Goal: Task Accomplishment & Management: Complete application form

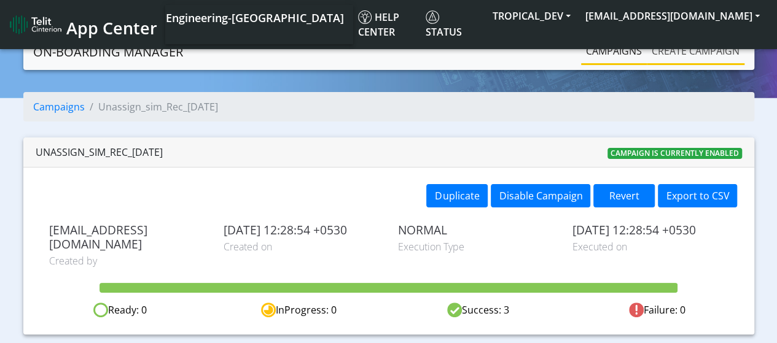
click at [704, 47] on link "Create campaign" at bounding box center [696, 51] width 98 height 25
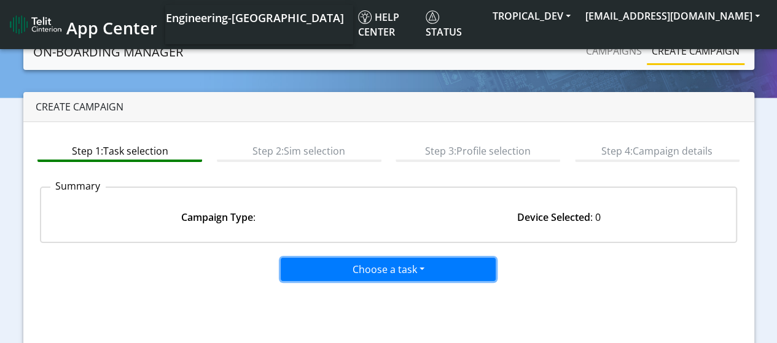
click at [388, 272] on button "Choose a task" at bounding box center [388, 269] width 215 height 23
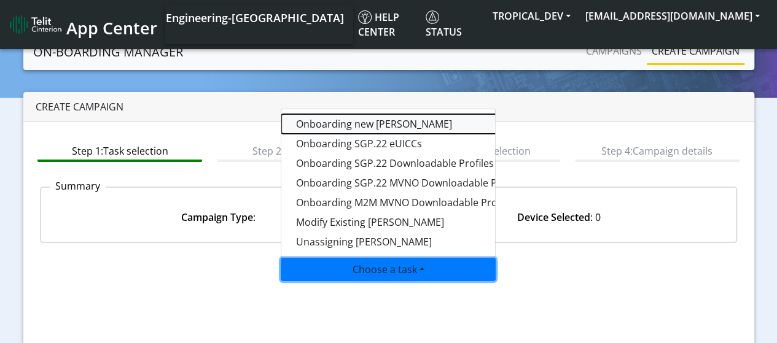
click at [365, 120] on tasktoes-dropdown "Onboarding new SIMs" at bounding box center [434, 124] width 307 height 20
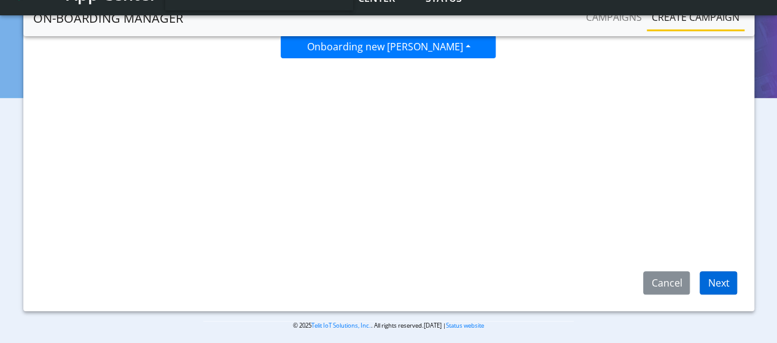
scroll to position [195, 0]
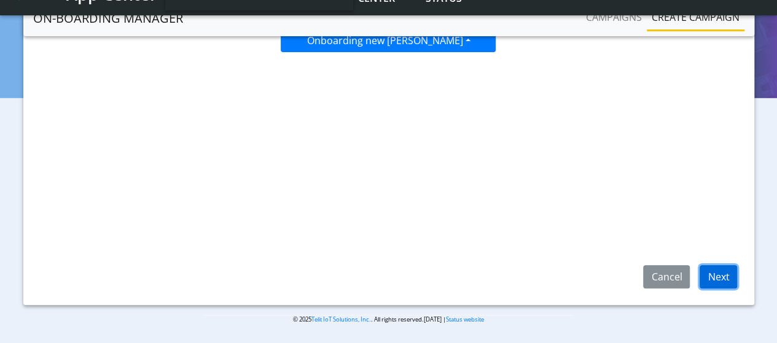
click at [730, 278] on button "Next" at bounding box center [718, 276] width 37 height 23
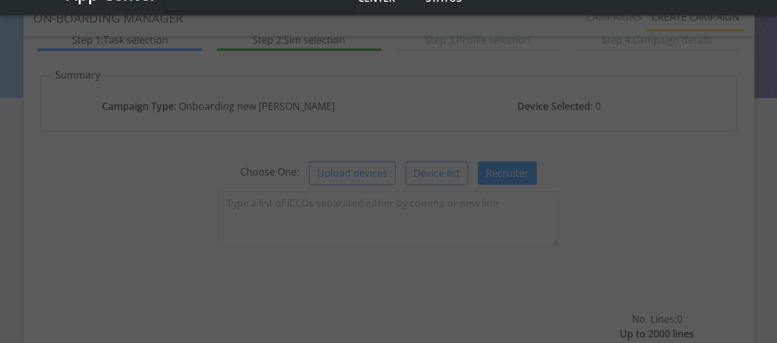
scroll to position [72, 0]
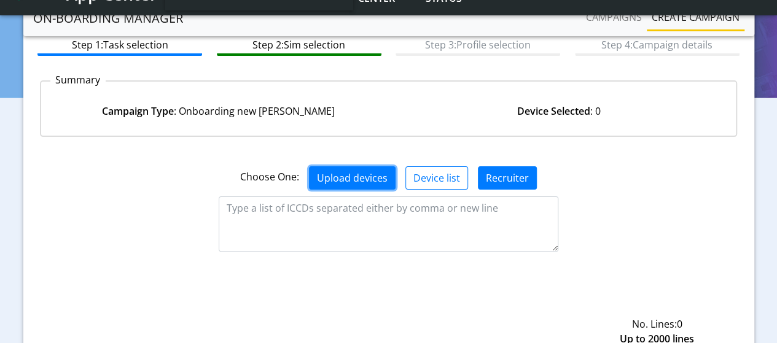
click at [368, 178] on button "Upload devices" at bounding box center [352, 177] width 87 height 23
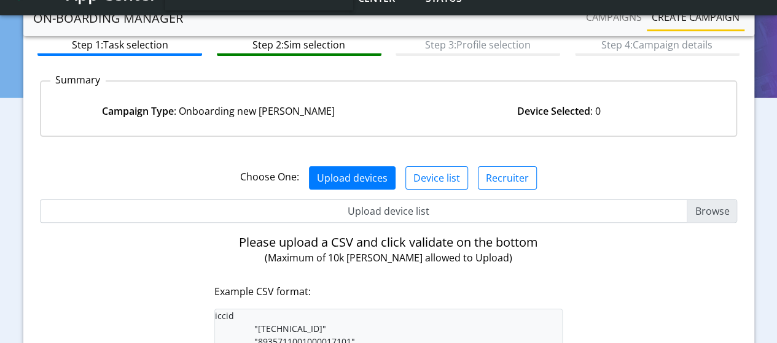
click at [725, 208] on input "Upload device list" at bounding box center [389, 211] width 698 height 23
type input "C:\fakepath\SimList.csv"
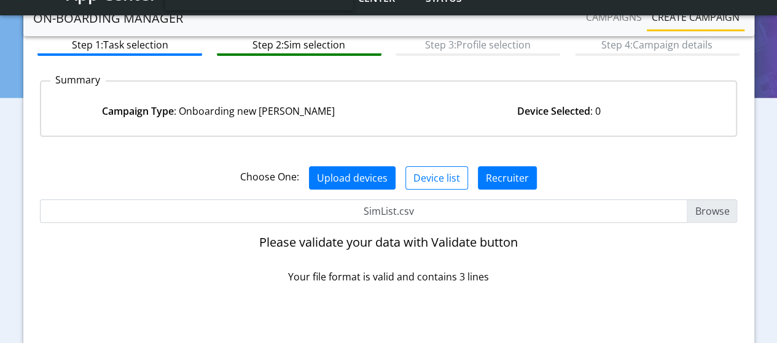
scroll to position [195, 0]
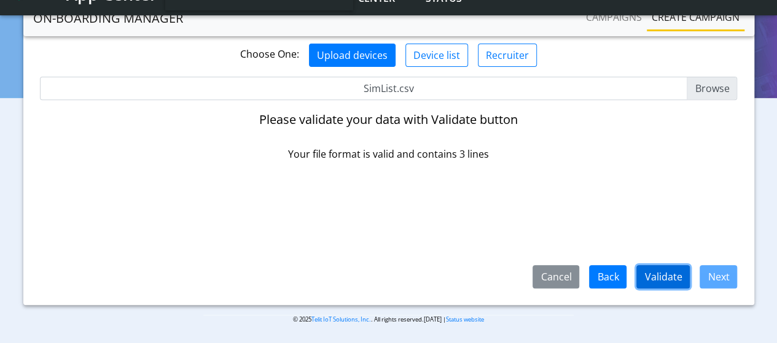
click at [671, 276] on button "Validate" at bounding box center [662, 276] width 53 height 23
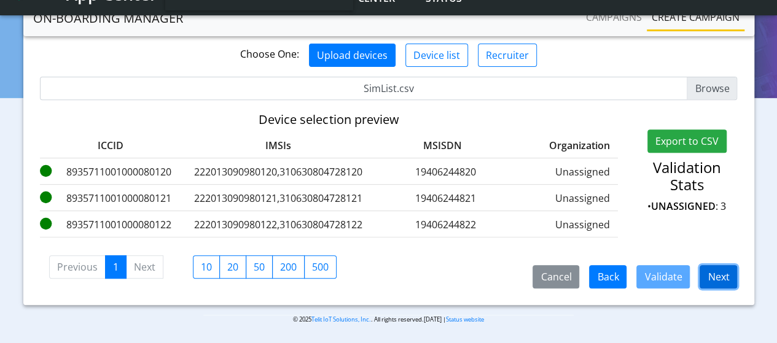
click at [715, 282] on button "Next" at bounding box center [718, 276] width 37 height 23
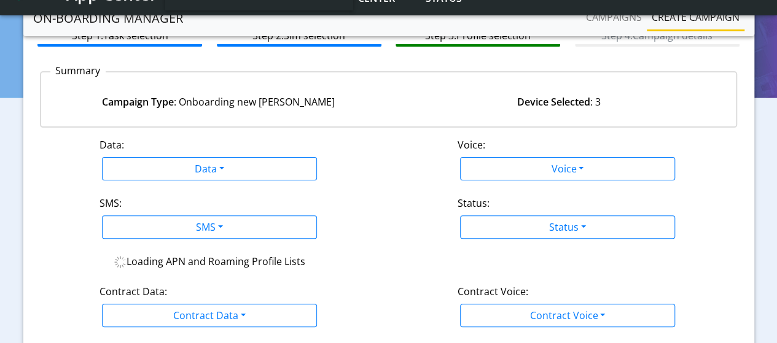
scroll to position [72, 0]
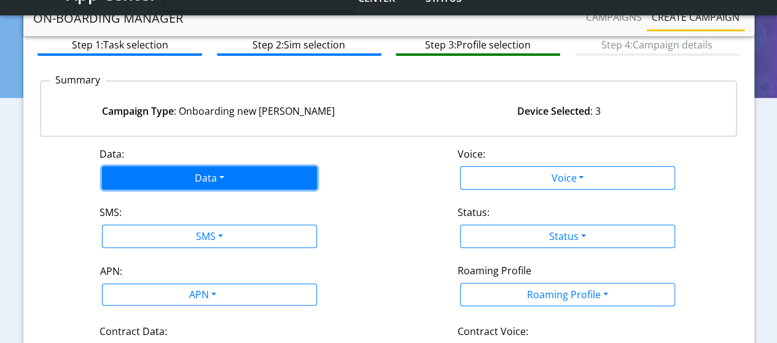
click at [223, 174] on button "Data" at bounding box center [209, 177] width 215 height 23
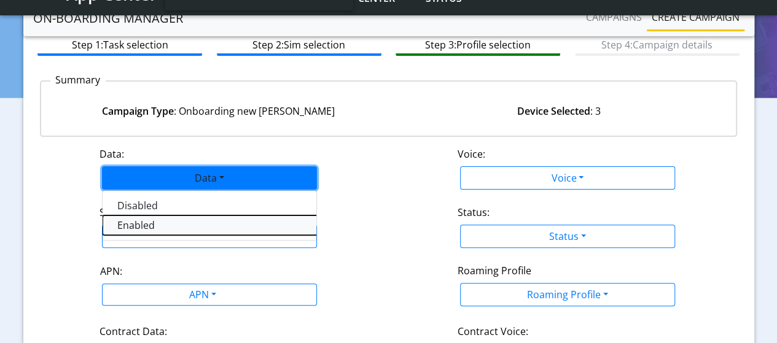
click at [146, 219] on button "Enabled" at bounding box center [256, 226] width 307 height 20
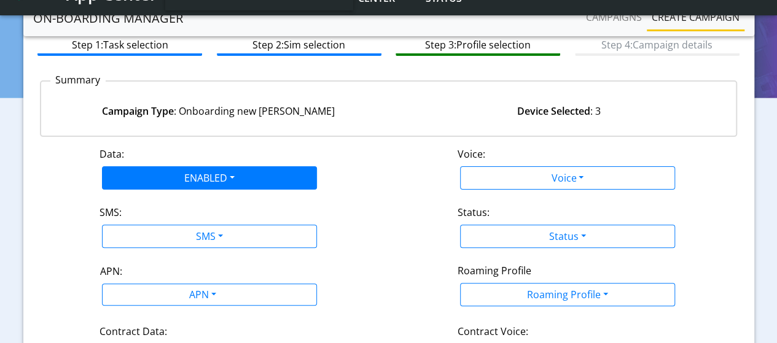
click at [466, 154] on label "Voice:" at bounding box center [472, 154] width 28 height 15
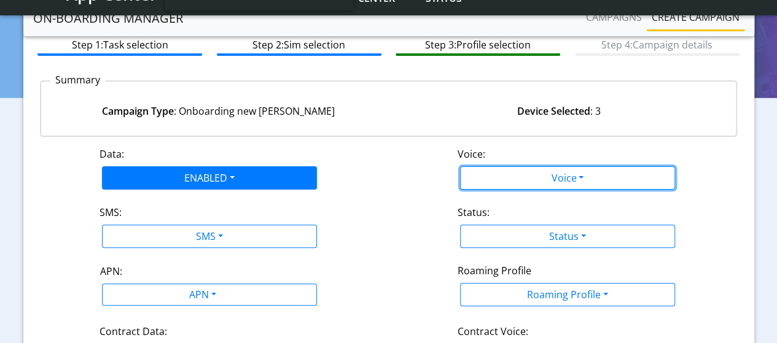
click at [482, 166] on button "Voice" at bounding box center [567, 177] width 215 height 23
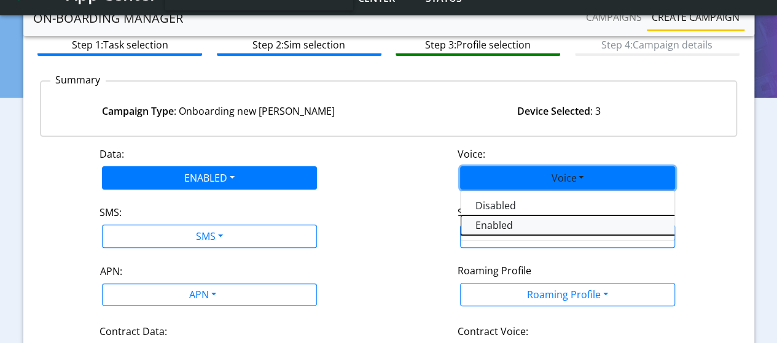
click at [505, 221] on button "Enabled" at bounding box center [614, 226] width 307 height 20
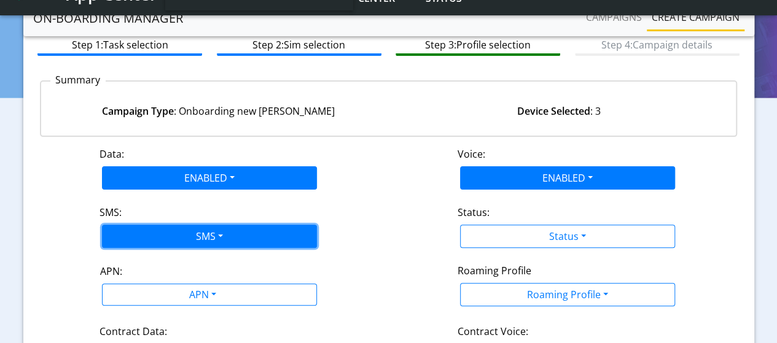
click at [176, 237] on button "SMS" at bounding box center [209, 236] width 215 height 23
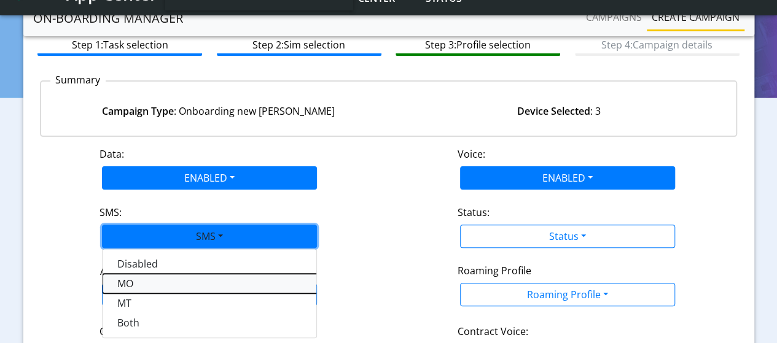
click at [133, 286] on button "MO" at bounding box center [256, 284] width 307 height 20
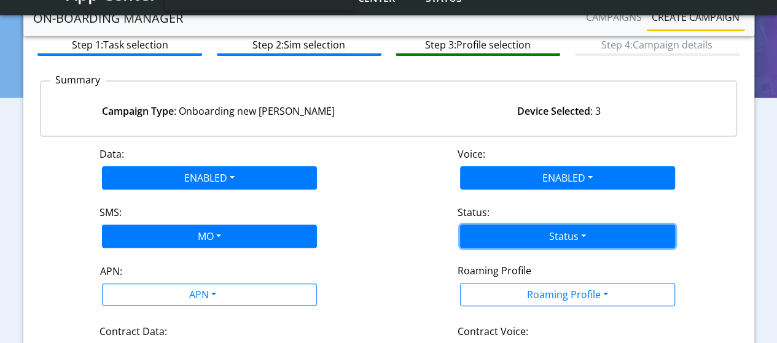
click at [483, 234] on button "Status" at bounding box center [567, 236] width 215 height 23
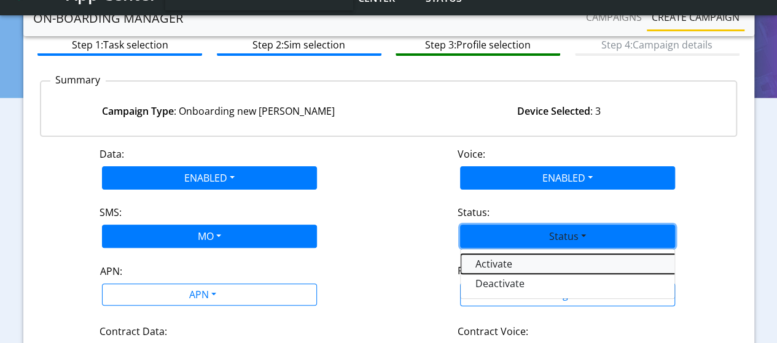
click at [487, 265] on button "Activate" at bounding box center [614, 264] width 307 height 20
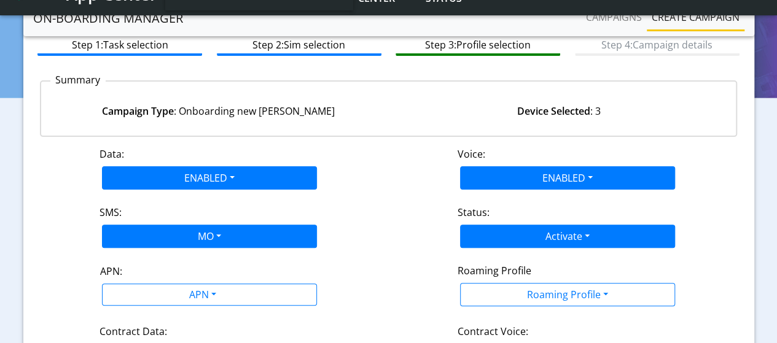
scroll to position [134, 0]
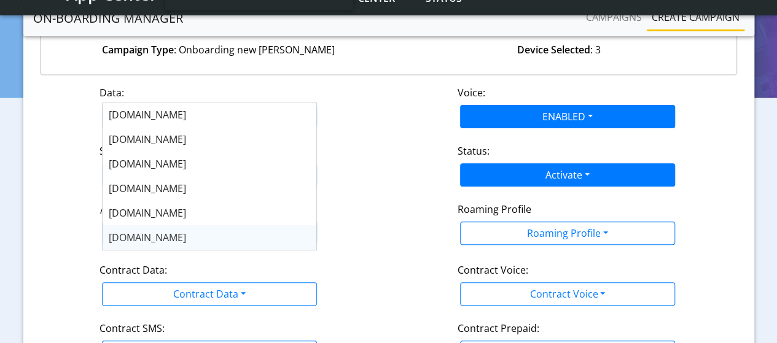
click at [184, 180] on body "App Center Engineering-US Help center Status TROPICAL_DEV sadminuser@example.co…" at bounding box center [388, 23] width 777 height 314
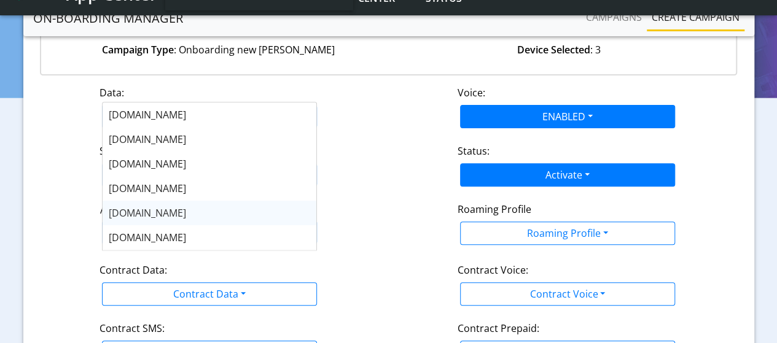
click at [126, 215] on span "nxt17.eu" at bounding box center [147, 213] width 77 height 14
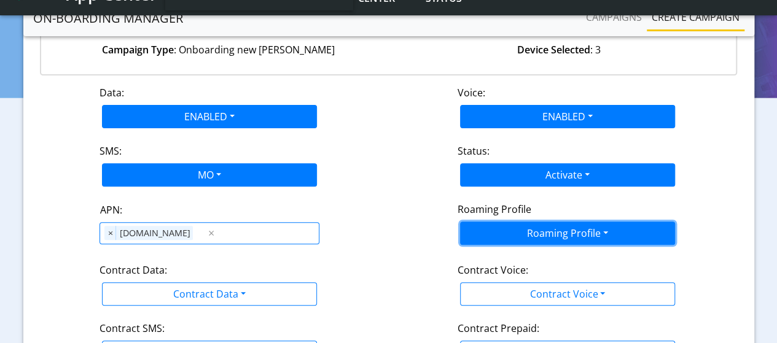
click at [566, 228] on button "Roaming Profile" at bounding box center [567, 233] width 215 height 23
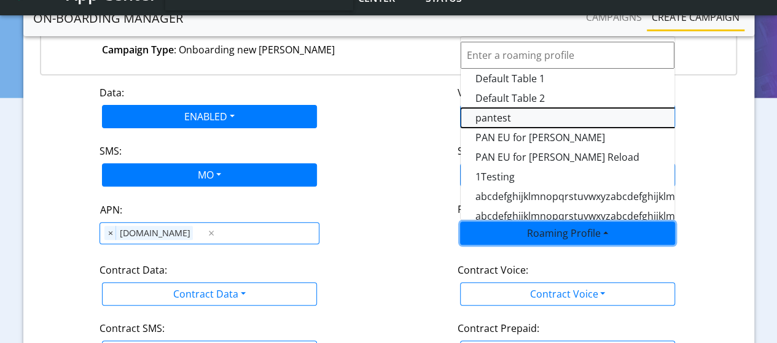
click at [498, 112] on Profile-dropdown "pantest" at bounding box center [614, 118] width 307 height 20
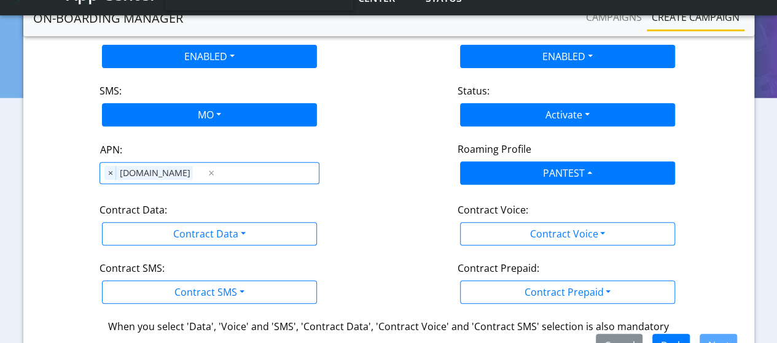
scroll to position [260, 0]
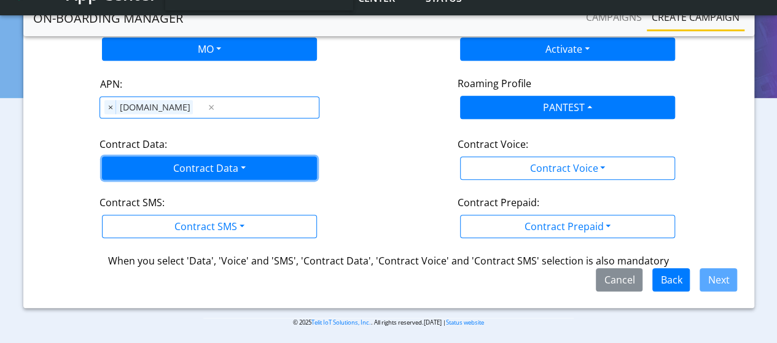
click at [192, 172] on button "Contract Data" at bounding box center [209, 168] width 215 height 23
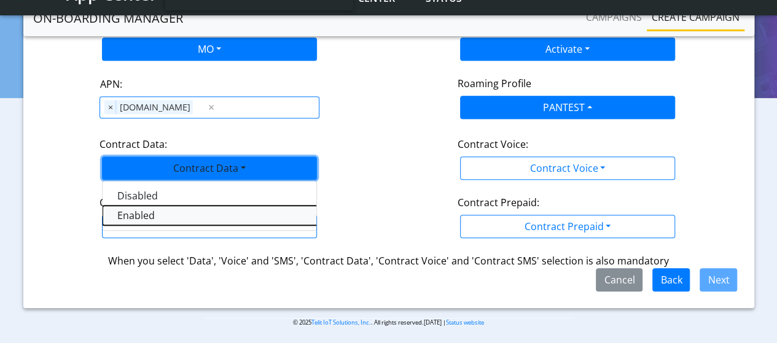
click at [131, 217] on Dataenabled-dropdown "Enabled" at bounding box center [256, 216] width 307 height 20
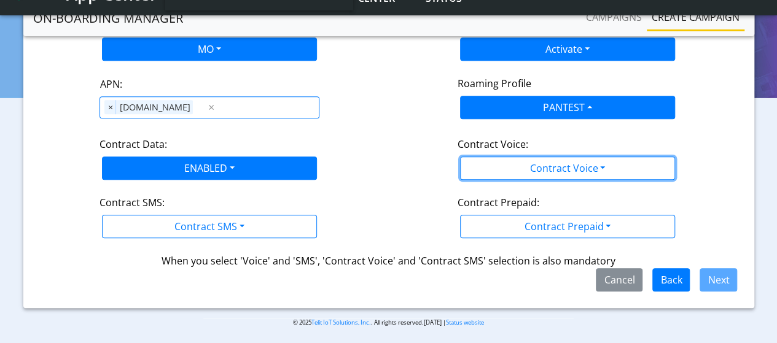
drag, startPoint x: 566, startPoint y: 166, endPoint x: 517, endPoint y: 194, distance: 56.4
click at [566, 166] on button "Contract Voice" at bounding box center [567, 168] width 215 height 23
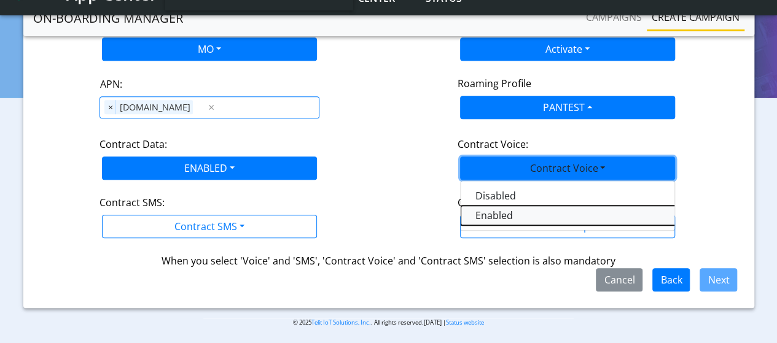
click at [500, 214] on Voiceenabled-dropdown "Enabled" at bounding box center [614, 216] width 307 height 20
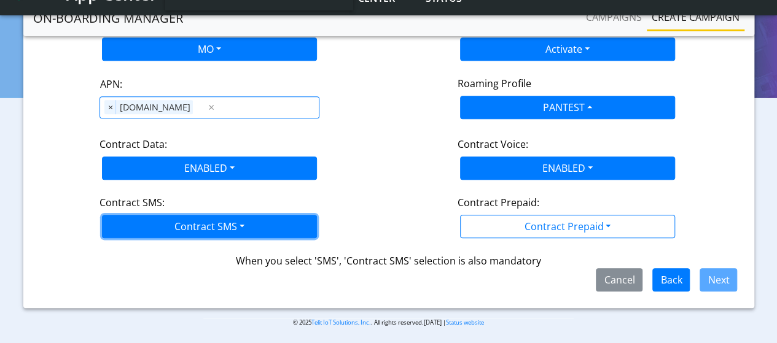
click at [211, 222] on button "Contract SMS" at bounding box center [209, 226] width 215 height 23
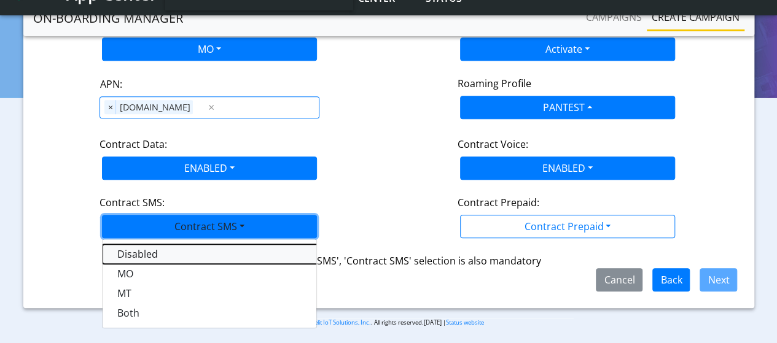
click at [130, 251] on SMSdisabled-dropdown "Disabled" at bounding box center [256, 254] width 307 height 20
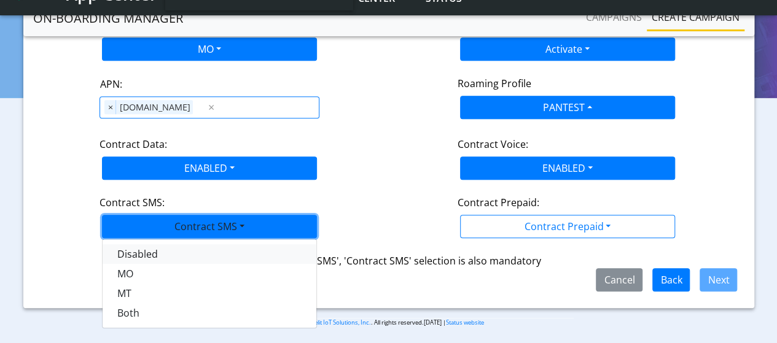
scroll to position [245, 0]
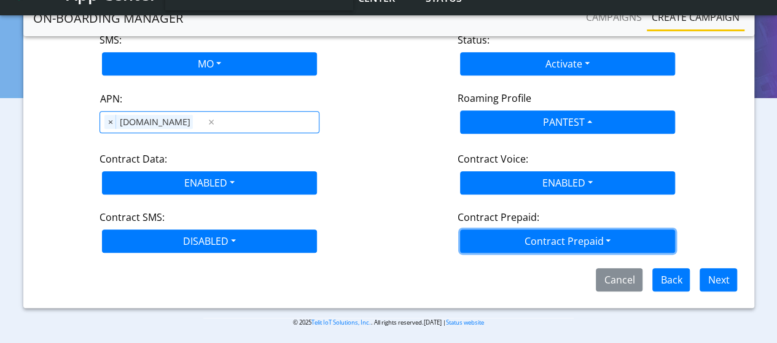
click at [566, 245] on button "Contract Prepaid" at bounding box center [567, 241] width 215 height 23
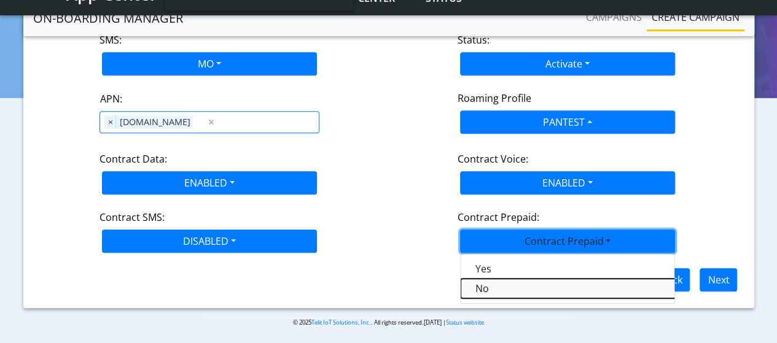
click at [483, 286] on Prepaidnotprepaid-dropdown "No" at bounding box center [614, 289] width 307 height 20
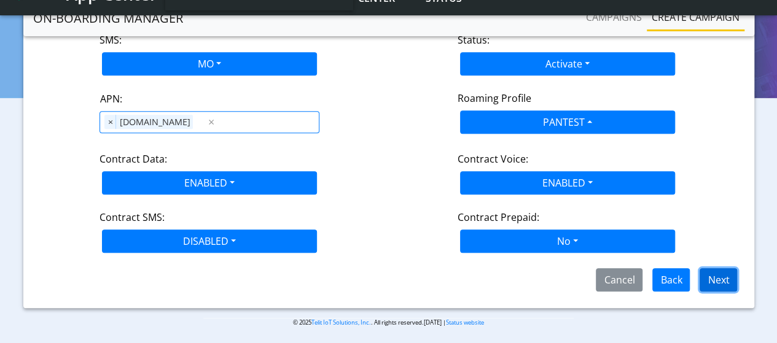
click at [727, 275] on button "Next" at bounding box center [718, 279] width 37 height 23
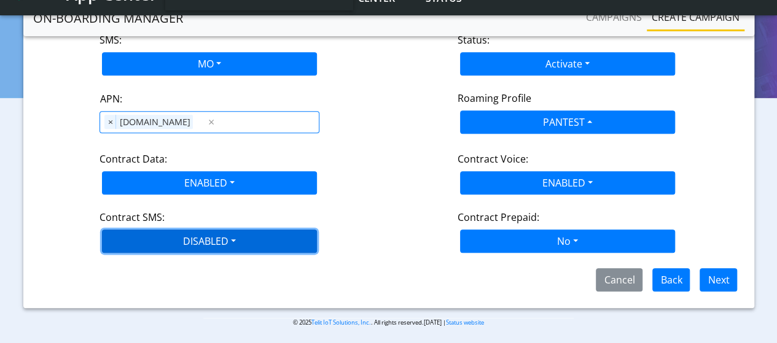
click at [196, 238] on button "DISABLED" at bounding box center [209, 241] width 215 height 23
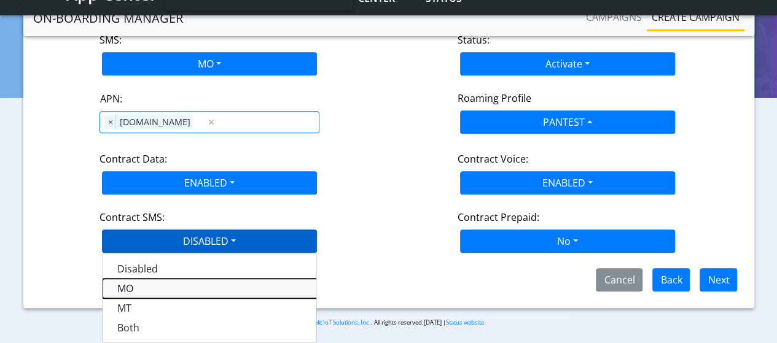
click at [123, 289] on SMSmo-dropdown "MO" at bounding box center [256, 289] width 307 height 20
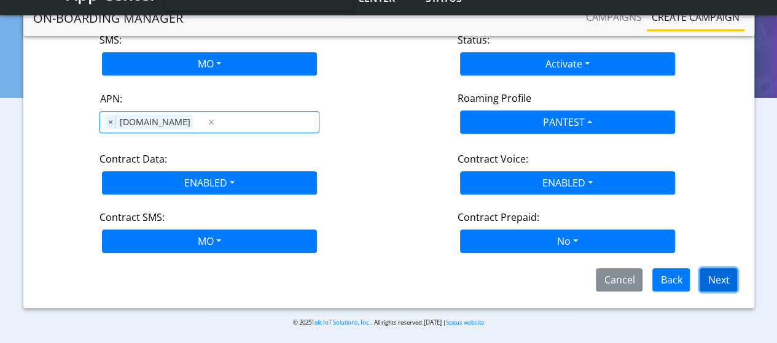
click at [713, 273] on button "Next" at bounding box center [718, 279] width 37 height 23
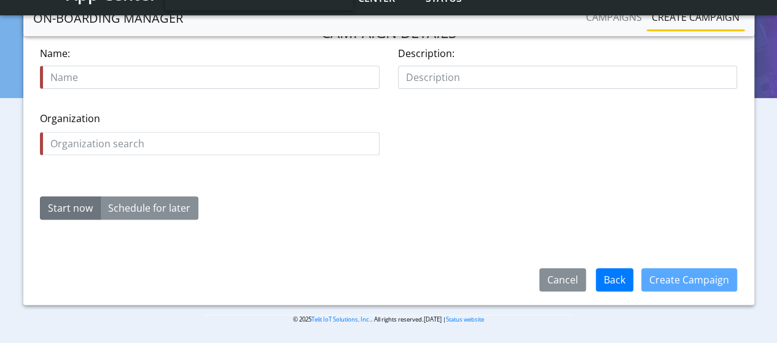
click at [123, 84] on input "text" at bounding box center [210, 77] width 340 height 23
type input "Assign_sim_file_12Aug"
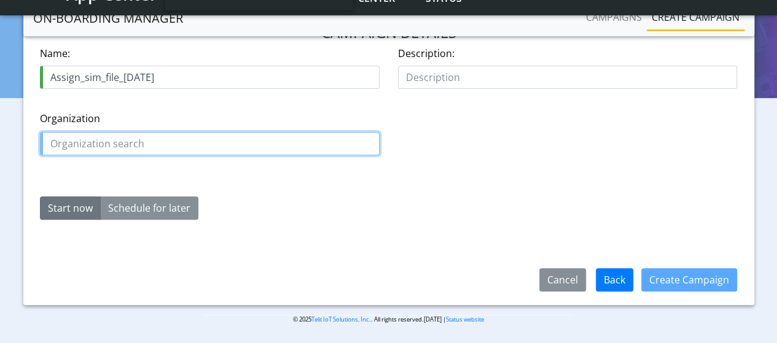
click at [151, 141] on input "text" at bounding box center [210, 143] width 340 height 23
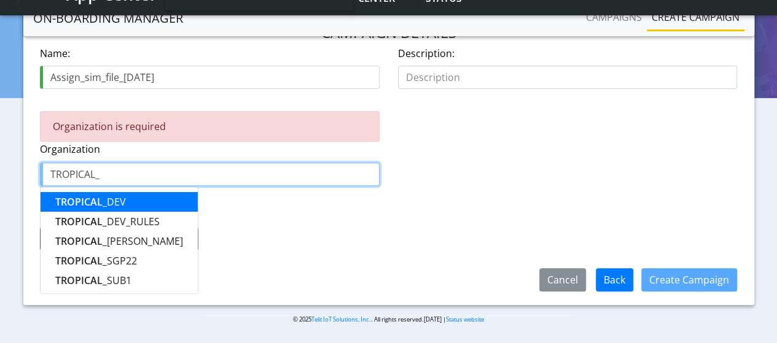
click at [103, 201] on span "TROPICAL_" at bounding box center [81, 202] width 52 height 14
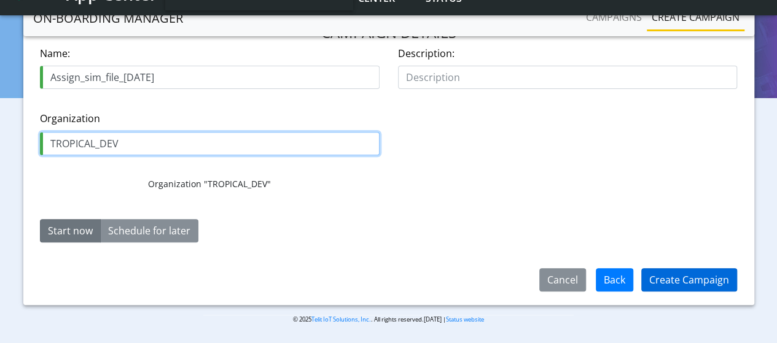
type input "TROPICAL_DEV"
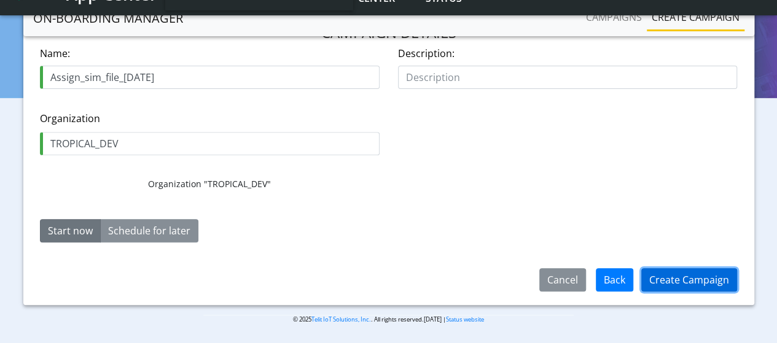
click at [695, 279] on button "Create Campaign" at bounding box center [689, 279] width 96 height 23
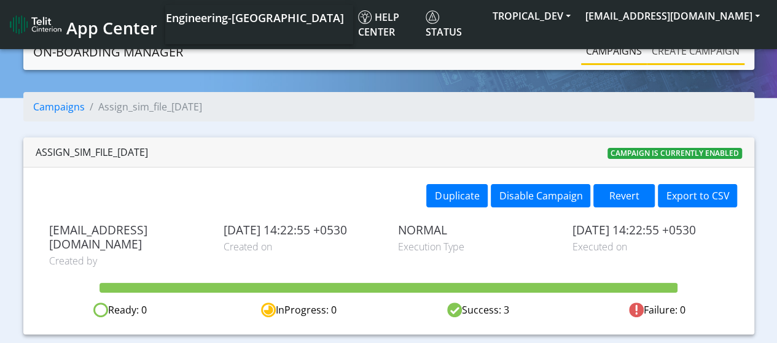
click at [679, 50] on link "Create campaign" at bounding box center [696, 51] width 98 height 25
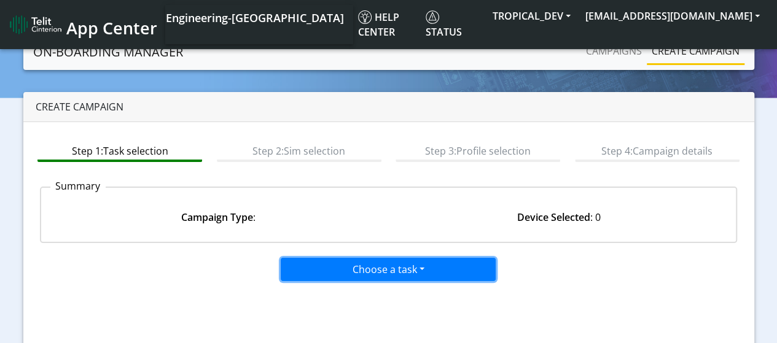
click at [375, 275] on button "Choose a task" at bounding box center [388, 269] width 215 height 23
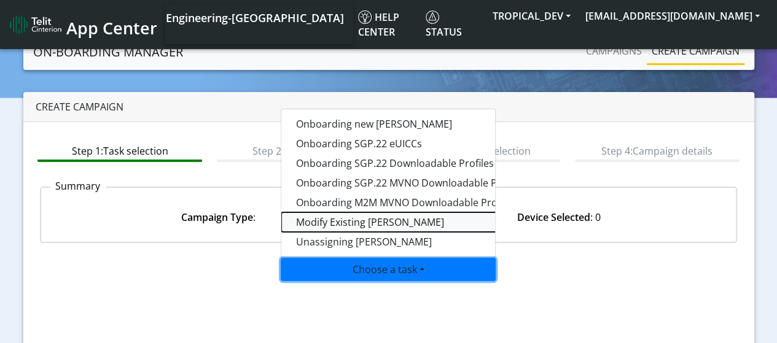
click at [335, 227] on taskiotp-dropdown "Modify Existing [PERSON_NAME]" at bounding box center [434, 223] width 307 height 20
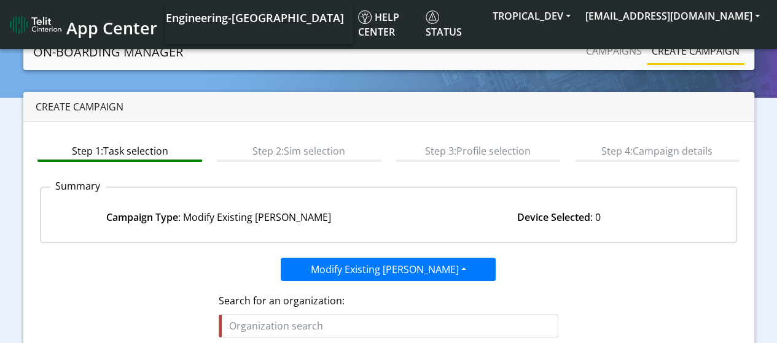
scroll to position [195, 0]
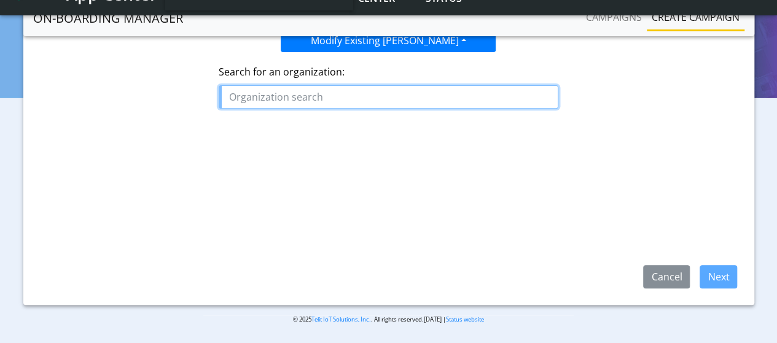
click at [277, 98] on input "text" at bounding box center [389, 96] width 340 height 23
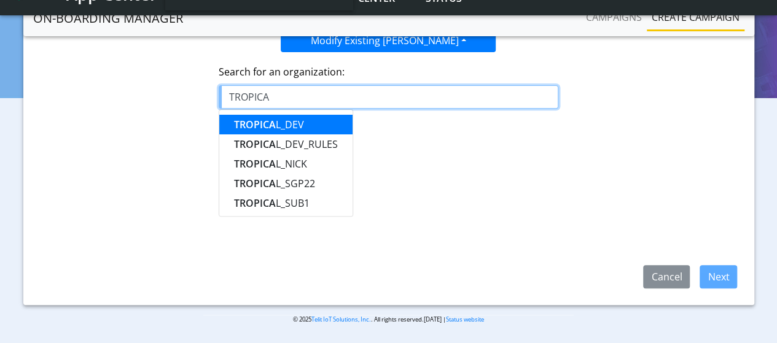
click at [257, 120] on span "TROPICA" at bounding box center [255, 125] width 42 height 14
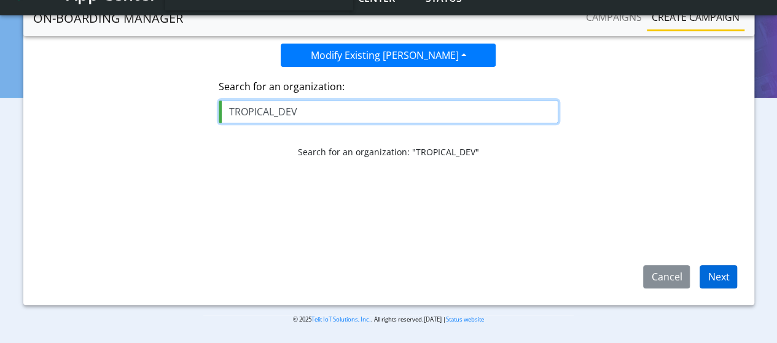
type input "TROPICAL_DEV"
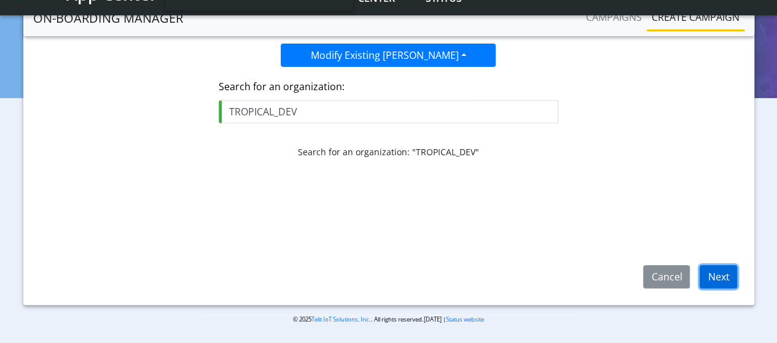
click at [716, 277] on button "Next" at bounding box center [718, 276] width 37 height 23
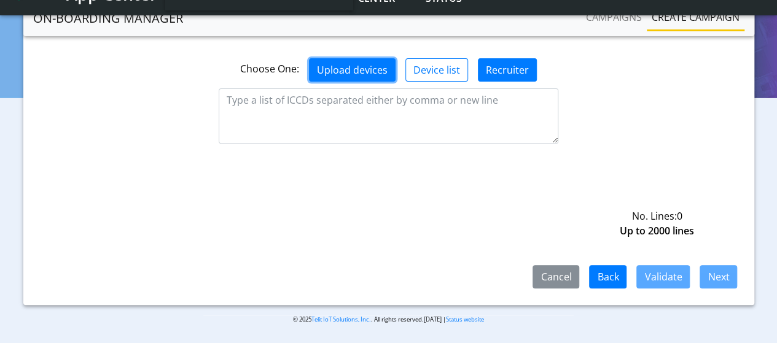
click at [380, 58] on button "Upload devices" at bounding box center [352, 69] width 87 height 23
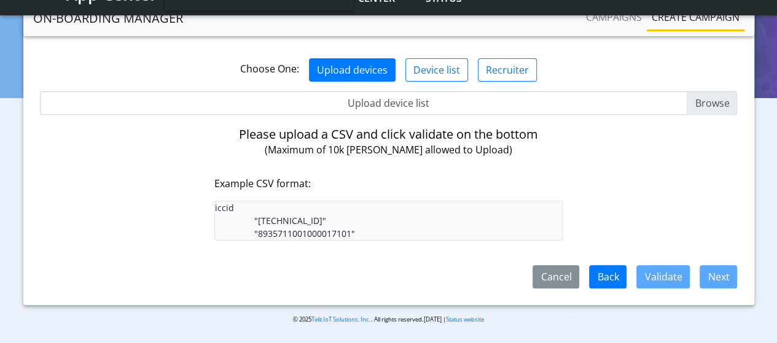
click at [702, 92] on input "Upload device list" at bounding box center [389, 103] width 698 height 23
type input "C:\fakepath\SimList.csv"
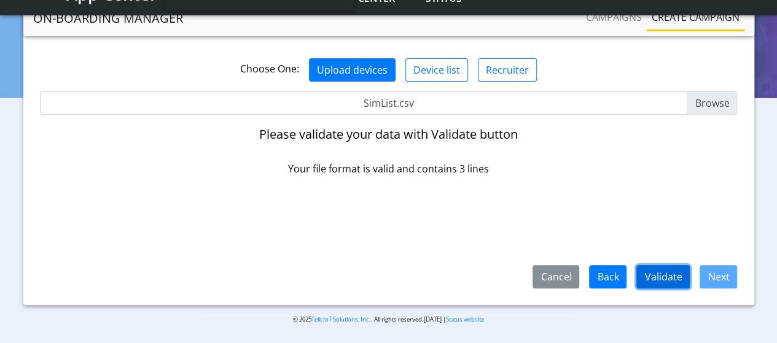
click at [674, 283] on button "Validate" at bounding box center [662, 276] width 53 height 23
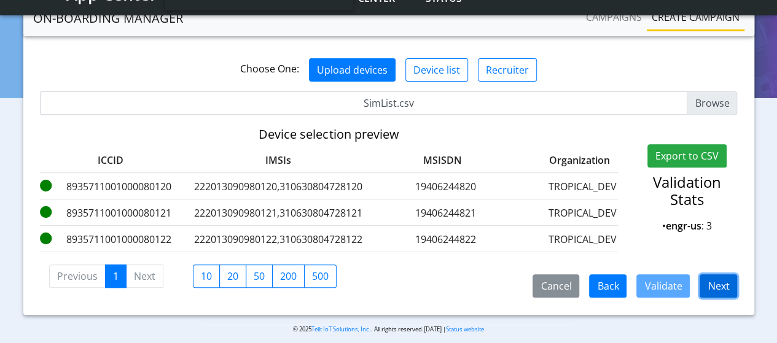
click at [722, 277] on button "Next" at bounding box center [718, 286] width 37 height 23
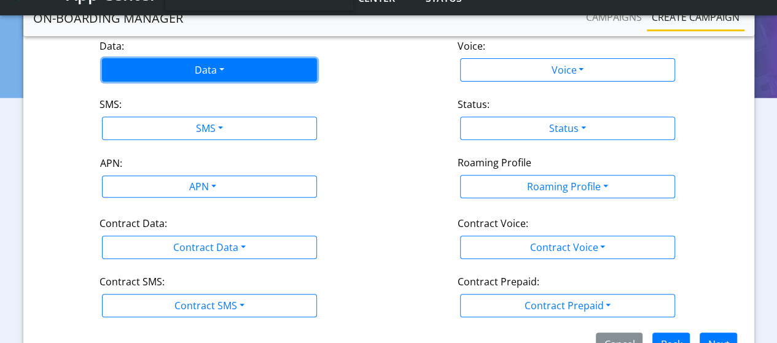
click at [189, 58] on button "Data" at bounding box center [209, 69] width 215 height 23
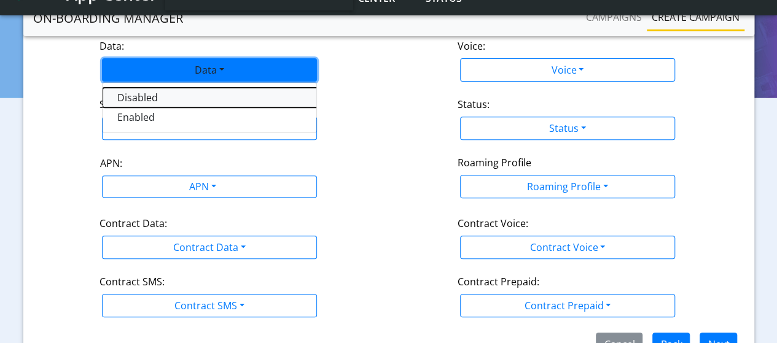
click at [127, 88] on button "Disabled" at bounding box center [256, 98] width 307 height 20
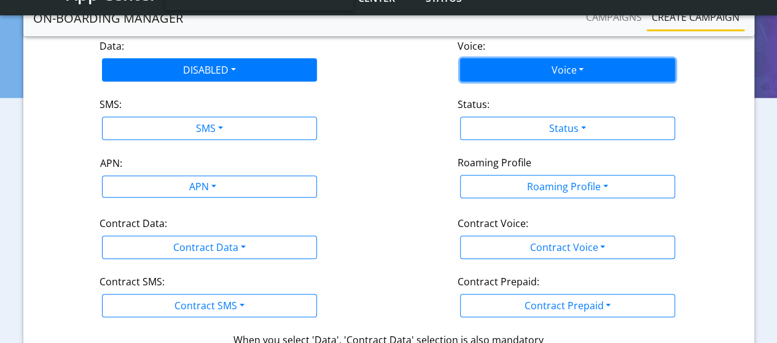
drag, startPoint x: 569, startPoint y: 55, endPoint x: 475, endPoint y: 96, distance: 102.9
click at [568, 58] on button "Voice" at bounding box center [567, 69] width 215 height 23
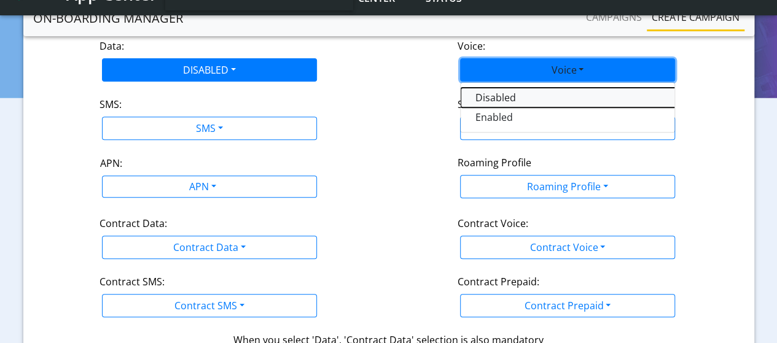
click at [496, 90] on button "Disabled" at bounding box center [614, 98] width 307 height 20
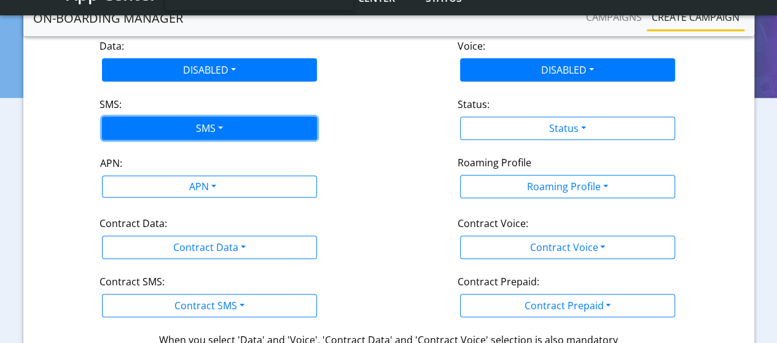
click at [205, 117] on button "SMS" at bounding box center [209, 128] width 215 height 23
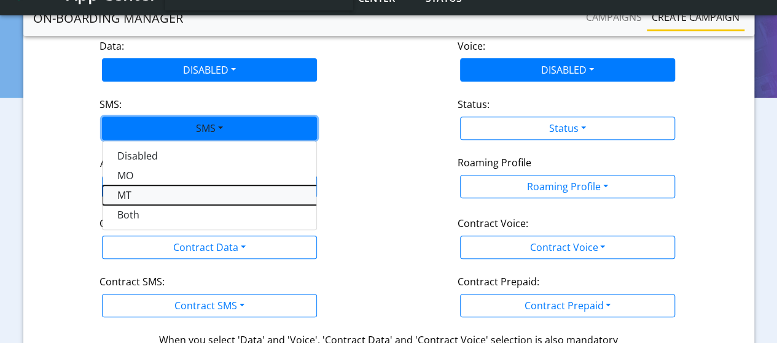
click at [123, 186] on button "MT" at bounding box center [256, 196] width 307 height 20
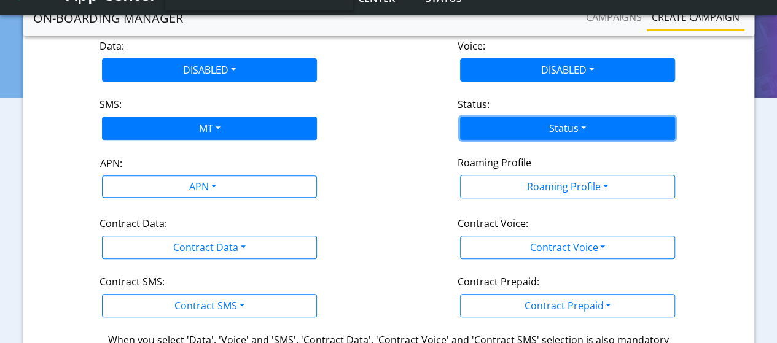
click at [472, 119] on button "Status" at bounding box center [567, 128] width 215 height 23
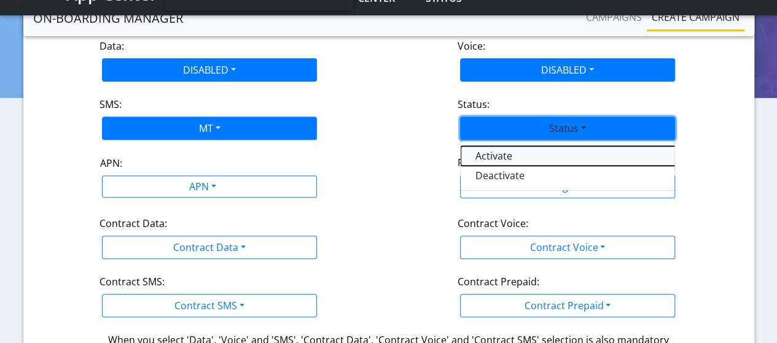
click at [477, 146] on button "Activate" at bounding box center [614, 156] width 307 height 20
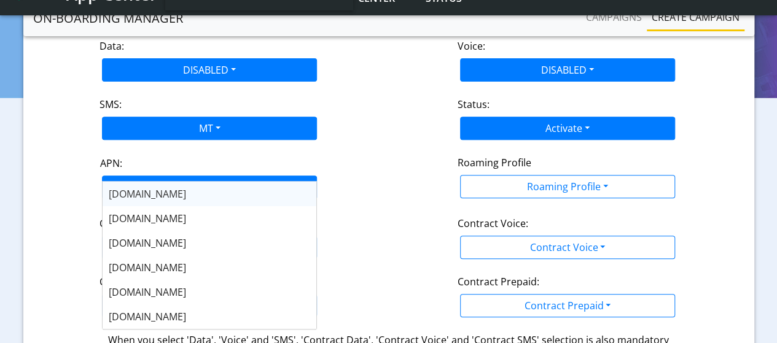
click at [189, 176] on div "APN" at bounding box center [201, 188] width 227 height 24
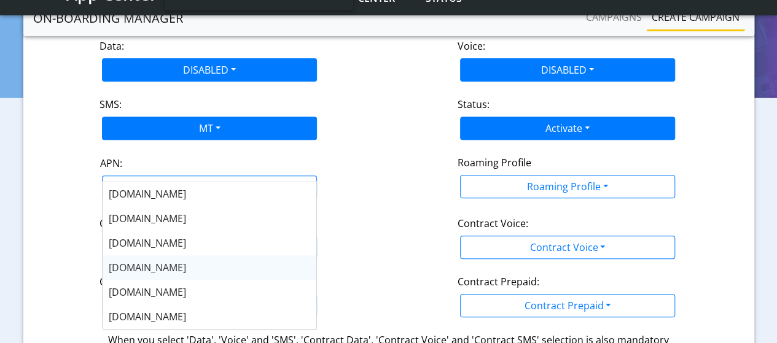
click at [131, 268] on span "NXT17.NET" at bounding box center [147, 268] width 77 height 14
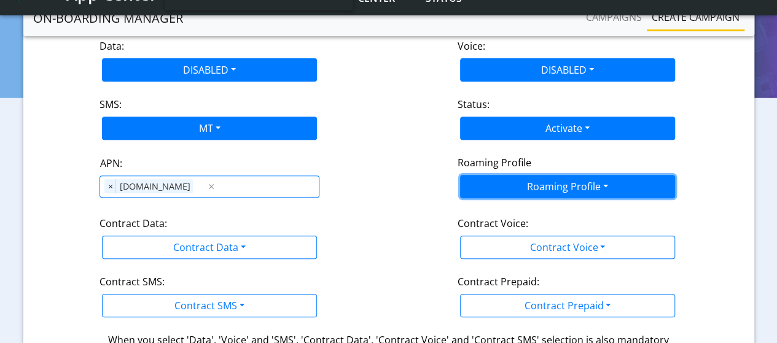
click at [499, 175] on button "Roaming Profile" at bounding box center [567, 186] width 215 height 23
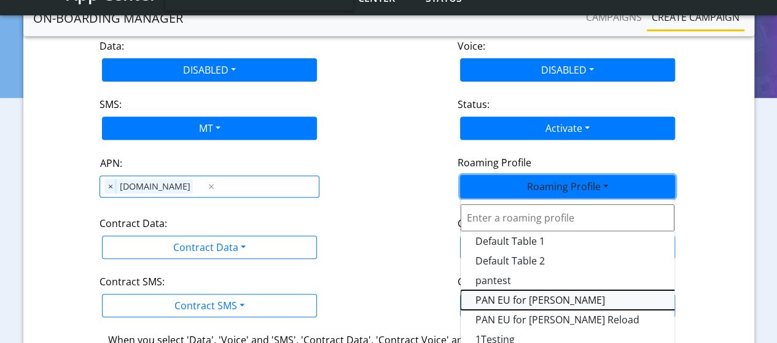
click at [496, 291] on Profile-dropdown "PAN EU for Yulian Oifa" at bounding box center [614, 301] width 307 height 20
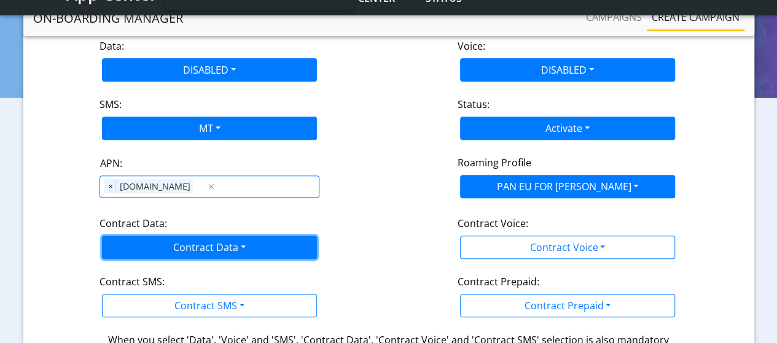
click at [192, 236] on button "Contract Data" at bounding box center [209, 247] width 215 height 23
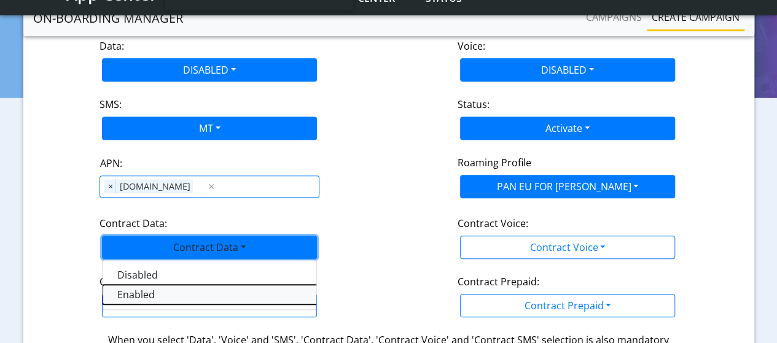
click at [145, 285] on Dataenabled-dropdown "Enabled" at bounding box center [256, 295] width 307 height 20
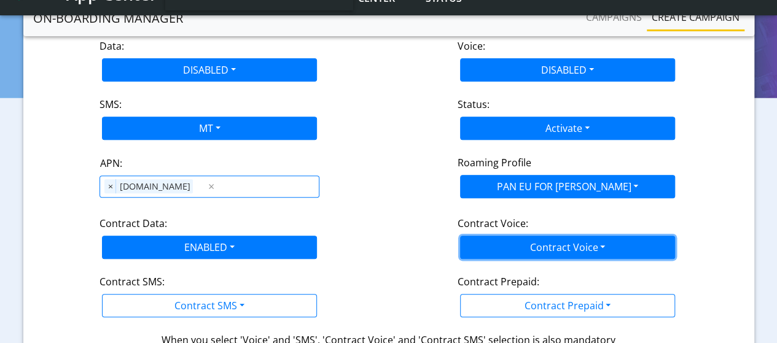
click at [591, 236] on button "Contract Voice" at bounding box center [567, 247] width 215 height 23
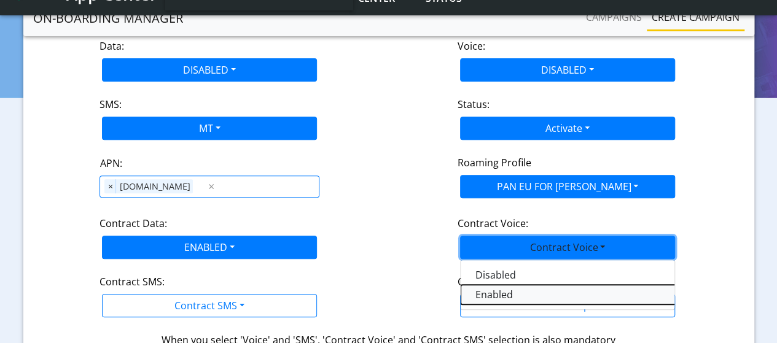
click at [493, 285] on Voiceenabled-dropdown "Enabled" at bounding box center [614, 295] width 307 height 20
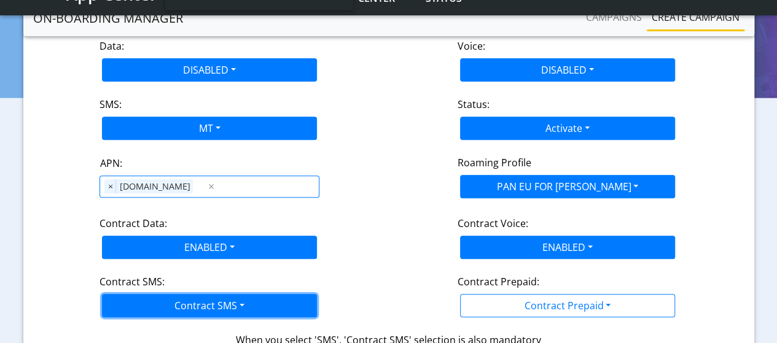
click at [226, 294] on button "Contract SMS" at bounding box center [209, 305] width 215 height 23
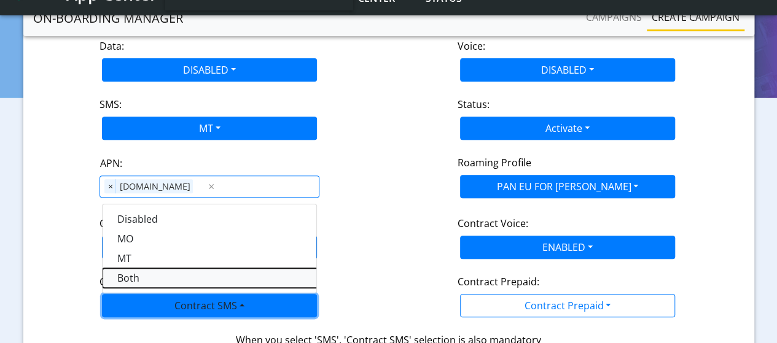
click at [128, 268] on SMSboth-dropdown "Both" at bounding box center [256, 278] width 307 height 20
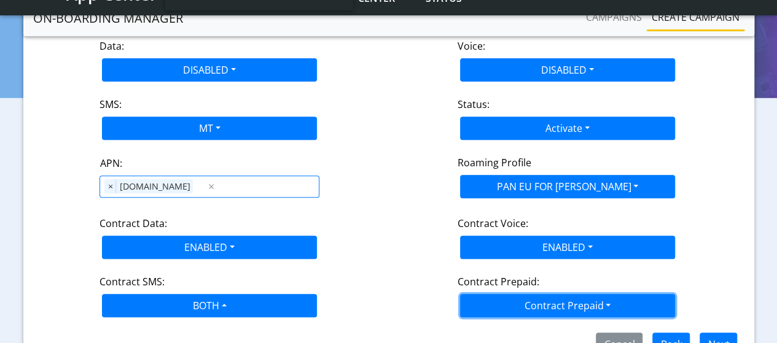
click at [515, 294] on button "Contract Prepaid" at bounding box center [567, 305] width 215 height 23
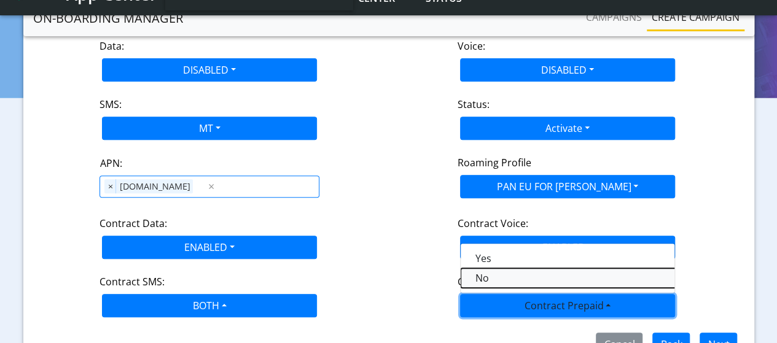
click at [493, 268] on Prepaidnotprepaid-dropdown "No" at bounding box center [614, 278] width 307 height 20
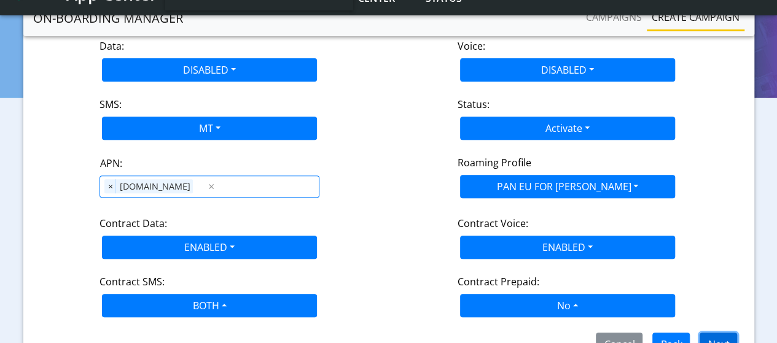
click at [721, 333] on button "Next" at bounding box center [718, 344] width 37 height 23
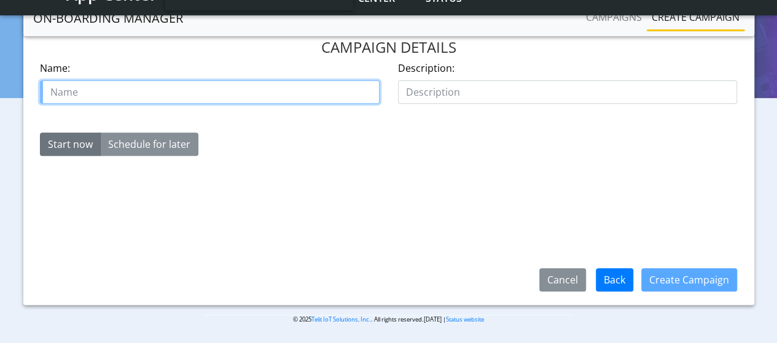
click at [127, 80] on input "text" at bounding box center [210, 91] width 340 height 23
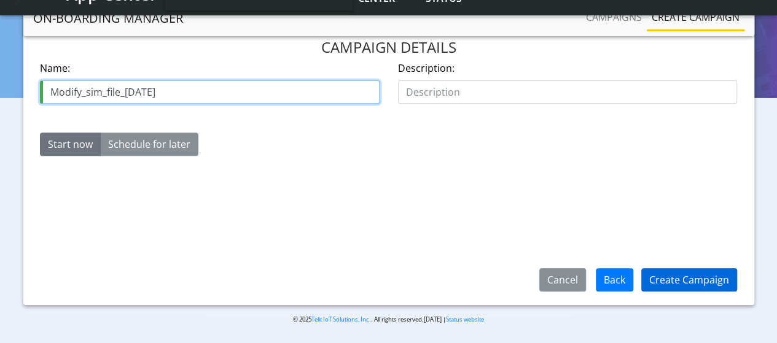
type input "Modify_sim_file_12Aug"
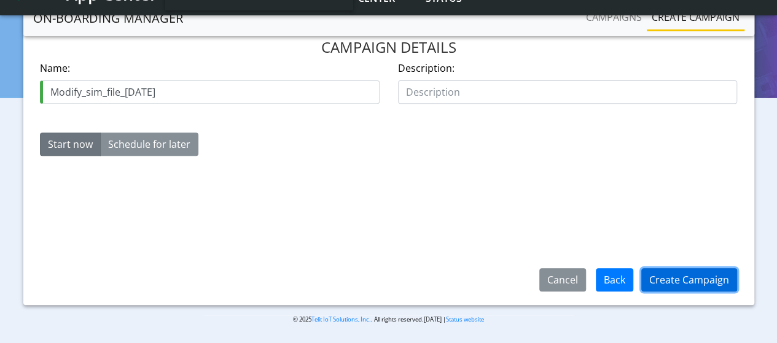
click at [689, 276] on button "Create Campaign" at bounding box center [689, 279] width 96 height 23
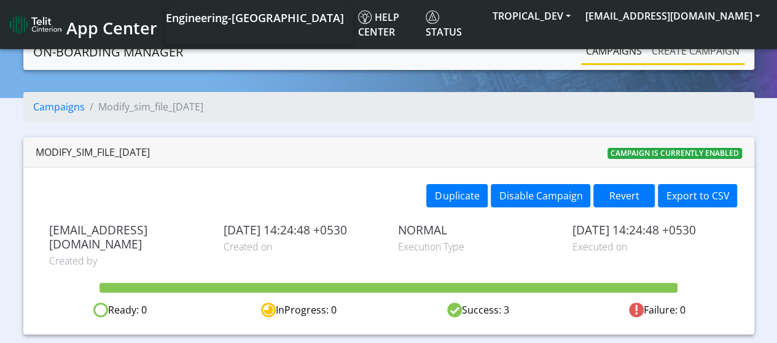
click at [684, 62] on link "Create campaign" at bounding box center [696, 51] width 98 height 25
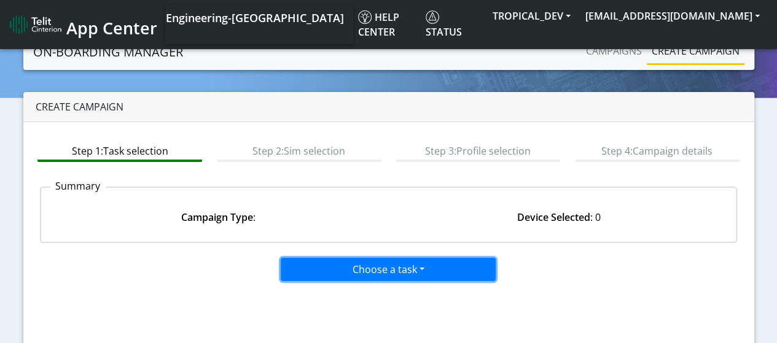
click at [333, 267] on button "Choose a task" at bounding box center [388, 269] width 215 height 23
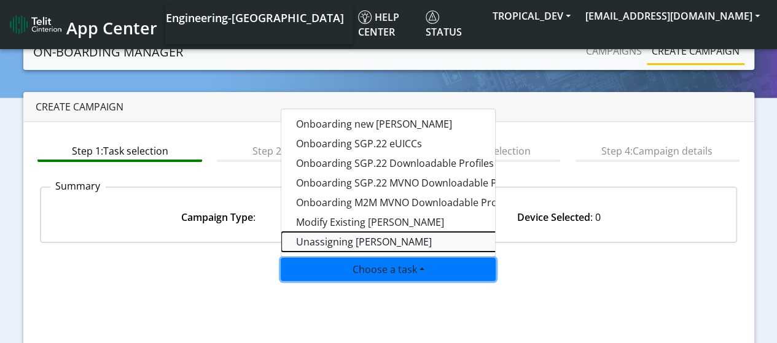
click at [337, 238] on taskunassign-dropdown "Unassigning [PERSON_NAME]" at bounding box center [434, 242] width 307 height 20
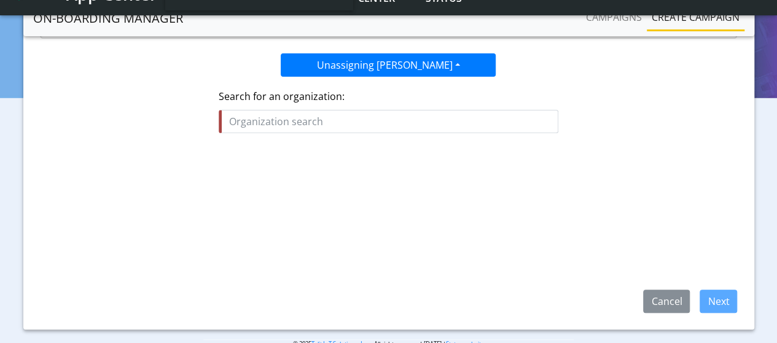
scroll to position [184, 0]
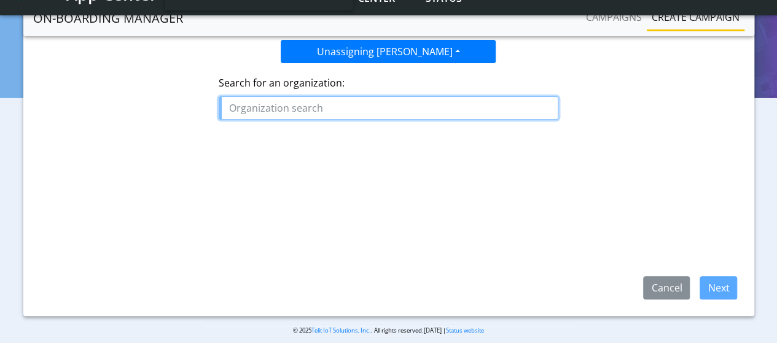
click at [296, 108] on input "text" at bounding box center [389, 107] width 340 height 23
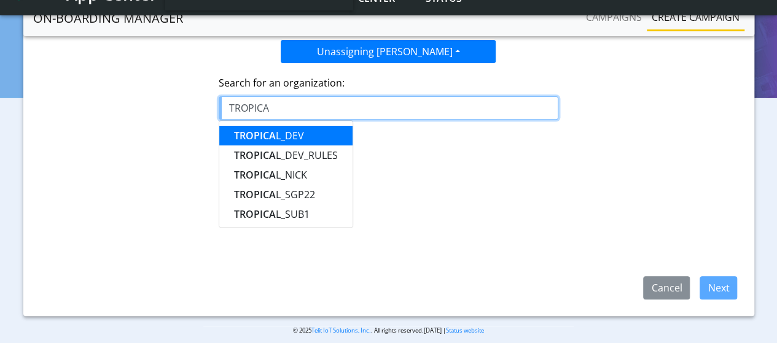
click at [286, 130] on ngb-highlight "TROPICA L_DEV" at bounding box center [269, 136] width 70 height 14
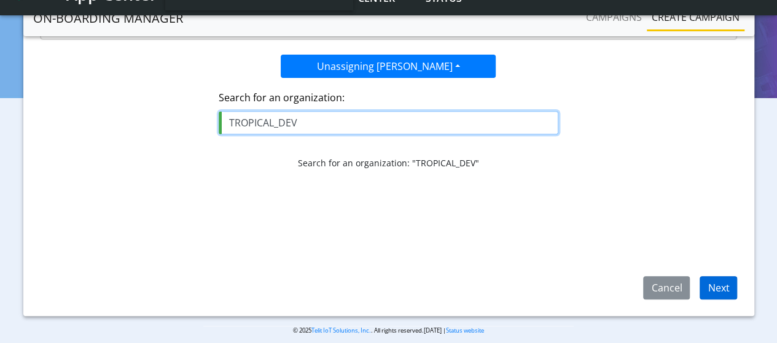
type input "TROPICAL_DEV"
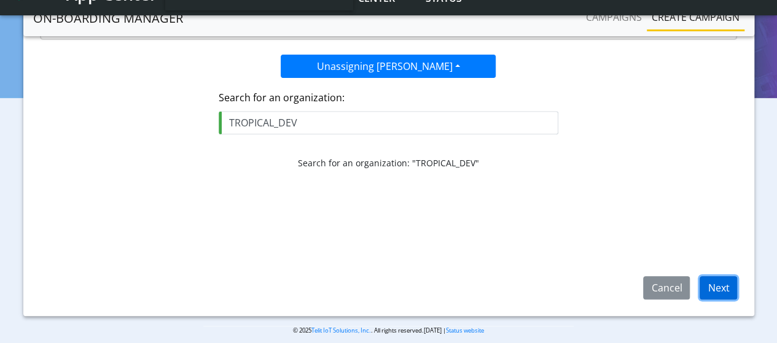
click at [727, 292] on button "Next" at bounding box center [718, 287] width 37 height 23
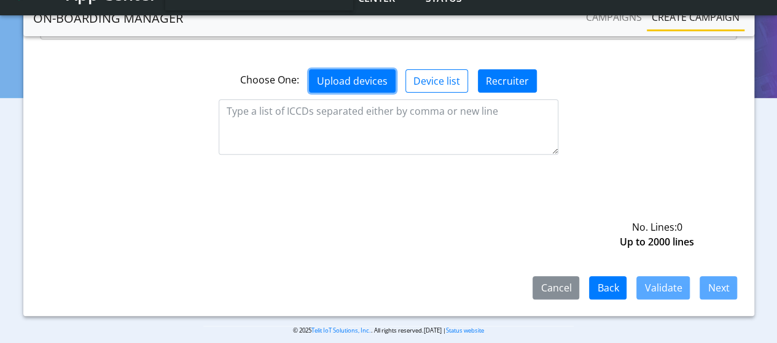
click at [381, 69] on button "Upload devices" at bounding box center [352, 80] width 87 height 23
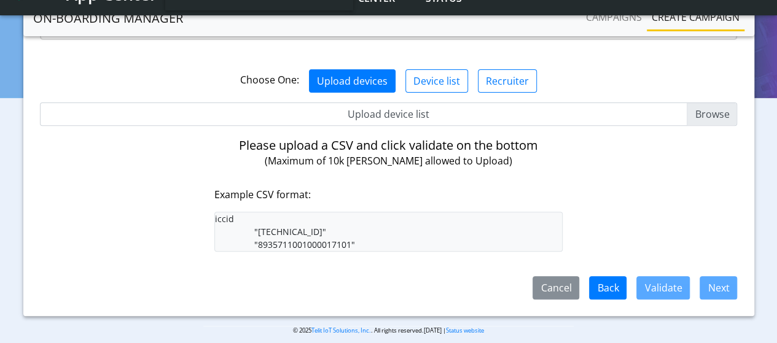
click at [714, 103] on input "Upload device list" at bounding box center [389, 114] width 698 height 23
type input "C:\fakepath\SimList.csv"
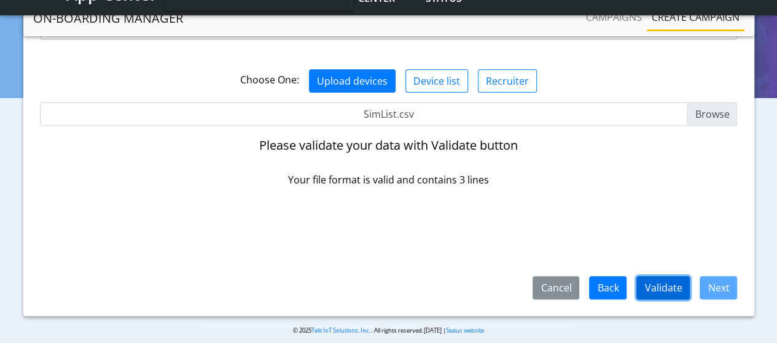
click at [672, 289] on button "Validate" at bounding box center [662, 287] width 53 height 23
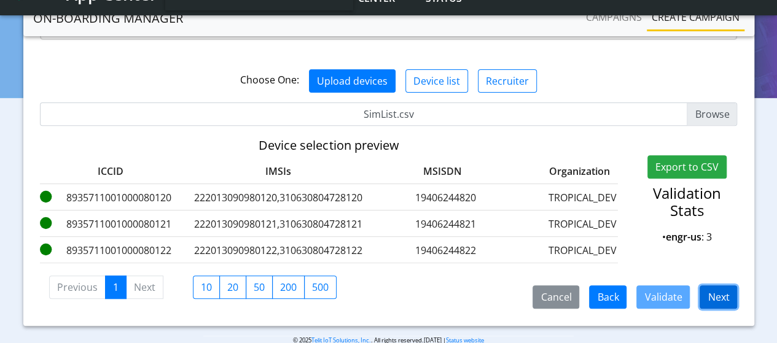
click at [720, 292] on button "Next" at bounding box center [718, 297] width 37 height 23
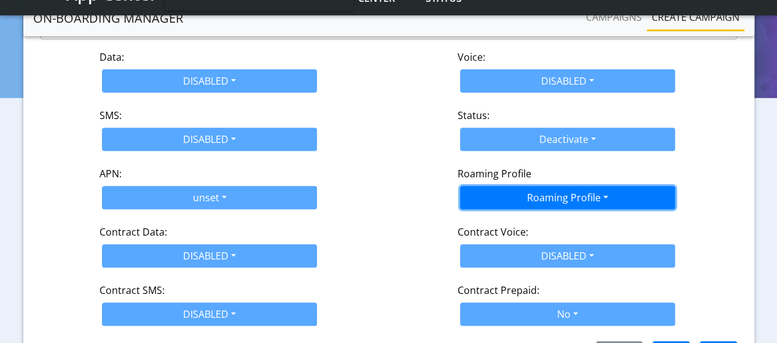
click at [555, 186] on button "Roaming Profile" at bounding box center [567, 197] width 215 height 23
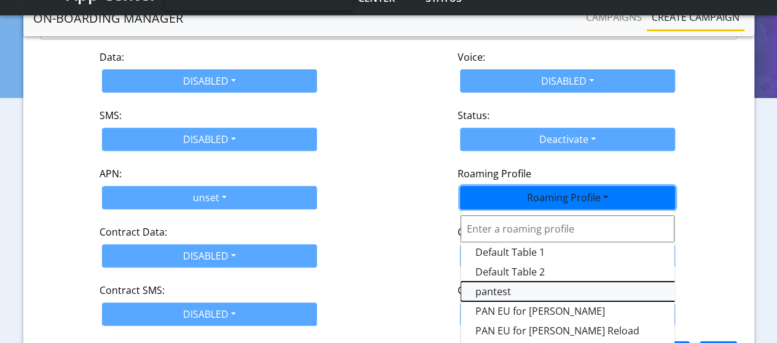
click at [521, 282] on Profile-dropdown "pantest" at bounding box center [614, 292] width 307 height 20
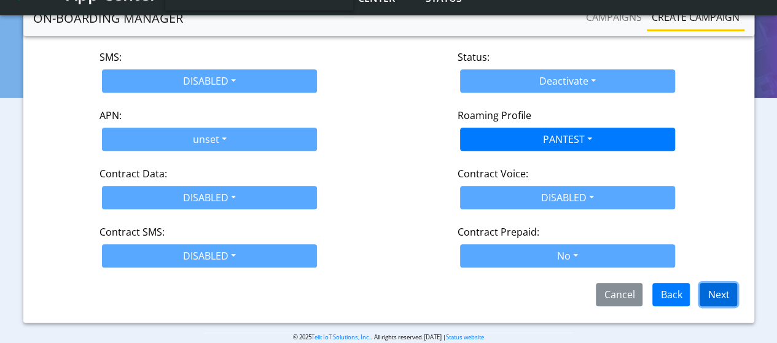
click at [719, 283] on button "Next" at bounding box center [718, 294] width 37 height 23
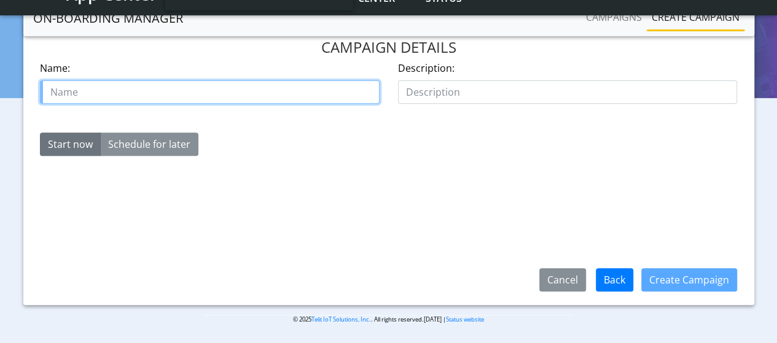
click at [101, 83] on input "text" at bounding box center [210, 91] width 340 height 23
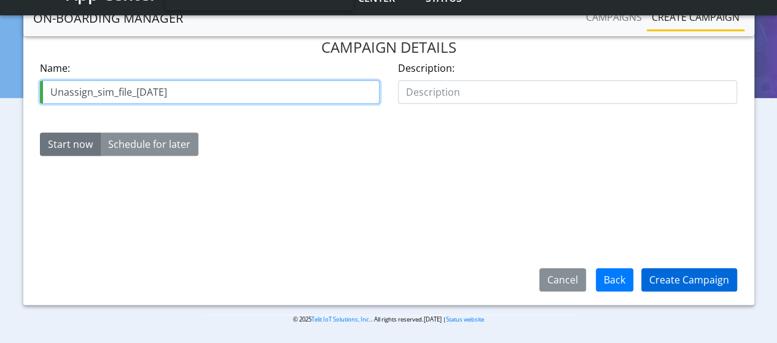
type input "Unassign_sim_file_12Aug"
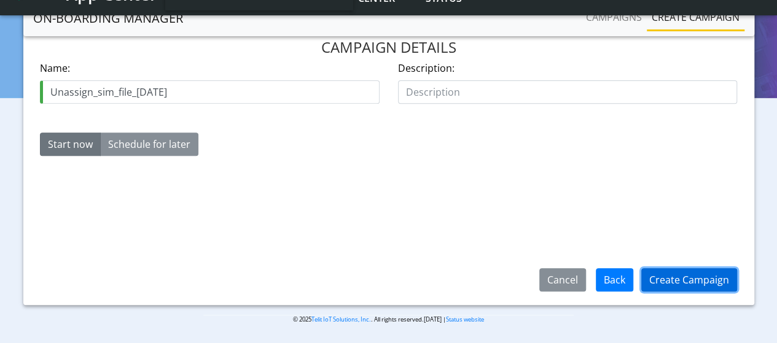
click at [687, 284] on button "Create Campaign" at bounding box center [689, 279] width 96 height 23
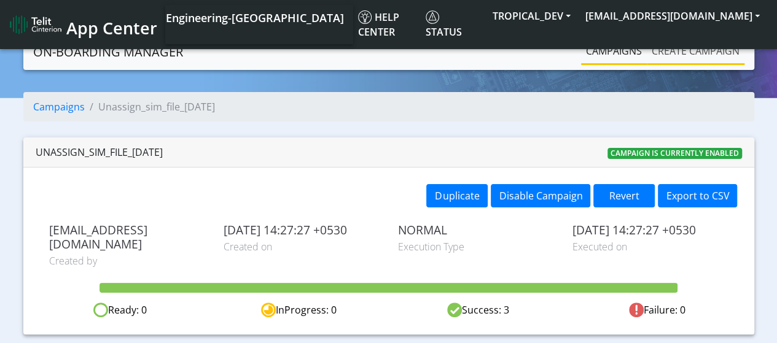
click at [674, 48] on link "Create campaign" at bounding box center [696, 51] width 98 height 25
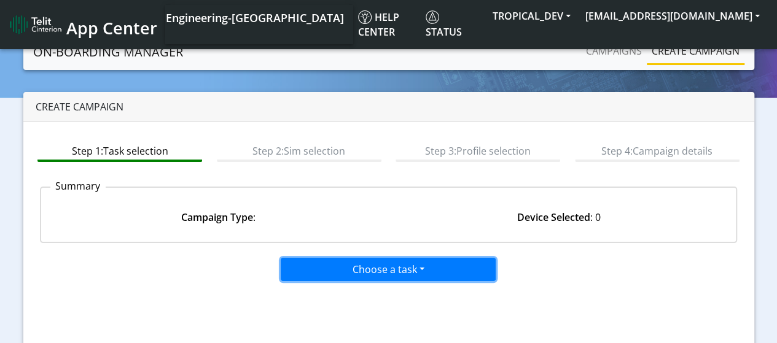
click at [338, 271] on button "Choose a task" at bounding box center [388, 269] width 215 height 23
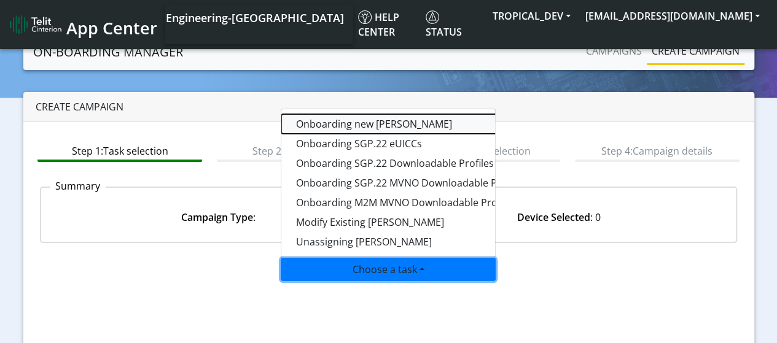
click at [328, 119] on tasktoes-dropdown "Onboarding new [PERSON_NAME]" at bounding box center [434, 124] width 307 height 20
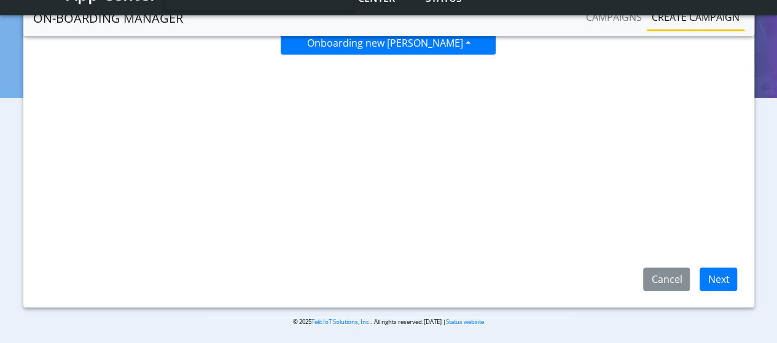
scroll to position [195, 0]
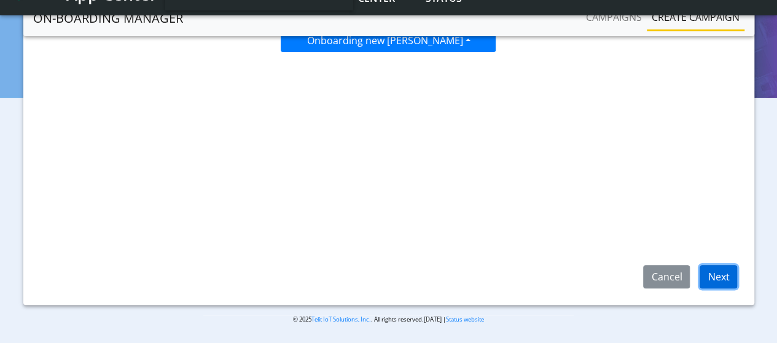
click at [727, 272] on button "Next" at bounding box center [718, 276] width 37 height 23
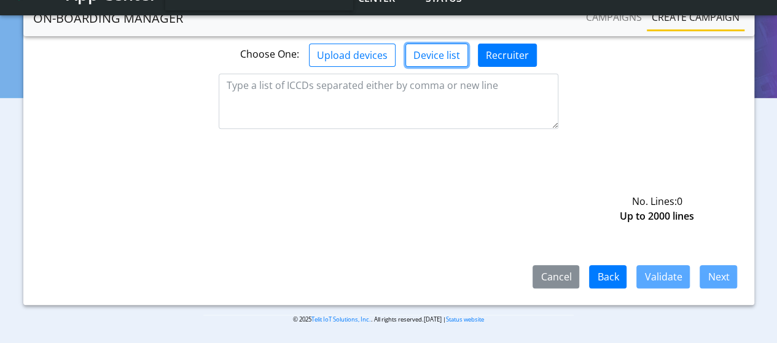
click at [423, 54] on button "Device list" at bounding box center [436, 55] width 63 height 23
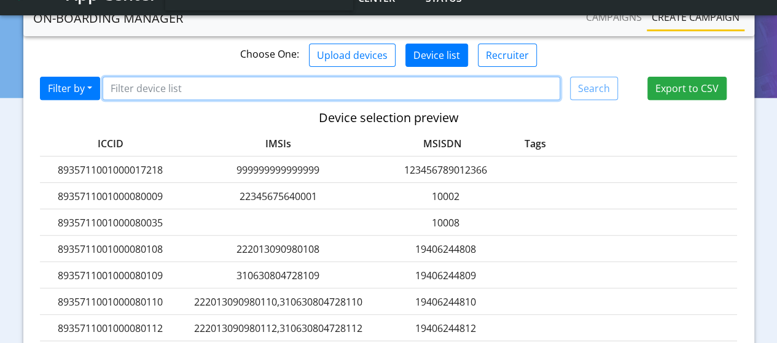
click at [138, 85] on input "Filter device list" at bounding box center [332, 88] width 458 height 23
paste input "8935711001000080122"
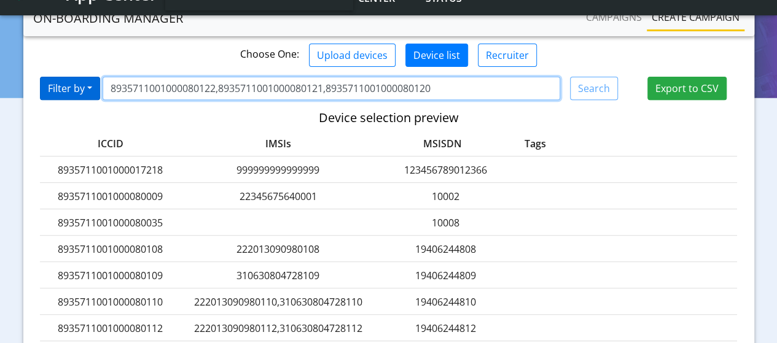
type input "8935711001000080122,8935711001000080121,8935711001000080120"
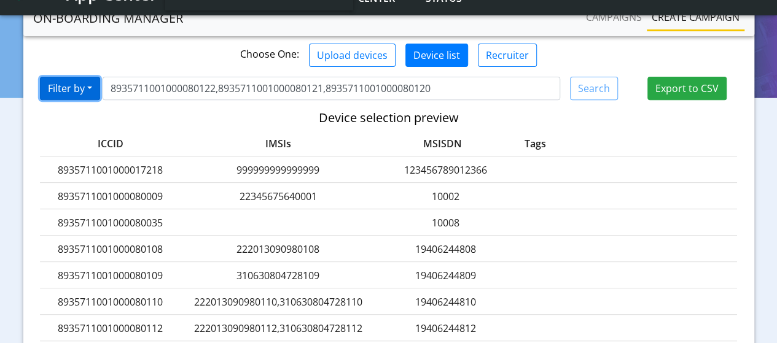
click at [71, 96] on button "Filter by" at bounding box center [70, 88] width 60 height 23
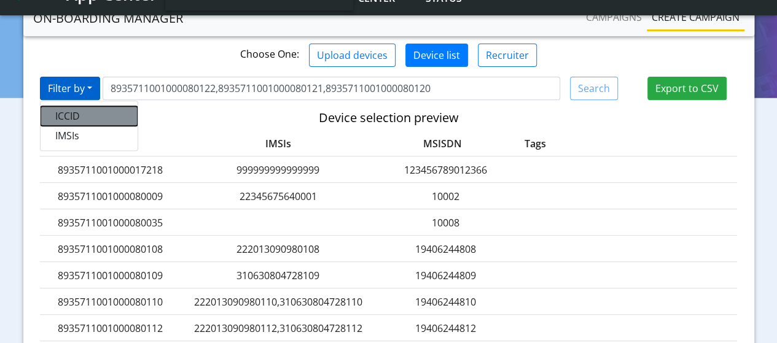
click at [66, 122] on button "ICCID" at bounding box center [89, 116] width 97 height 20
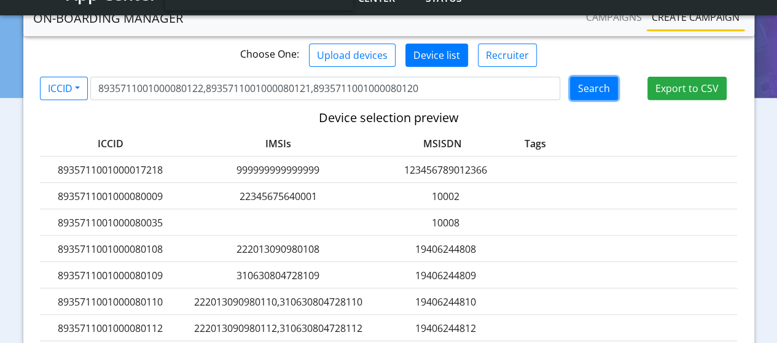
click at [589, 82] on button "Search" at bounding box center [594, 88] width 48 height 23
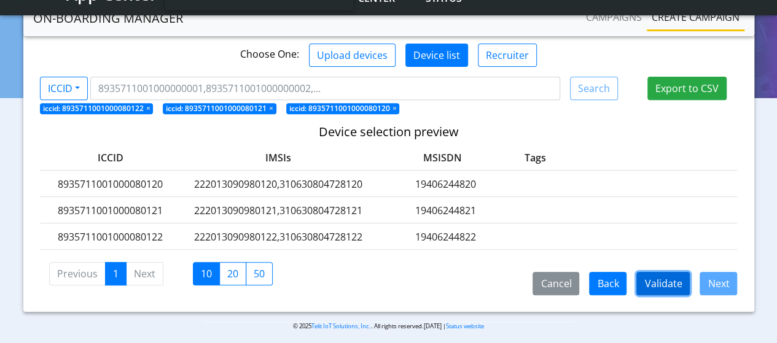
click at [646, 279] on button "Validate" at bounding box center [662, 283] width 53 height 23
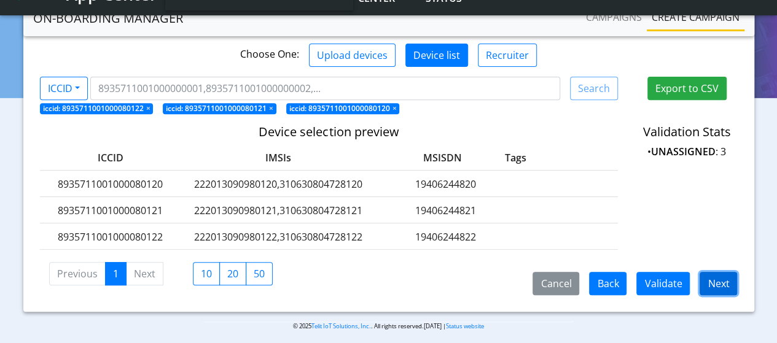
click at [718, 284] on button "Next" at bounding box center [718, 283] width 37 height 23
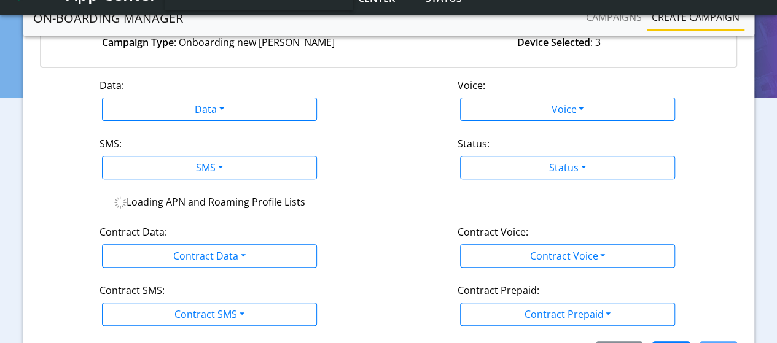
scroll to position [72, 0]
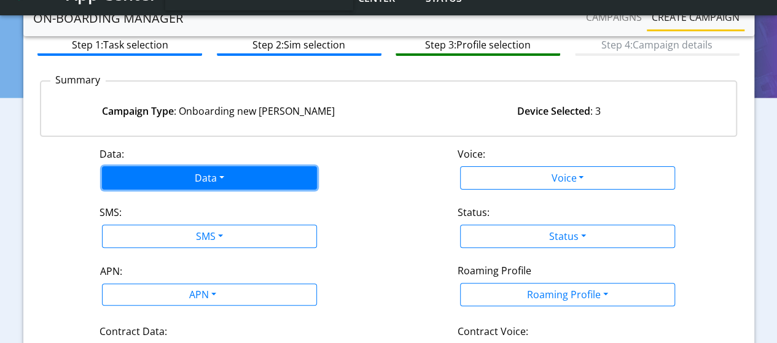
click at [189, 173] on button "Data" at bounding box center [209, 177] width 215 height 23
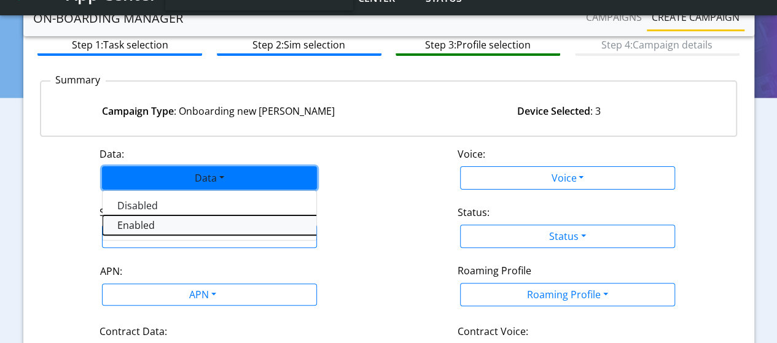
click at [134, 224] on button "Enabled" at bounding box center [256, 226] width 307 height 20
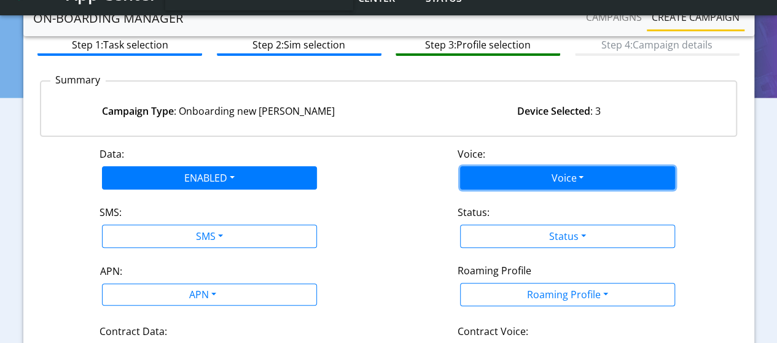
click at [475, 177] on button "Voice" at bounding box center [567, 177] width 215 height 23
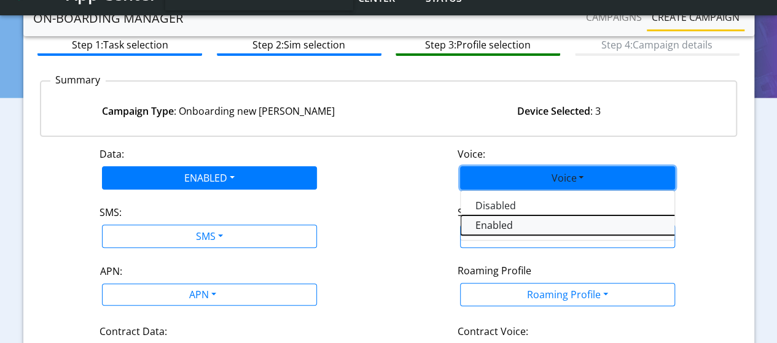
click at [488, 220] on button "Enabled" at bounding box center [614, 226] width 307 height 20
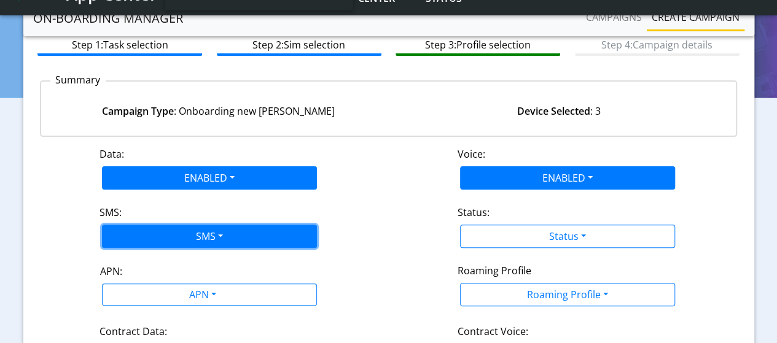
click at [178, 245] on button "SMS" at bounding box center [209, 236] width 215 height 23
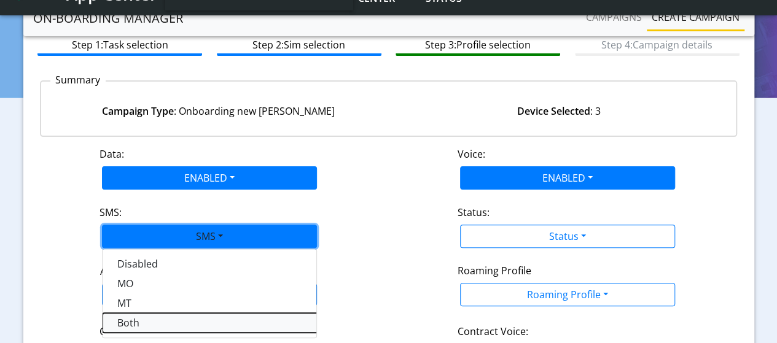
click at [127, 320] on button "Both" at bounding box center [256, 323] width 307 height 20
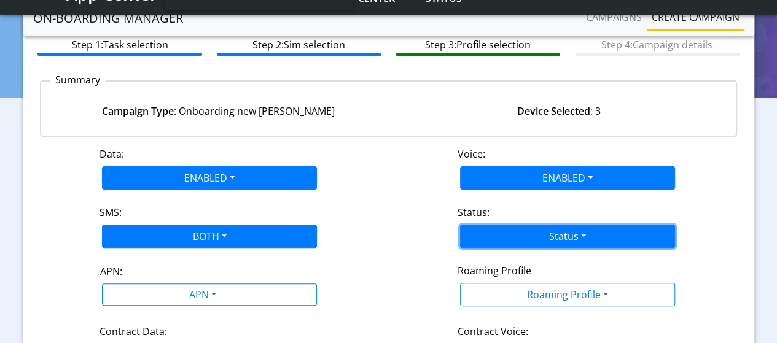
click at [520, 238] on button "Status" at bounding box center [567, 236] width 215 height 23
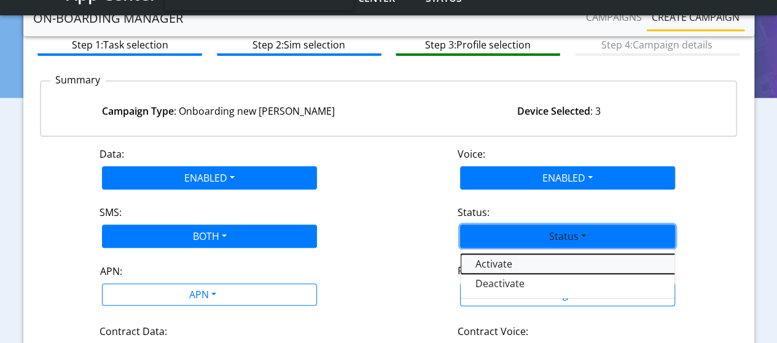
click at [500, 265] on button "Activate" at bounding box center [614, 264] width 307 height 20
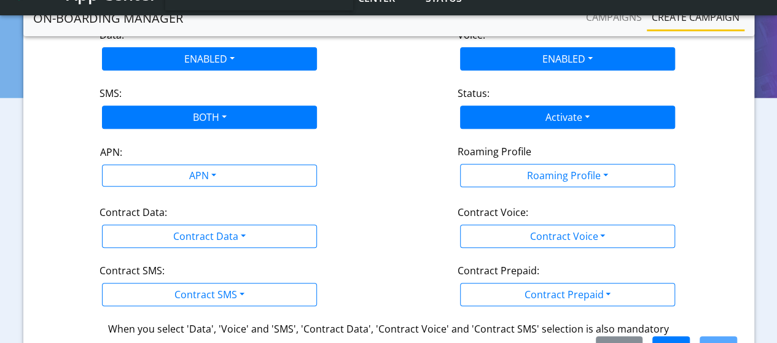
scroll to position [195, 0]
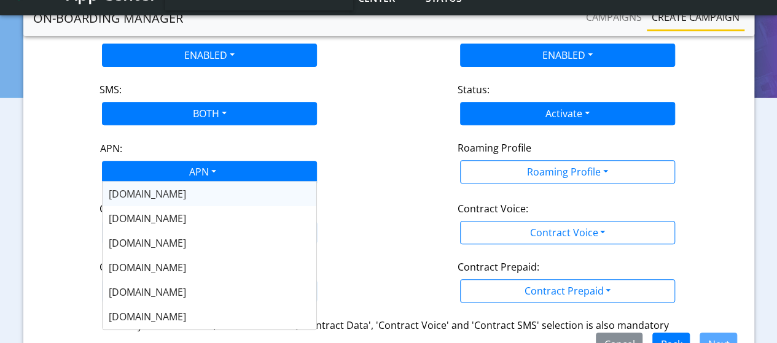
click at [189, 170] on div "APN" at bounding box center [201, 174] width 227 height 24
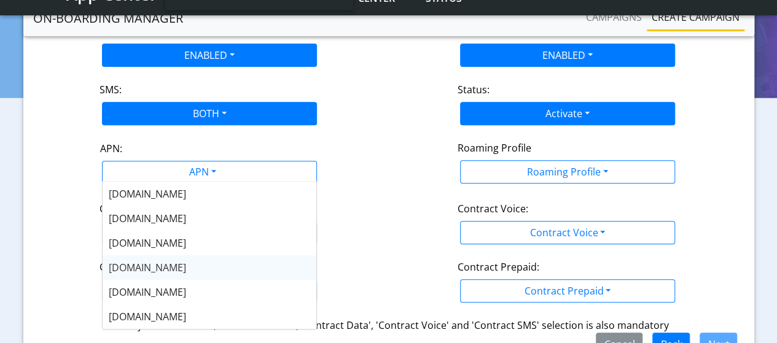
click at [131, 273] on span "NXT17.NET" at bounding box center [147, 268] width 77 height 14
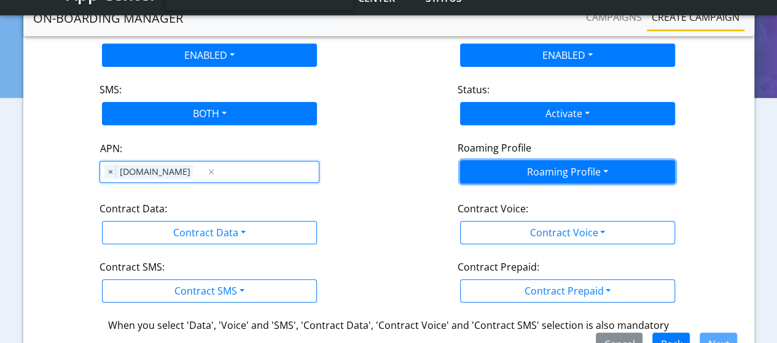
click at [539, 171] on button "Roaming Profile" at bounding box center [567, 171] width 215 height 23
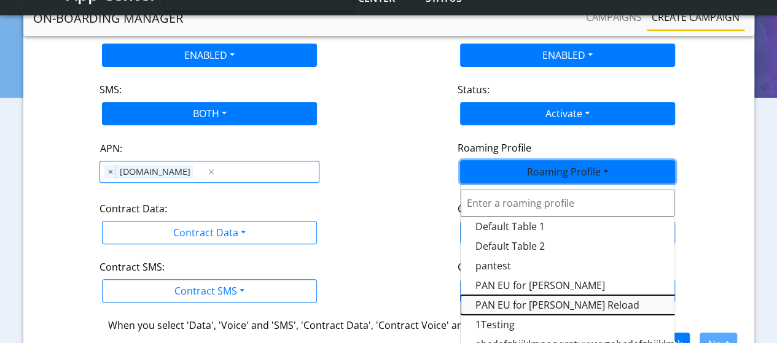
click at [501, 299] on Profile-dropdown "PAN EU for [PERSON_NAME] Reload" at bounding box center [614, 305] width 307 height 20
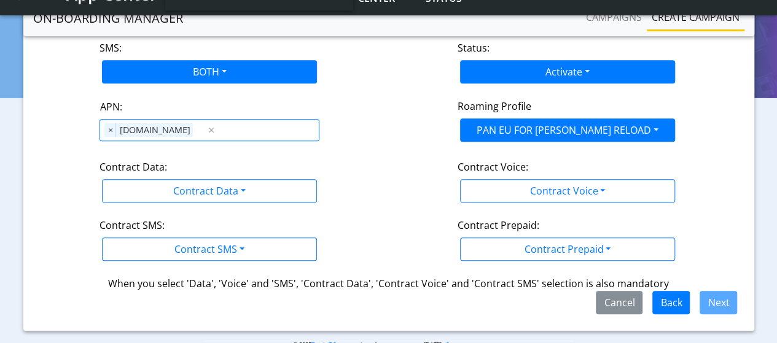
scroll to position [260, 0]
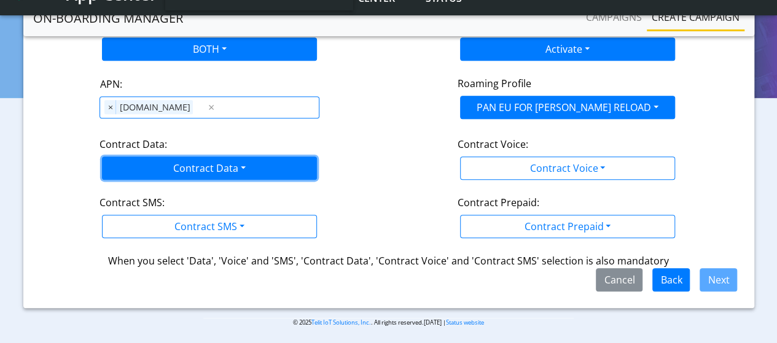
click at [201, 169] on button "Contract Data" at bounding box center [209, 168] width 215 height 23
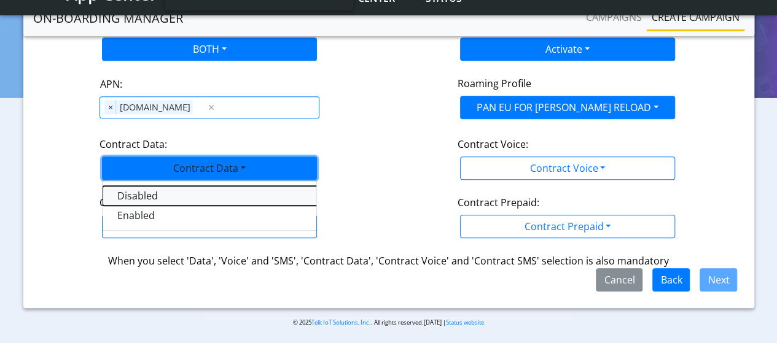
click at [150, 198] on Datadisabled-dropdown "Disabled" at bounding box center [256, 196] width 307 height 20
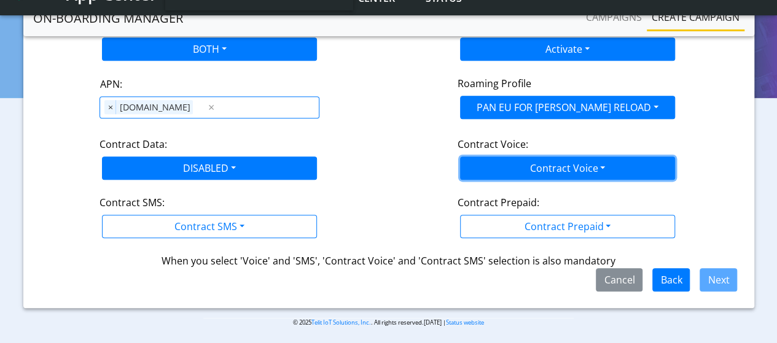
click at [555, 173] on button "Contract Voice" at bounding box center [567, 168] width 215 height 23
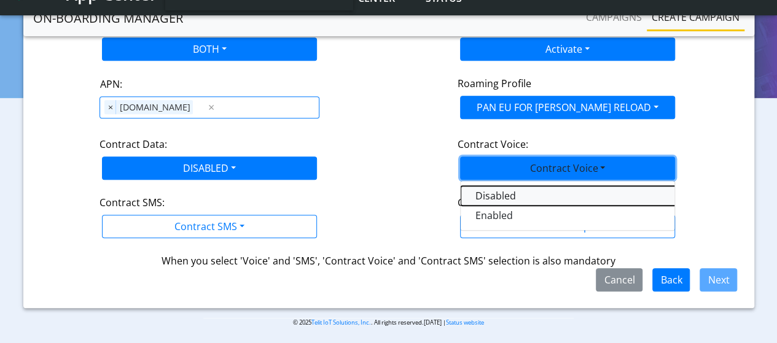
click at [514, 194] on Voicedisabled-dropdown "Disabled" at bounding box center [614, 196] width 307 height 20
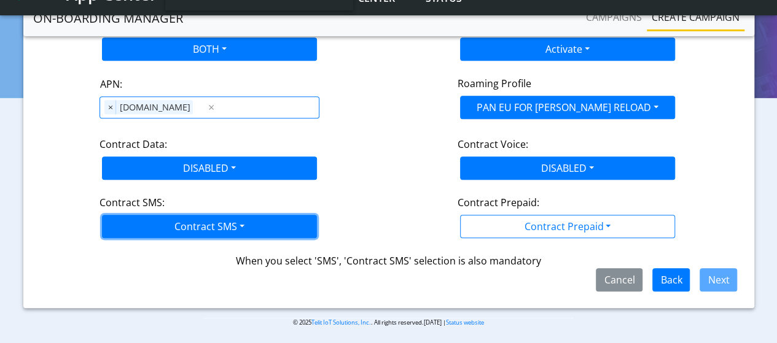
click at [281, 227] on button "Contract SMS" at bounding box center [209, 226] width 215 height 23
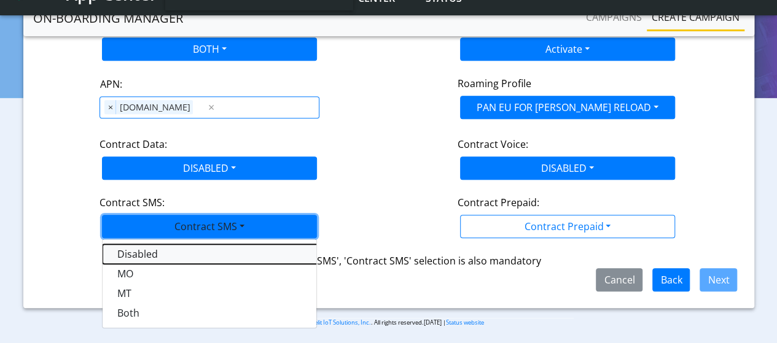
click at [133, 255] on SMSdisabled-dropdown "Disabled" at bounding box center [256, 254] width 307 height 20
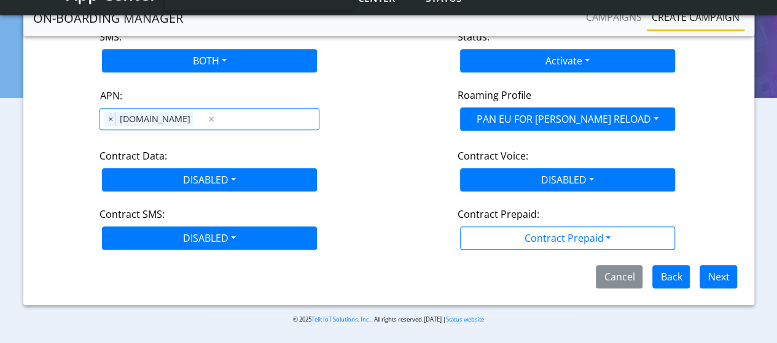
scroll to position [245, 0]
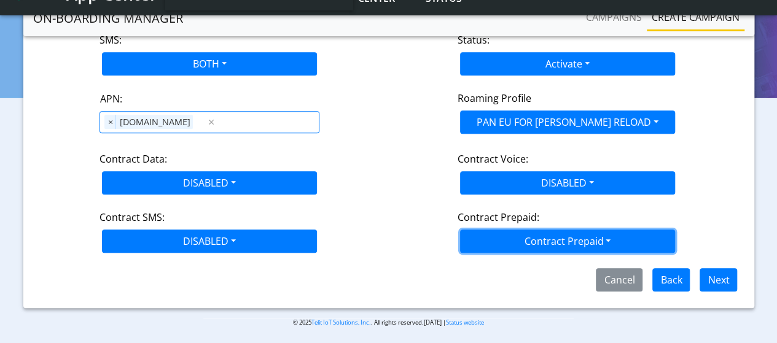
click at [608, 240] on button "Contract Prepaid" at bounding box center [567, 241] width 215 height 23
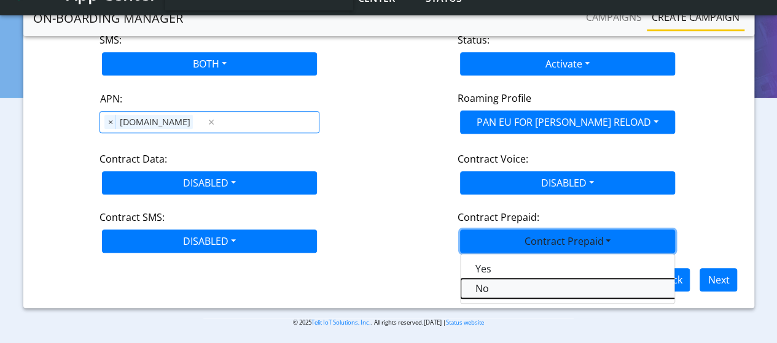
drag, startPoint x: 505, startPoint y: 287, endPoint x: 579, endPoint y: 272, distance: 75.3
click at [504, 287] on Prepaidnotprepaid-dropdown "No" at bounding box center [614, 289] width 307 height 20
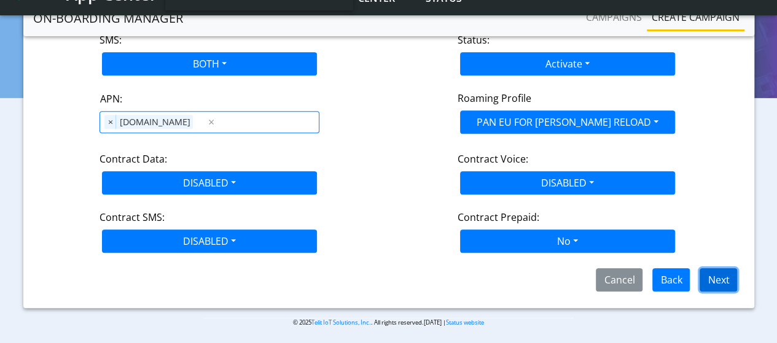
click at [722, 280] on button "Next" at bounding box center [718, 279] width 37 height 23
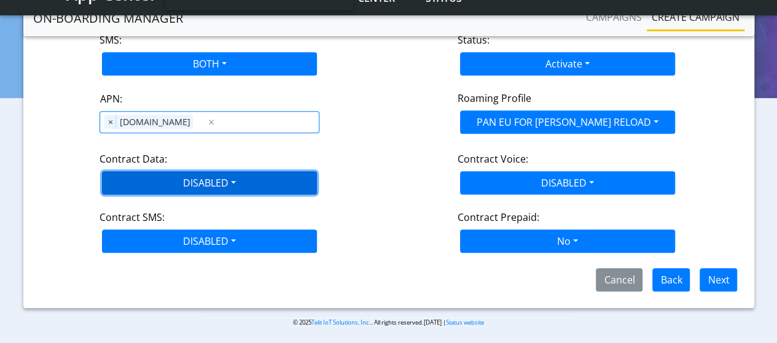
click at [178, 174] on button "DISABLED" at bounding box center [209, 182] width 215 height 23
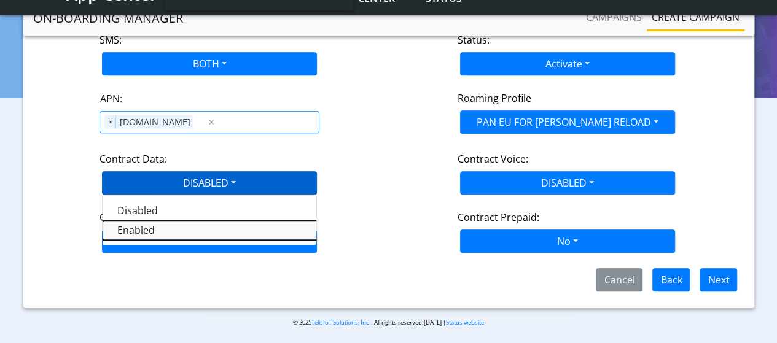
click at [127, 231] on Dataenabled-dropdown "Enabled" at bounding box center [256, 231] width 307 height 20
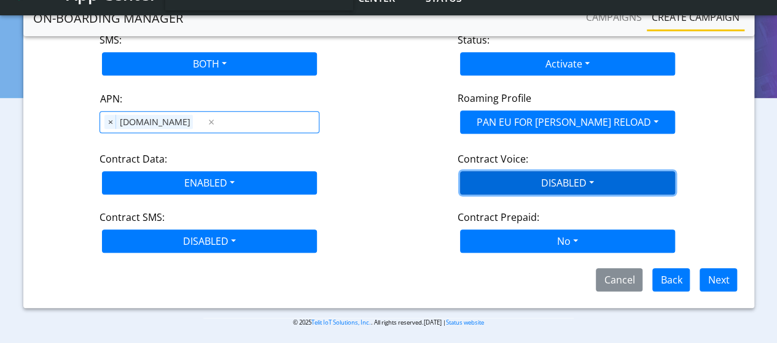
click at [514, 184] on button "DISABLED" at bounding box center [567, 182] width 215 height 23
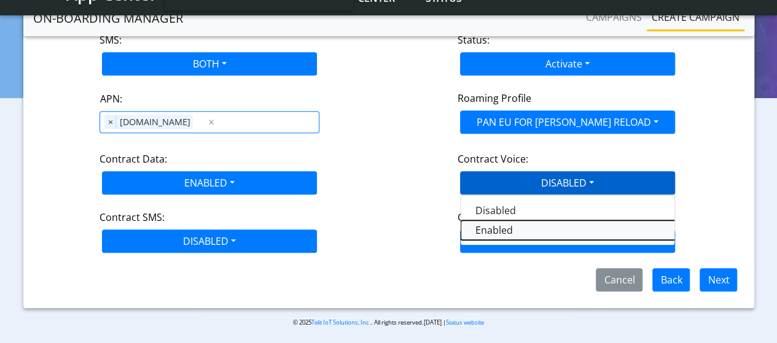
click at [501, 227] on Voiceenabled-dropdown "Enabled" at bounding box center [614, 231] width 307 height 20
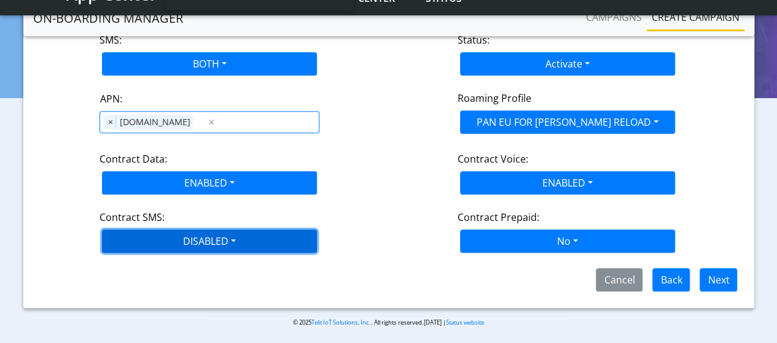
click at [220, 239] on button "DISABLED" at bounding box center [209, 241] width 215 height 23
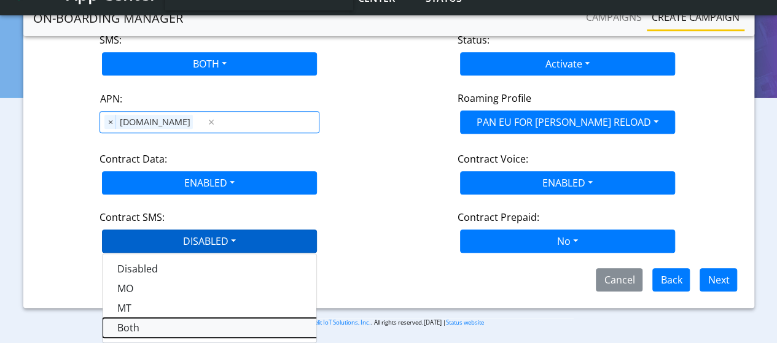
click at [125, 323] on SMSboth-dropdown "Both" at bounding box center [256, 328] width 307 height 20
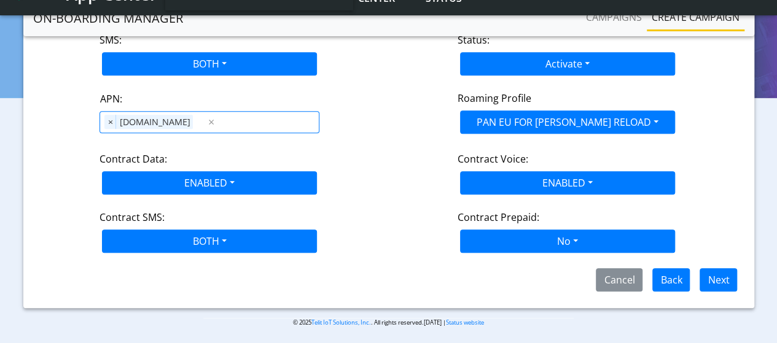
scroll to position [61, 0]
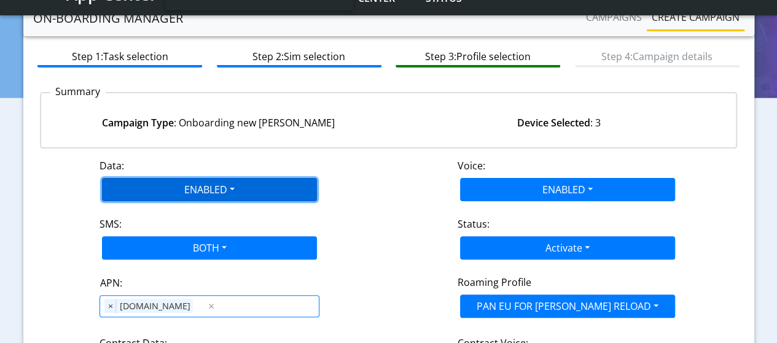
click at [190, 195] on button "ENABLED" at bounding box center [209, 189] width 215 height 23
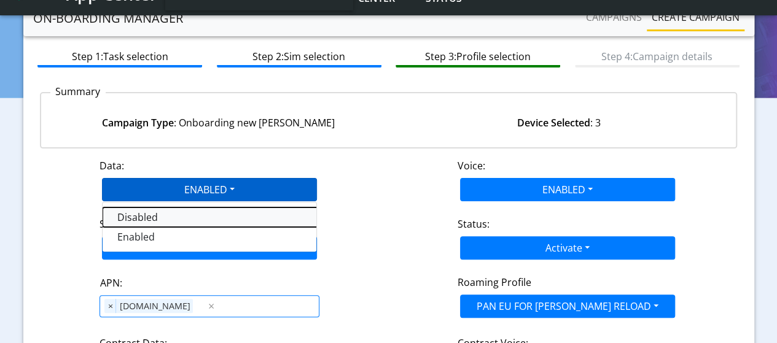
click at [130, 213] on button "Disabled" at bounding box center [256, 218] width 307 height 20
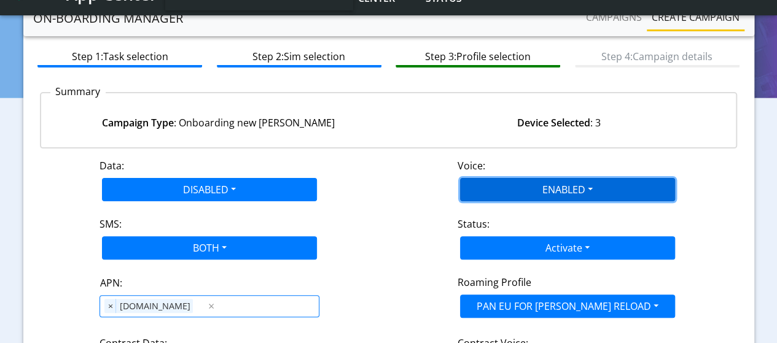
click at [524, 184] on button "ENABLED" at bounding box center [567, 189] width 215 height 23
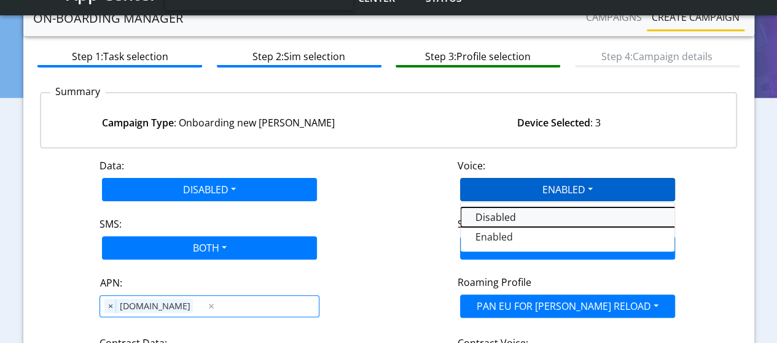
click at [487, 213] on button "Disabled" at bounding box center [614, 218] width 307 height 20
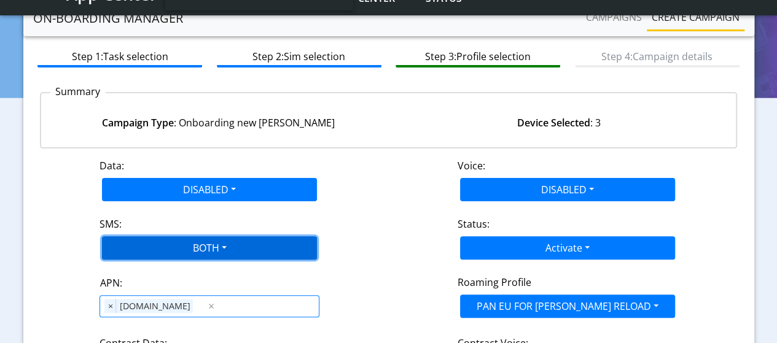
click at [219, 249] on button "BOTH" at bounding box center [209, 248] width 215 height 23
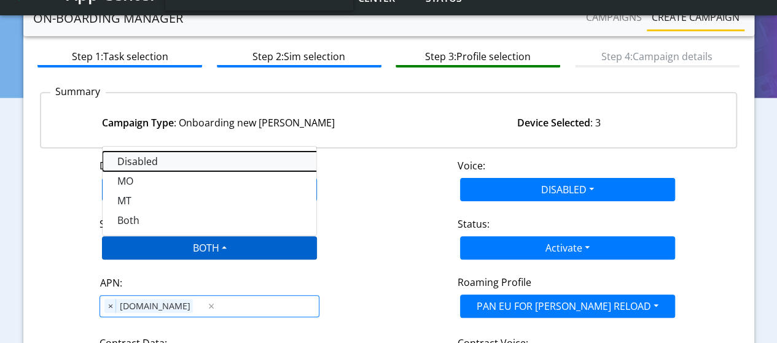
click at [152, 165] on button "Disabled" at bounding box center [256, 162] width 307 height 20
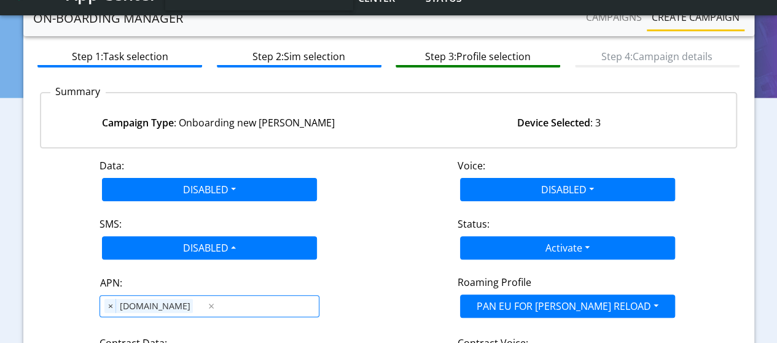
scroll to position [245, 0]
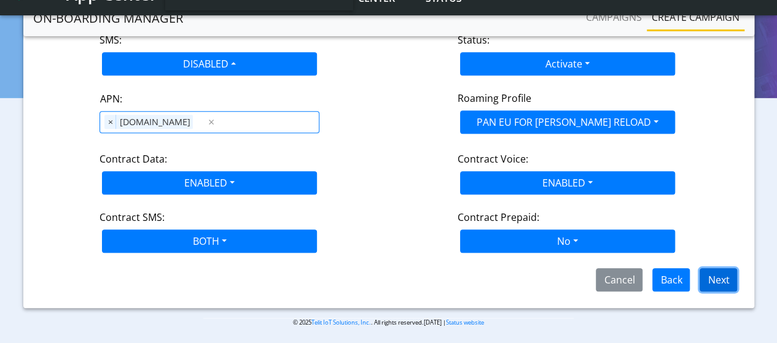
click at [717, 278] on button "Next" at bounding box center [718, 279] width 37 height 23
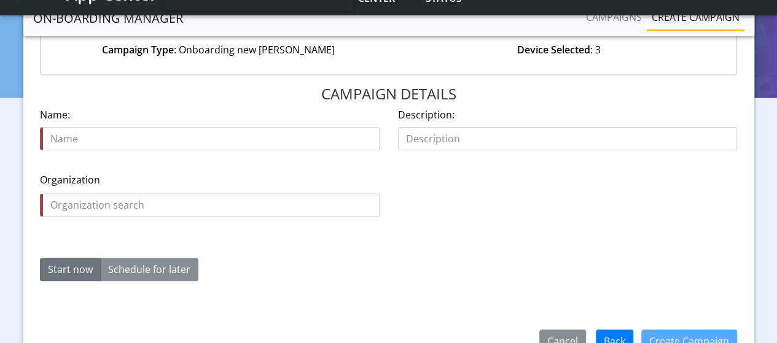
scroll to position [72, 0]
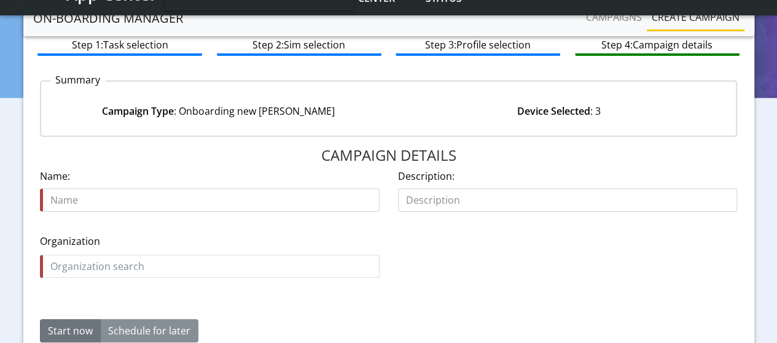
click at [290, 205] on input "text" at bounding box center [210, 200] width 340 height 23
type input "Assign_sim_devicelist_12Aug"
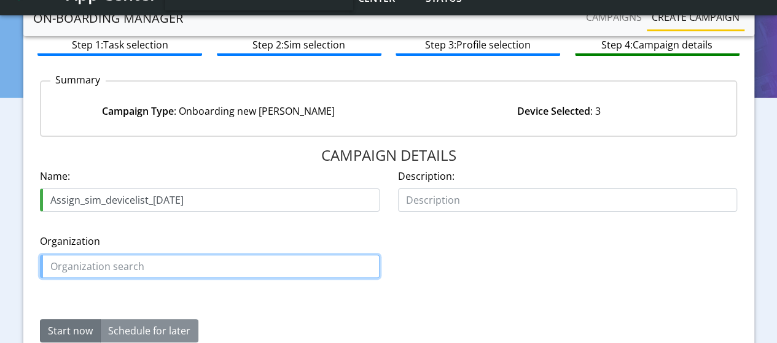
click at [255, 266] on input "text" at bounding box center [210, 266] width 340 height 23
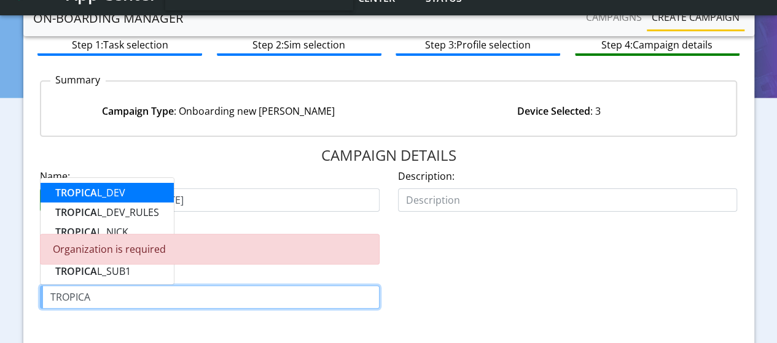
click at [100, 189] on ngb-highlight "TROPICA L_DEV" at bounding box center [90, 193] width 70 height 14
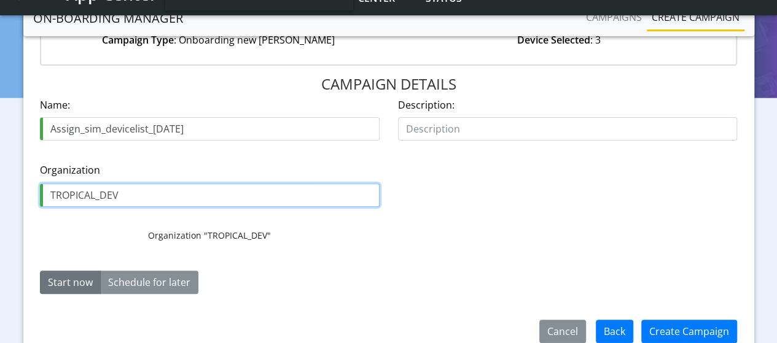
scroll to position [195, 0]
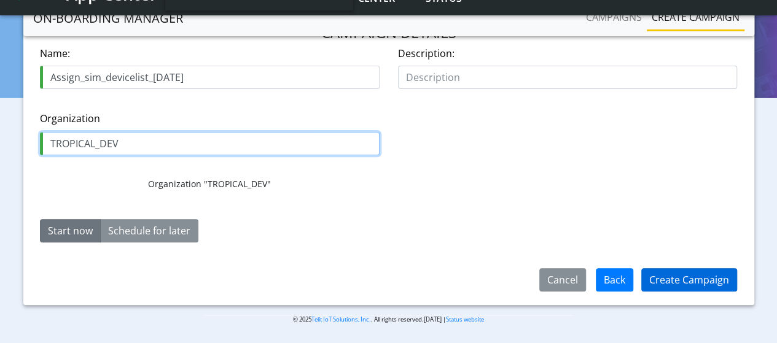
type input "TROPICAL_DEV"
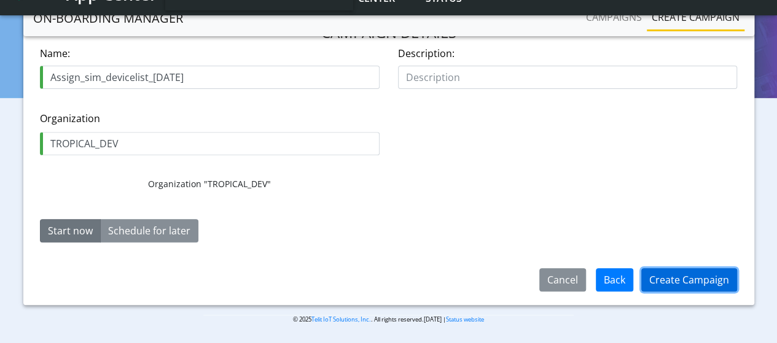
click at [677, 280] on button "Create Campaign" at bounding box center [689, 279] width 96 height 23
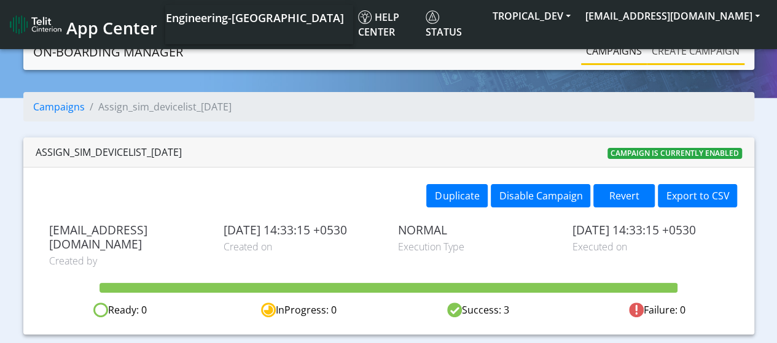
click at [687, 51] on link "Create campaign" at bounding box center [696, 51] width 98 height 25
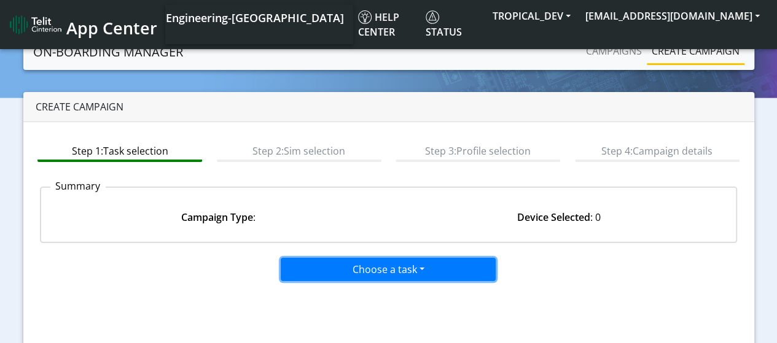
click at [326, 268] on button "Choose a task" at bounding box center [388, 269] width 215 height 23
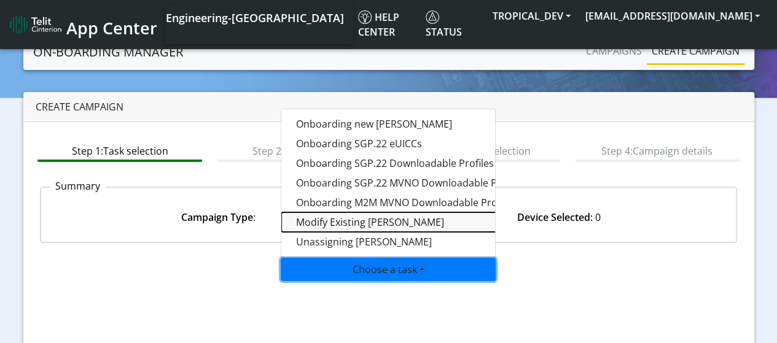
click at [343, 222] on taskiotp-dropdown "Modify Existing [PERSON_NAME]" at bounding box center [434, 223] width 307 height 20
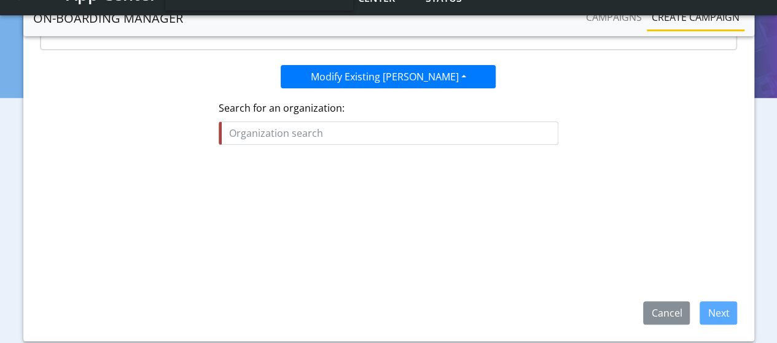
scroll to position [184, 0]
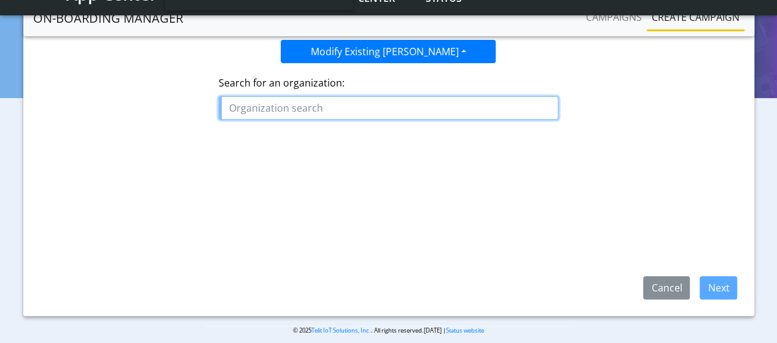
click at [288, 108] on input "text" at bounding box center [389, 107] width 340 height 23
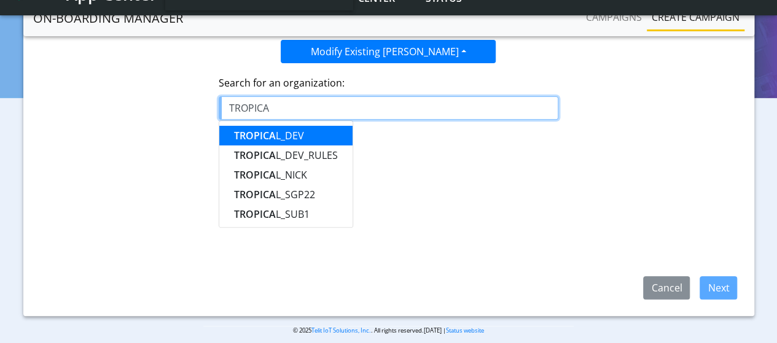
click at [273, 132] on span "TROPICA" at bounding box center [255, 136] width 42 height 14
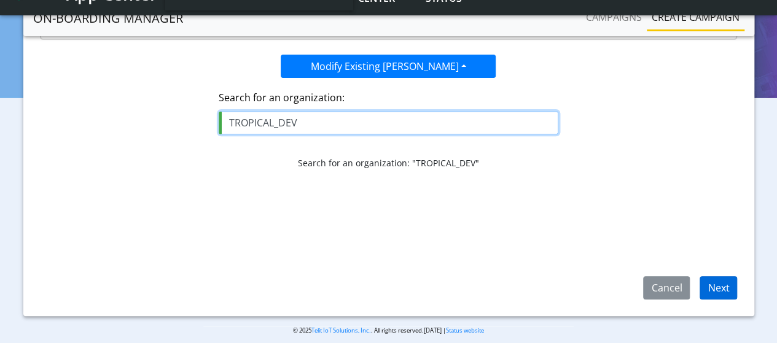
type input "TROPICAL_DEV"
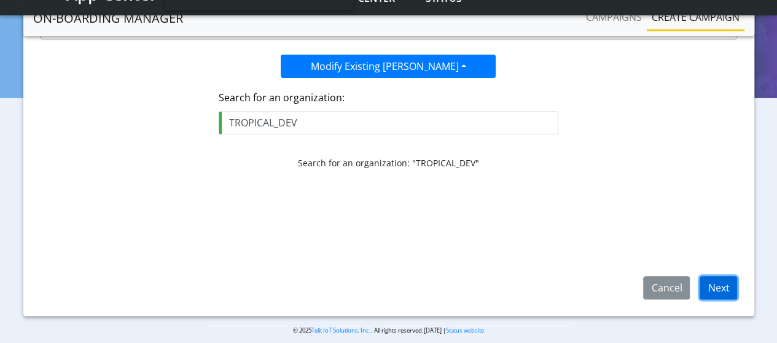
click at [733, 287] on button "Next" at bounding box center [718, 287] width 37 height 23
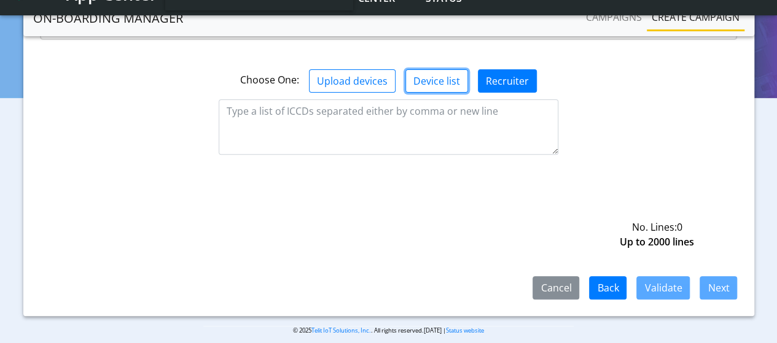
click at [437, 69] on button "Device list" at bounding box center [436, 80] width 63 height 23
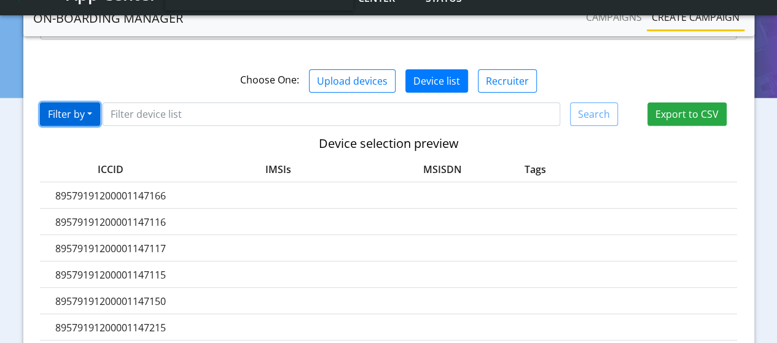
click at [86, 103] on button "Filter by" at bounding box center [70, 114] width 60 height 23
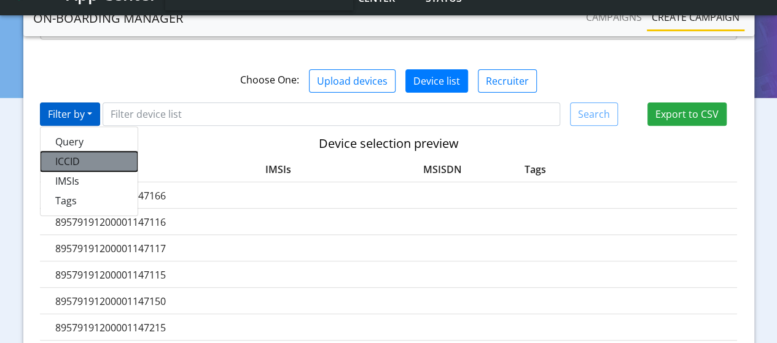
click at [81, 152] on button "ICCID" at bounding box center [89, 162] width 97 height 20
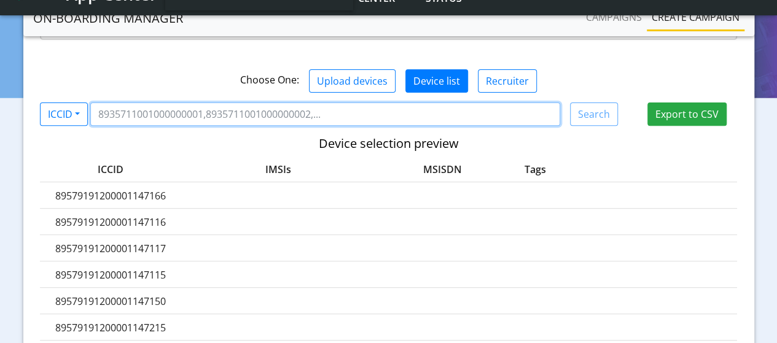
click at [147, 103] on input "Filter device list" at bounding box center [325, 114] width 470 height 23
paste input "8935711001000080122"
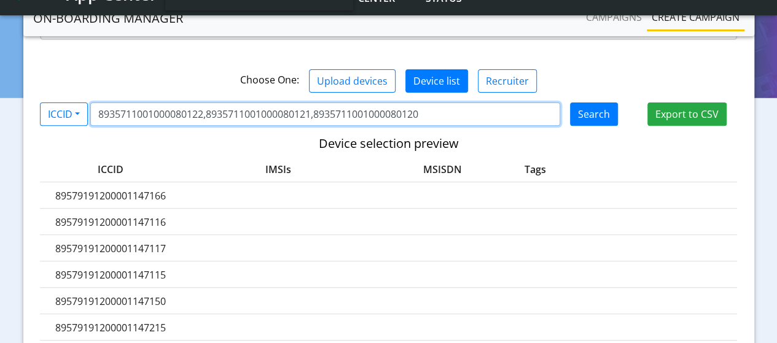
type input "8935711001000080122,8935711001000080121,8935711001000080120"
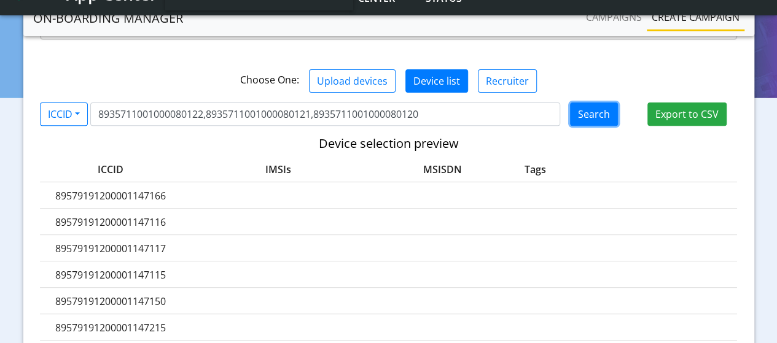
click at [603, 104] on button "Search" at bounding box center [594, 114] width 48 height 23
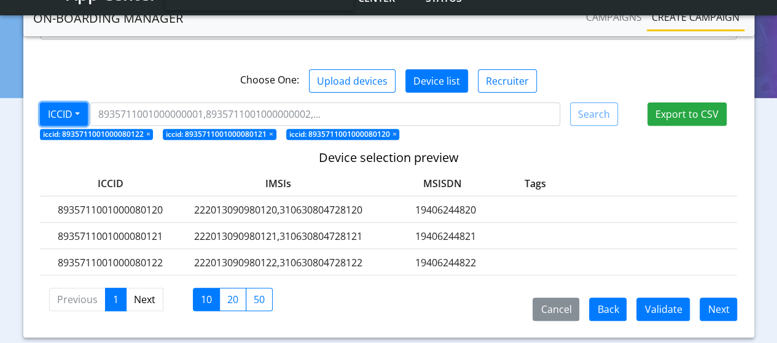
click at [69, 103] on button "ICCID" at bounding box center [64, 114] width 48 height 23
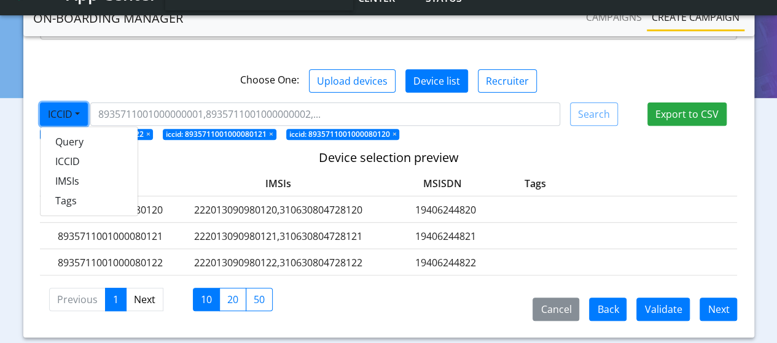
click at [602, 151] on h5 "Device selection preview" at bounding box center [389, 158] width 698 height 15
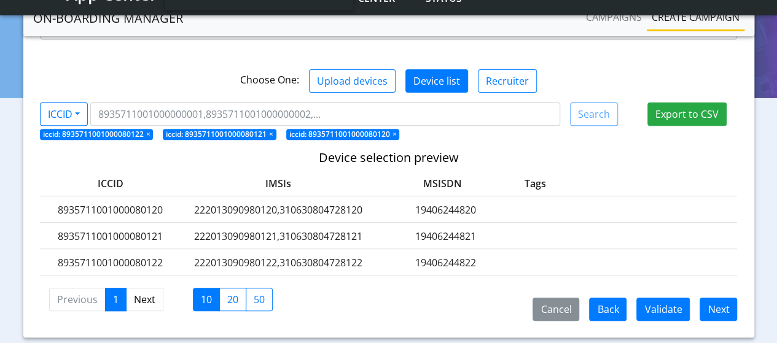
click at [230, 203] on label "222013090980120,310630804728120" at bounding box center [278, 210] width 184 height 15
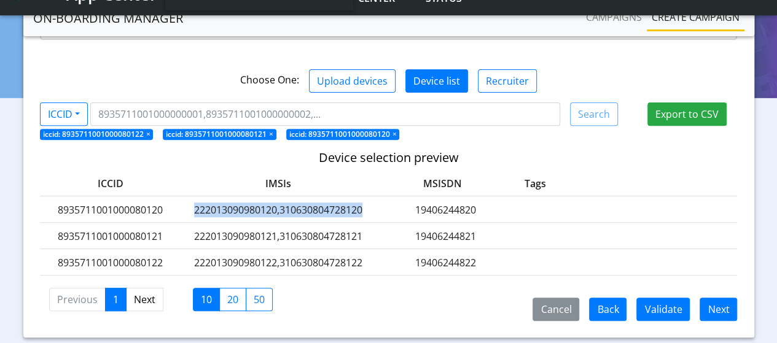
click at [230, 203] on label "222013090980120,310630804728120" at bounding box center [278, 210] width 184 height 15
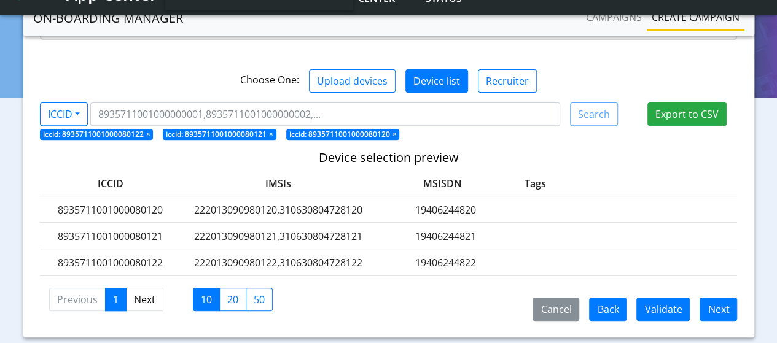
click at [339, 177] on div "ICCID IMSIs MSISDN Tags" at bounding box center [389, 183] width 698 height 26
drag, startPoint x: 276, startPoint y: 192, endPoint x: 196, endPoint y: 192, distance: 80.5
click at [196, 203] on label "222013090980120,310630804728120" at bounding box center [278, 210] width 184 height 15
click at [192, 203] on label "222013090980120,310630804728120" at bounding box center [278, 210] width 184 height 15
drag, startPoint x: 192, startPoint y: 194, endPoint x: 278, endPoint y: 194, distance: 85.4
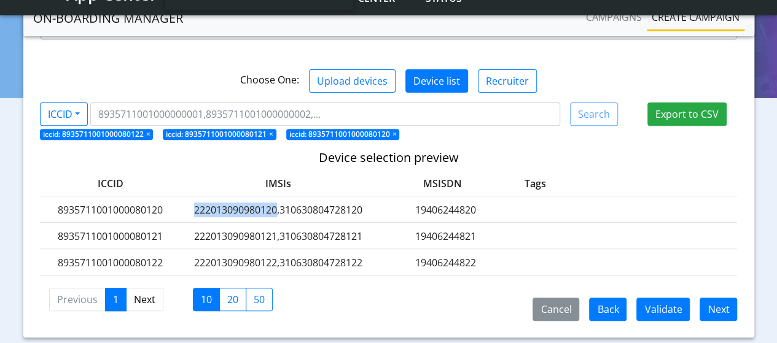
click at [278, 203] on label "222013090980120,310630804728120" at bounding box center [278, 210] width 184 height 15
copy label "222013090980120"
click at [394, 129] on span "iccid: 8935711001000080120 ×" at bounding box center [343, 134] width 114 height 11
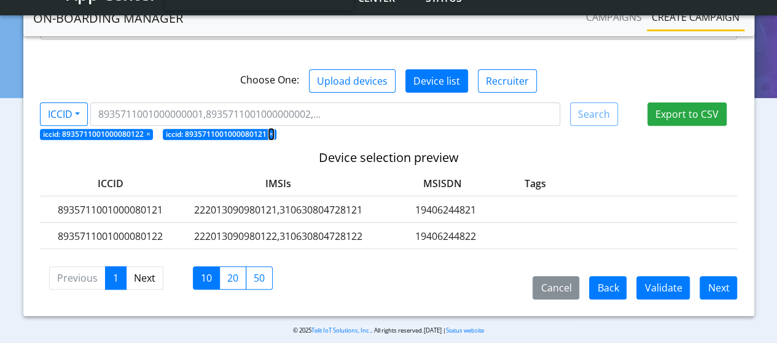
click at [269, 129] on span "×" at bounding box center [271, 134] width 4 height 10
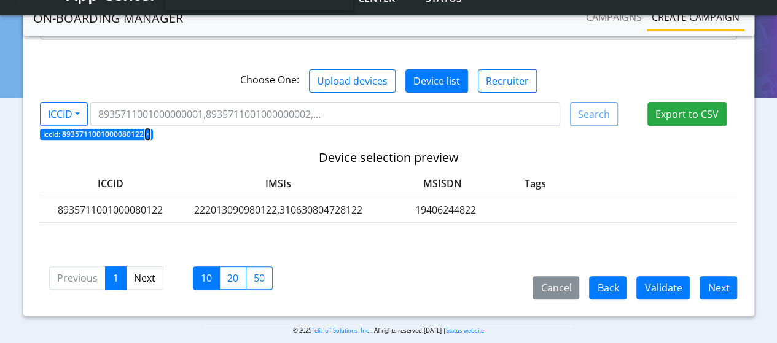
click at [149, 129] on span "×" at bounding box center [148, 134] width 4 height 10
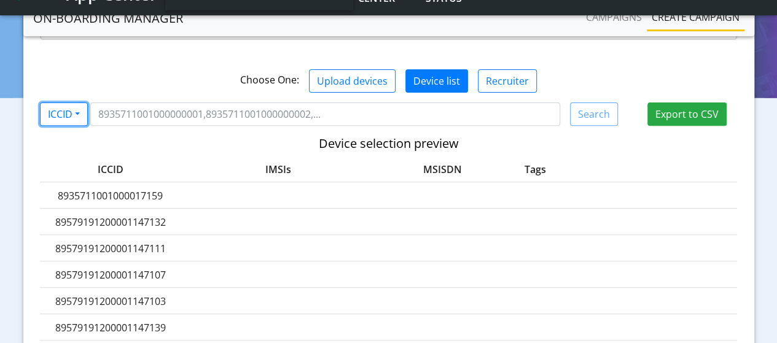
click at [68, 103] on button "ICCID" at bounding box center [64, 114] width 48 height 23
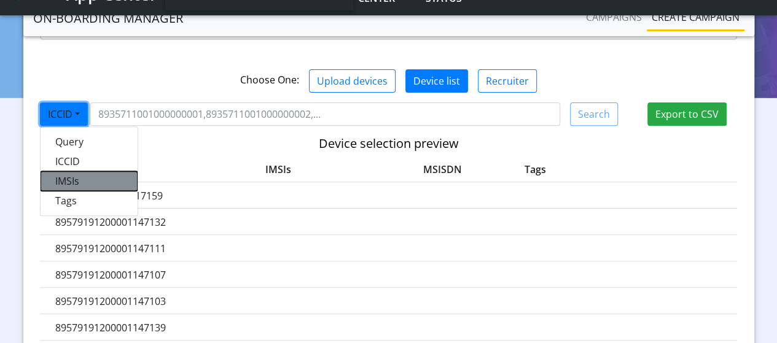
click at [69, 171] on button "IMSIs" at bounding box center [89, 181] width 97 height 20
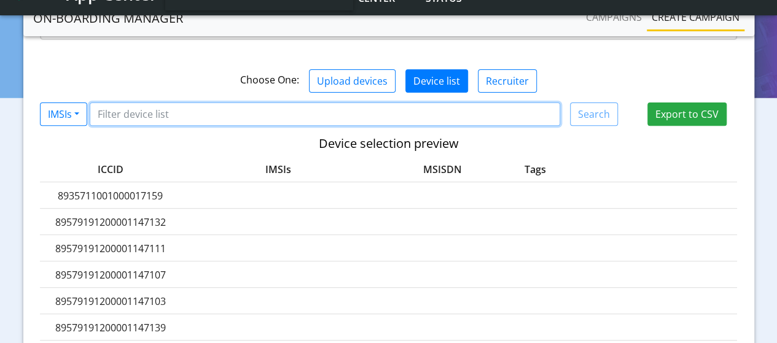
click at [108, 103] on input "Filter device list" at bounding box center [325, 114] width 471 height 23
paste input "222013090980120"
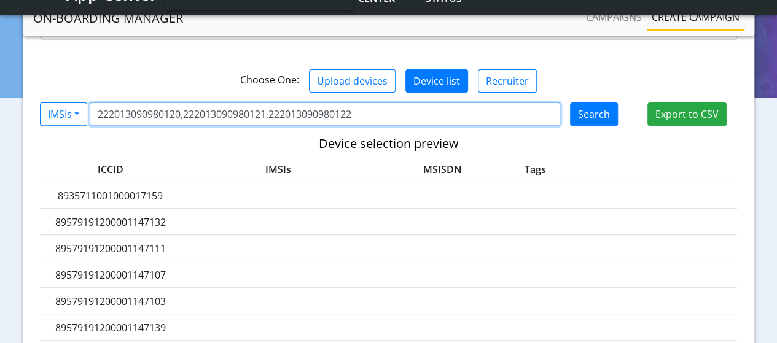
type input "222013090980120,222013090980121,222013090980122"
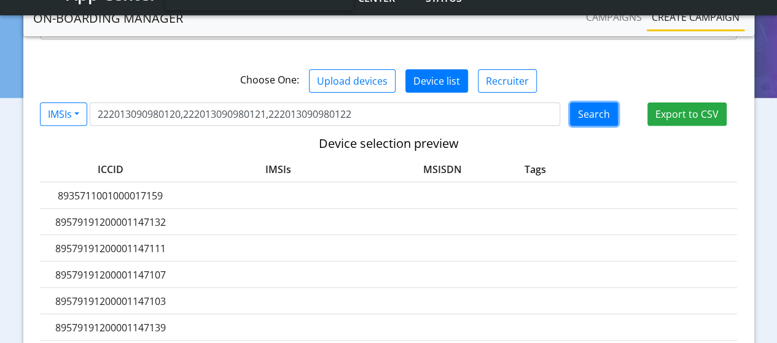
click at [602, 108] on button "Search" at bounding box center [594, 114] width 48 height 23
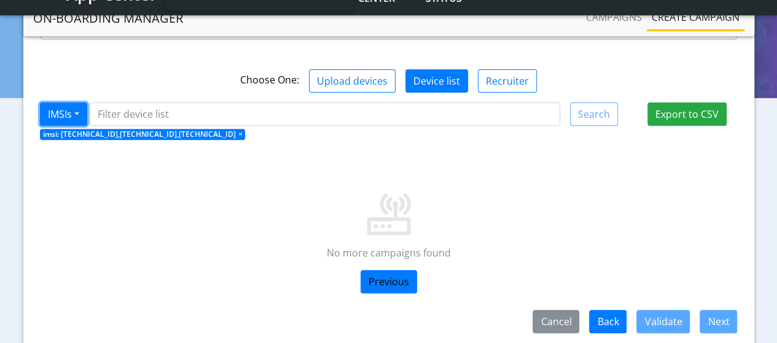
click at [64, 104] on button "IMSIs" at bounding box center [63, 114] width 47 height 23
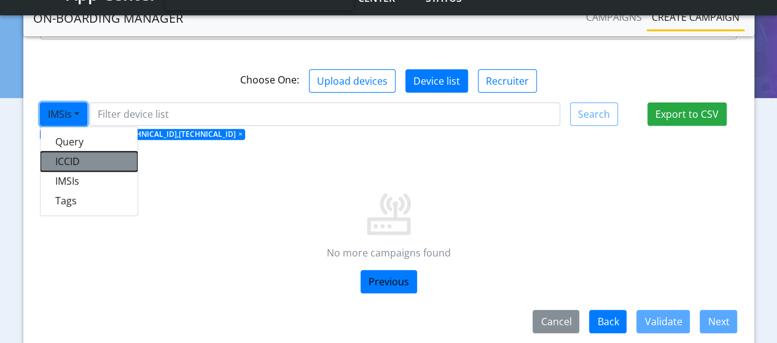
click at [76, 152] on button "ICCID" at bounding box center [89, 162] width 97 height 20
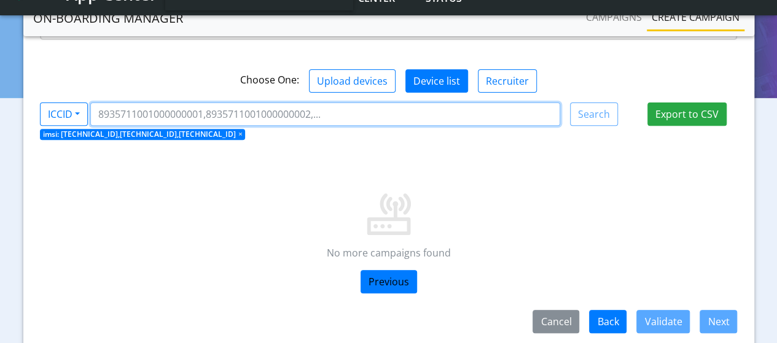
click at [117, 103] on input "Filter device list" at bounding box center [325, 114] width 470 height 23
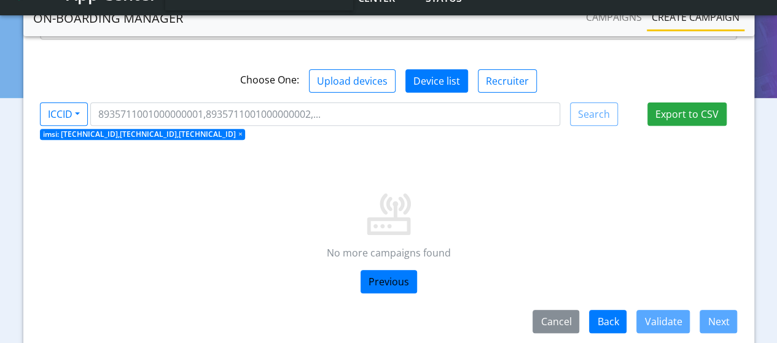
click at [154, 129] on span "imsi: 222013090980120,222013090980121,222013090980122 ×" at bounding box center [143, 134] width 206 height 11
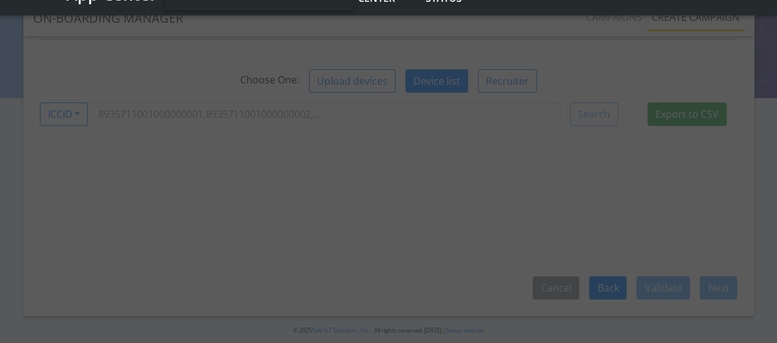
click at [154, 120] on div at bounding box center [388, 171] width 777 height 343
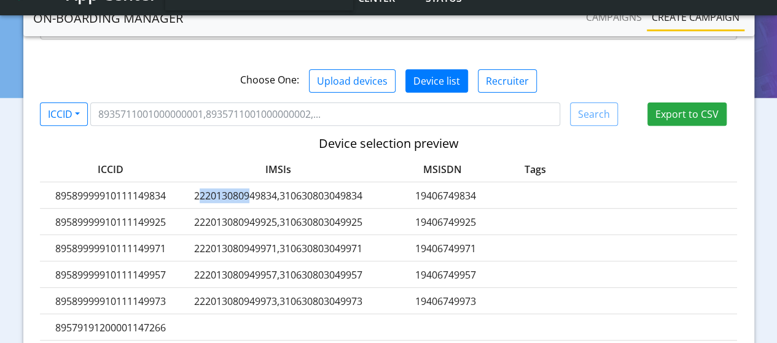
drag, startPoint x: 195, startPoint y: 179, endPoint x: 246, endPoint y: 179, distance: 50.4
click at [246, 189] on label "222013080949834,310630803049834" at bounding box center [278, 196] width 184 height 15
click at [244, 189] on label "222013080949834,310630803049834" at bounding box center [278, 196] width 184 height 15
click at [59, 105] on button "ICCID" at bounding box center [64, 114] width 48 height 23
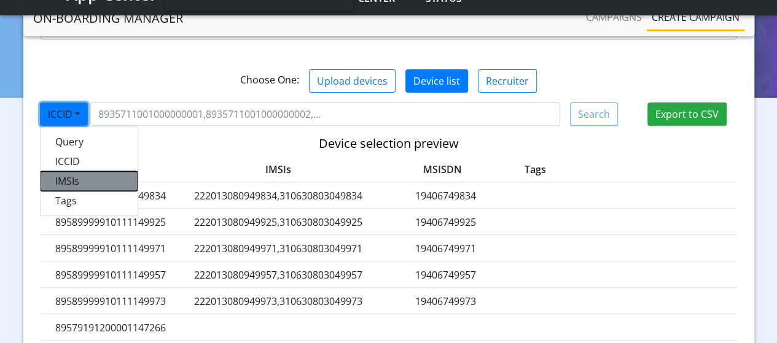
click at [59, 171] on button "IMSIs" at bounding box center [89, 181] width 97 height 20
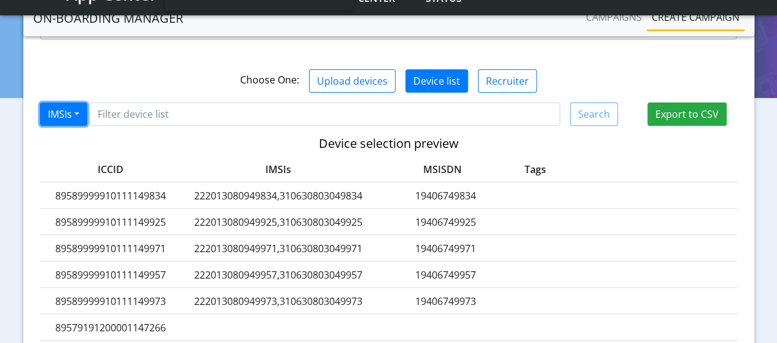
click at [79, 103] on button "IMSIs" at bounding box center [63, 114] width 47 height 23
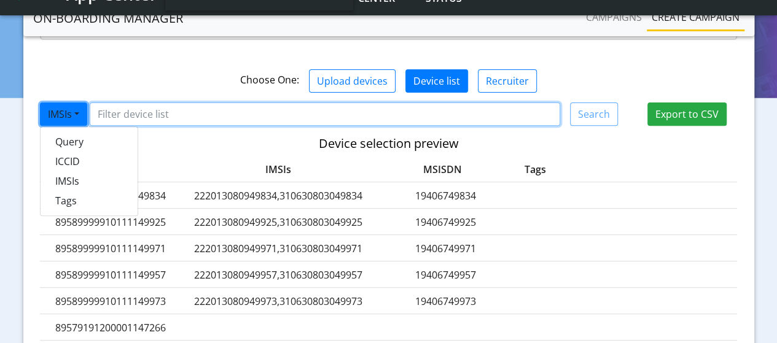
click at [125, 103] on input "Filter device list" at bounding box center [325, 114] width 471 height 23
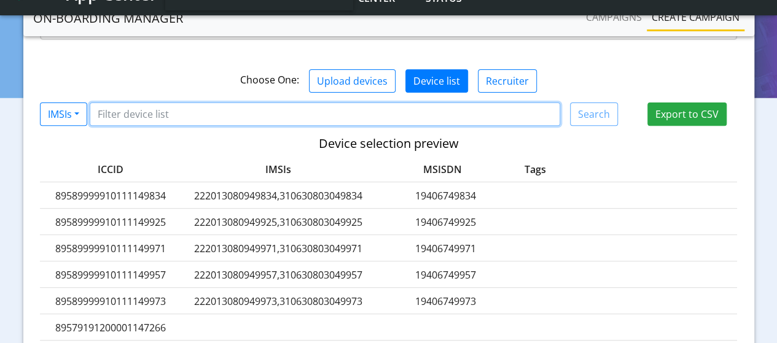
paste input "222013090980120"
type input "222013090980120"
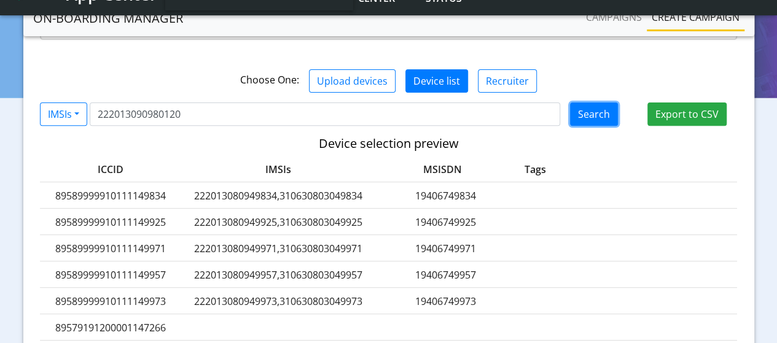
click at [584, 103] on button "Search" at bounding box center [594, 114] width 48 height 23
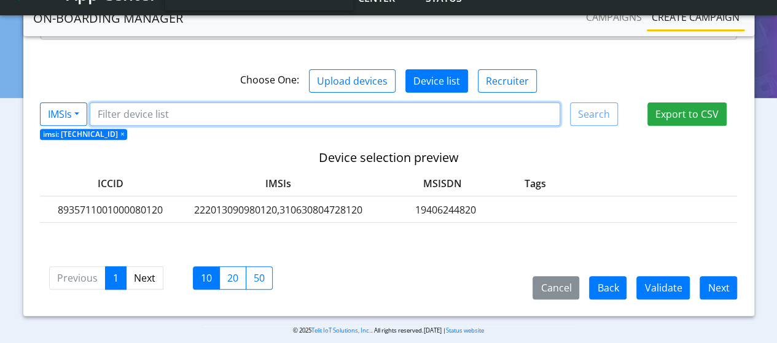
click at [138, 103] on input "Filter device list" at bounding box center [325, 114] width 471 height 23
paste input "222013090980120"
type input "222013090980121"
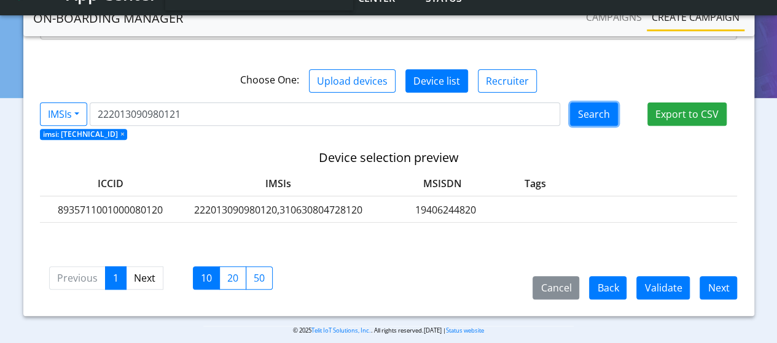
click at [611, 103] on button "Search" at bounding box center [594, 114] width 48 height 23
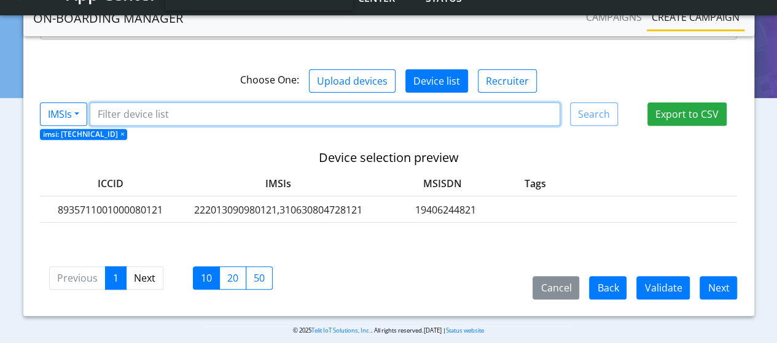
click at [182, 103] on input "Filter device list" at bounding box center [325, 114] width 471 height 23
paste input "222013090980120"
type input "222013090980122"
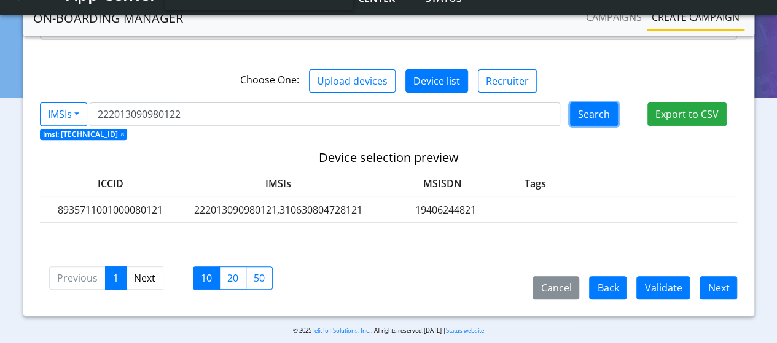
click at [596, 103] on button "Search" at bounding box center [594, 114] width 48 height 23
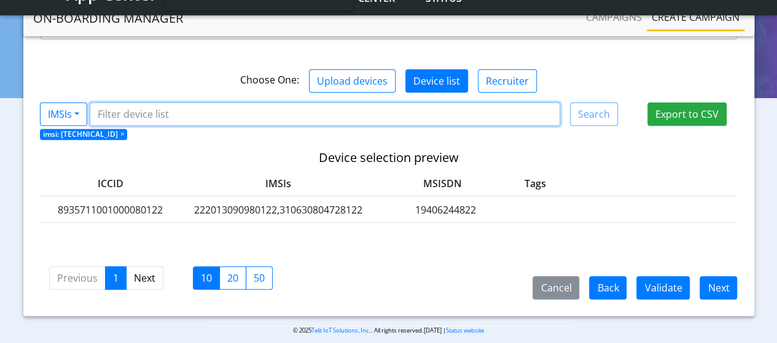
click at [139, 103] on input "Filter device list" at bounding box center [325, 114] width 471 height 23
paste input "222013090980120"
type input "222013090980120"
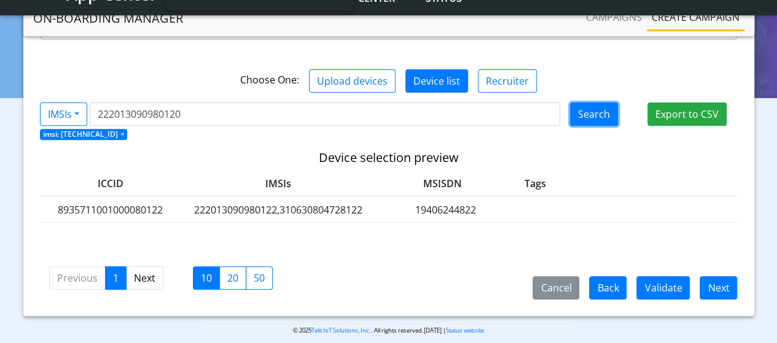
click at [586, 103] on button "Search" at bounding box center [594, 114] width 48 height 23
click at [263, 203] on label "222013090980120,310630804728120" at bounding box center [278, 210] width 184 height 15
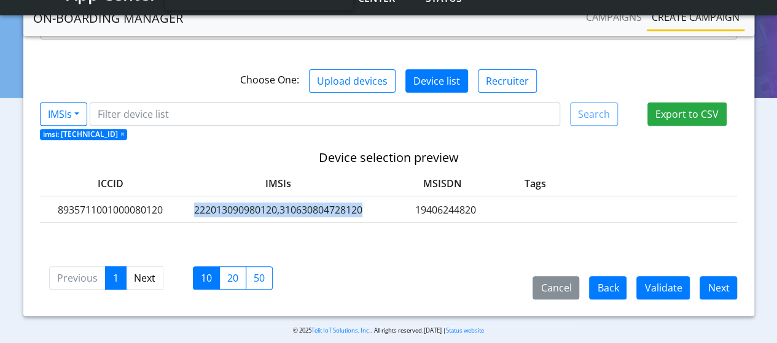
click at [263, 203] on label "222013090980120,310630804728120" at bounding box center [278, 210] width 184 height 15
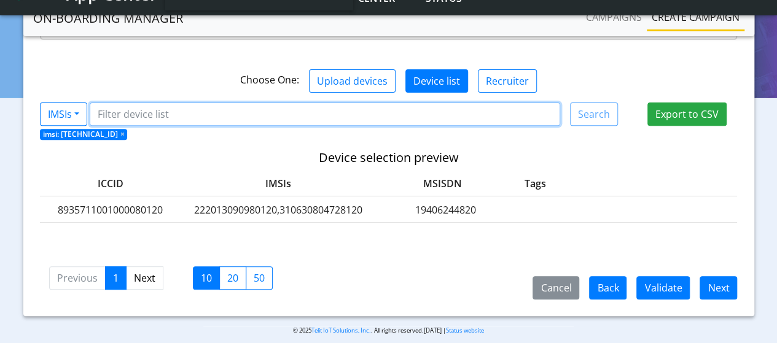
click at [173, 104] on input "Filter device list" at bounding box center [325, 114] width 471 height 23
paste input "222013090980120"
type input "222013090980121"
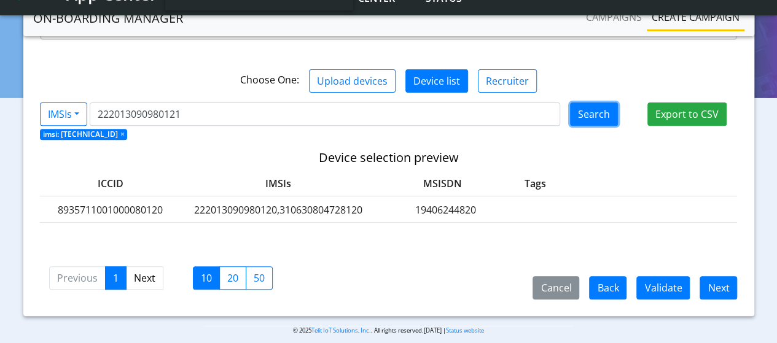
click at [582, 103] on button "Search" at bounding box center [594, 114] width 48 height 23
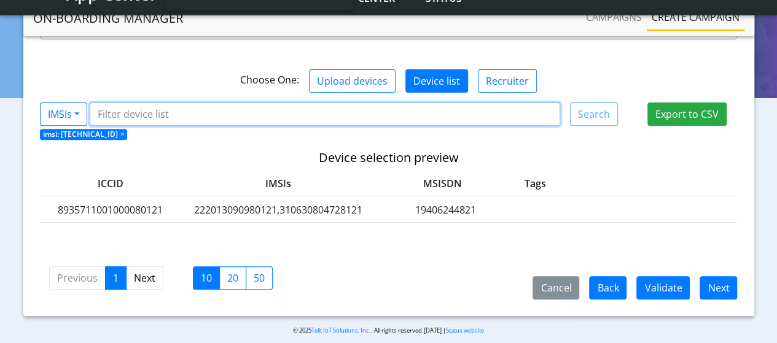
click at [148, 103] on input "Filter device list" at bounding box center [325, 114] width 471 height 23
paste input "222013090980120"
type input "222013090980122"
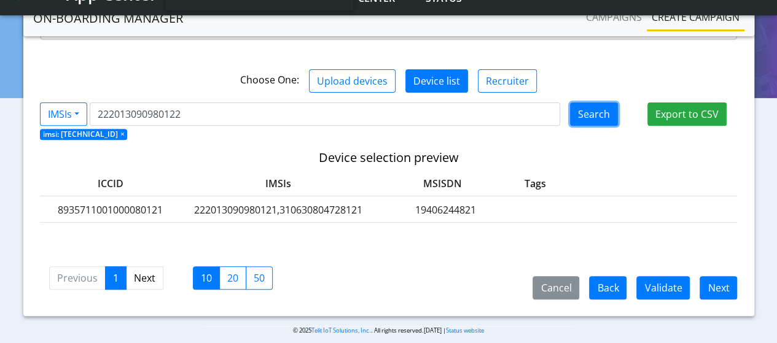
click at [590, 103] on button "Search" at bounding box center [594, 114] width 48 height 23
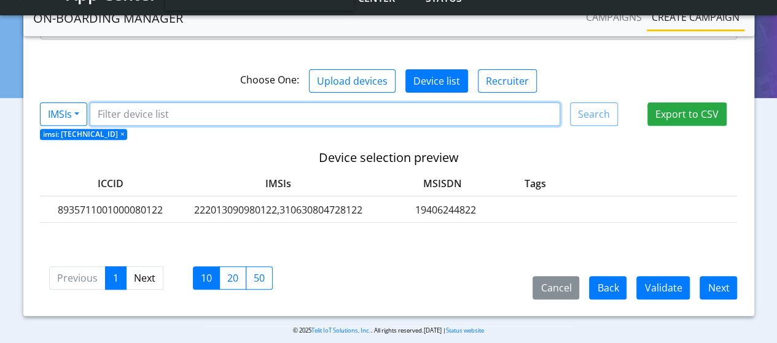
click at [141, 103] on input "Filter device list" at bounding box center [325, 114] width 471 height 23
paste input "222013090980120"
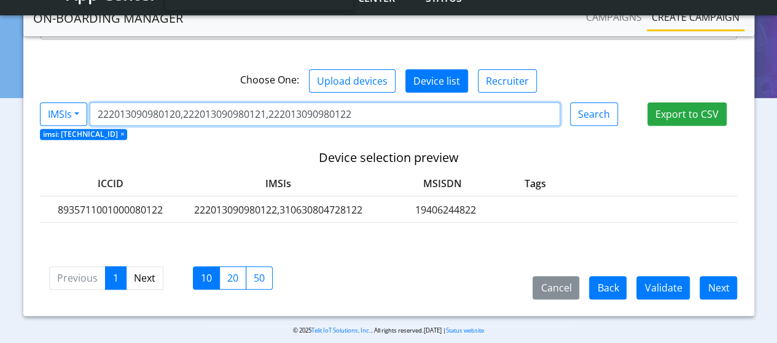
type input "222013090980120,222013090980121,222013090980122"
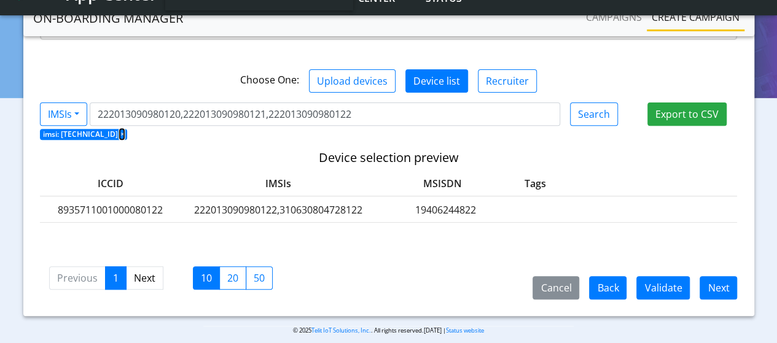
click at [124, 129] on span "×" at bounding box center [122, 134] width 4 height 10
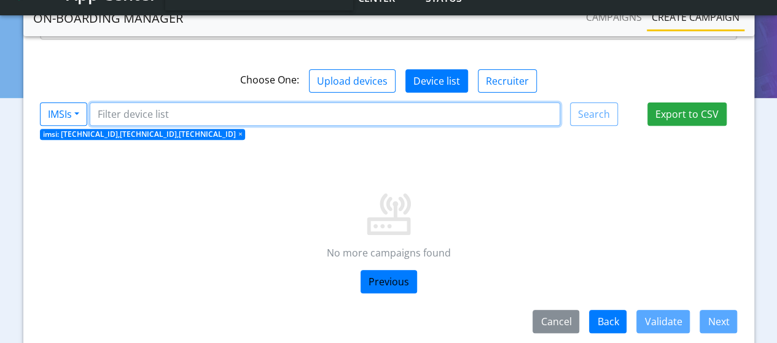
click at [168, 103] on input "Filter device list" at bounding box center [325, 114] width 471 height 23
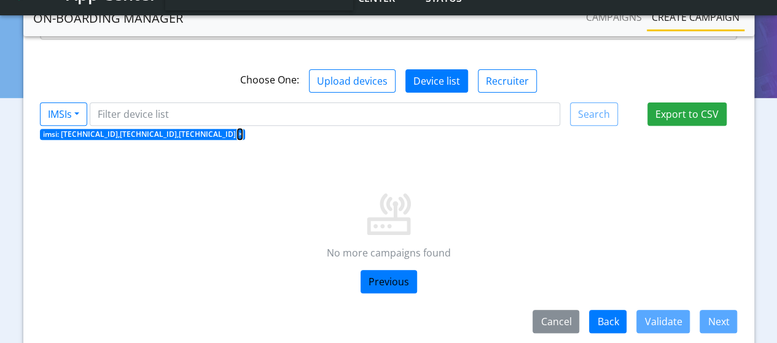
click at [242, 129] on span "×" at bounding box center [240, 134] width 4 height 10
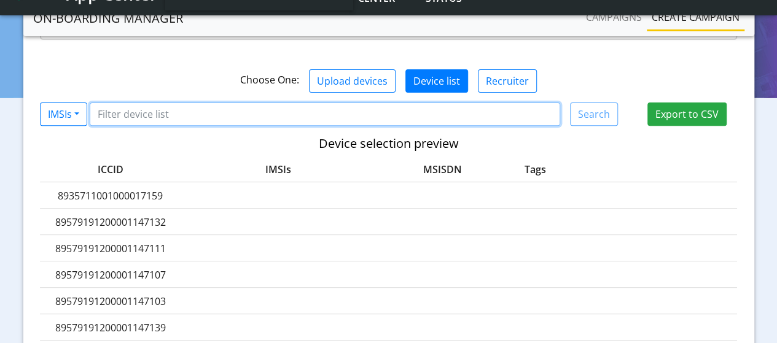
click at [151, 103] on input "Filter device list" at bounding box center [325, 114] width 471 height 23
paste input "222013090980120"
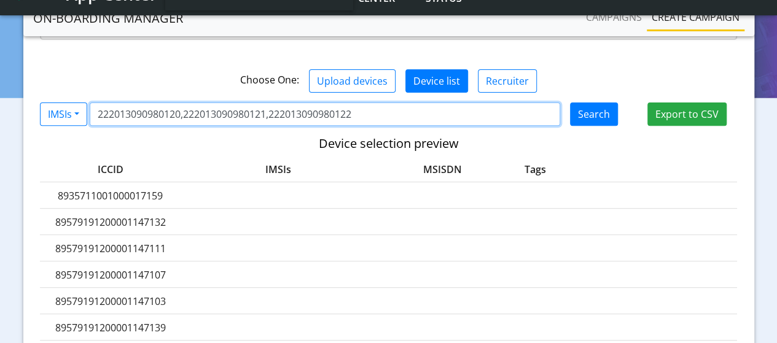
type input "222013090980120,222013090980121,222013090980122"
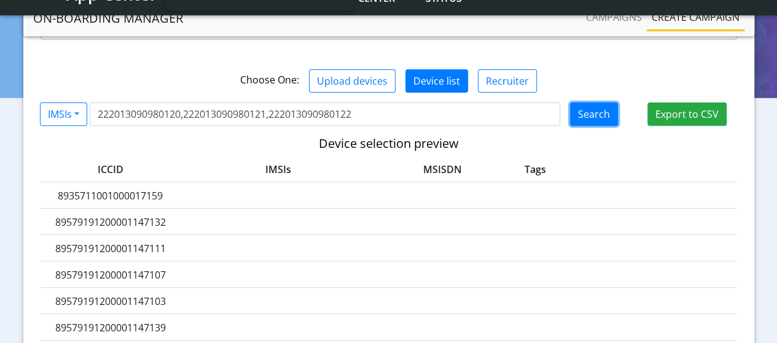
click at [605, 104] on button "Search" at bounding box center [594, 114] width 48 height 23
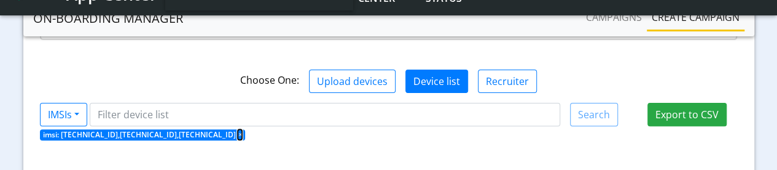
click at [242, 129] on span "×" at bounding box center [240, 134] width 4 height 10
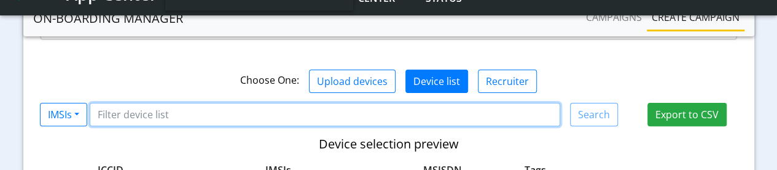
click at [158, 103] on input "Filter device list" at bounding box center [325, 114] width 471 height 23
paste input "222013090980120"
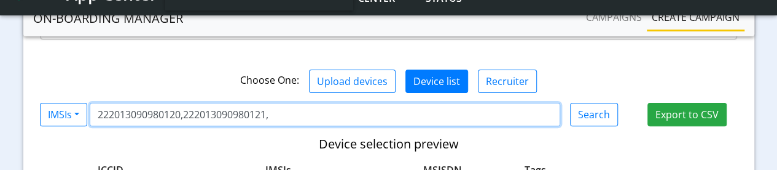
paste input "222013090980120"
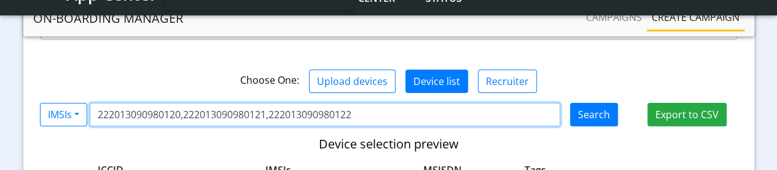
type input "222013090980120,222013090980121,222013090980122"
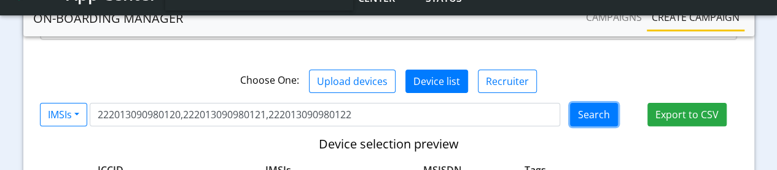
click at [601, 103] on button "Search" at bounding box center [594, 114] width 48 height 23
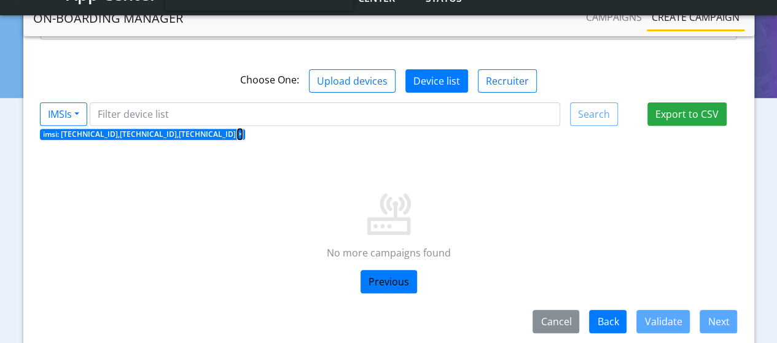
click at [242, 129] on span "×" at bounding box center [240, 134] width 4 height 10
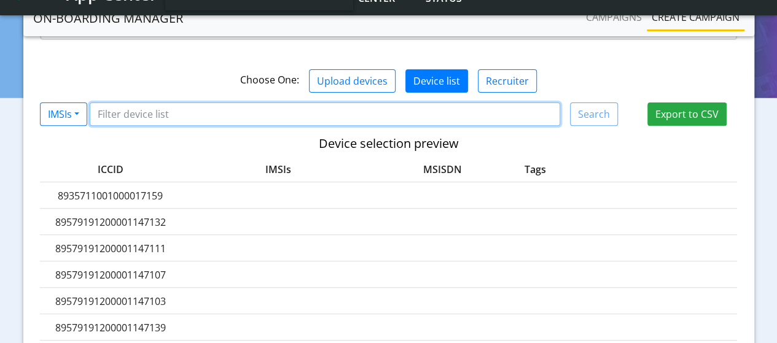
click at [133, 103] on input "Filter device list" at bounding box center [325, 114] width 471 height 23
paste input "222013090980120"
type input "222013090980120"
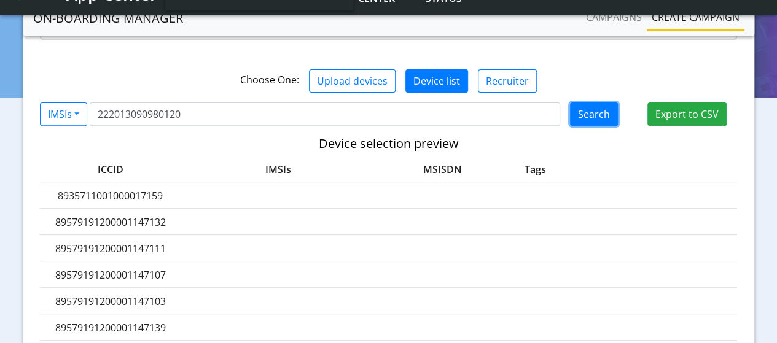
click at [601, 103] on button "Search" at bounding box center [594, 114] width 48 height 23
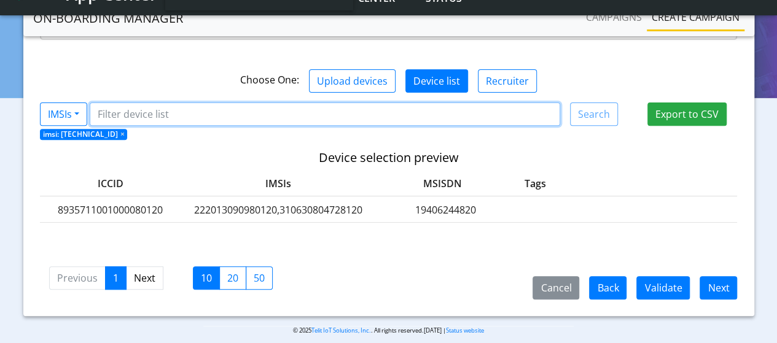
click at [132, 103] on input "Filter device list" at bounding box center [325, 114] width 471 height 23
paste input "222013090980120"
type input "222013090980121"
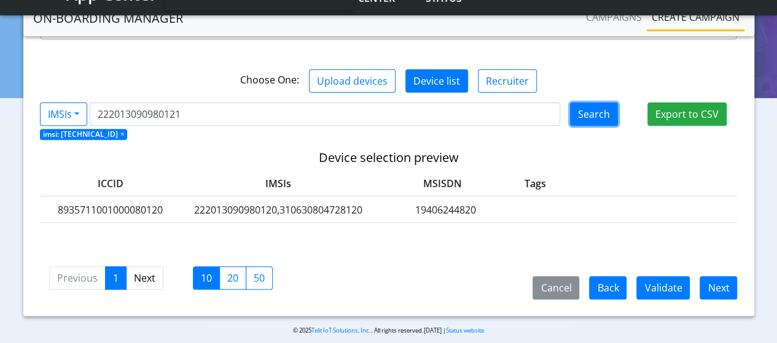
click at [595, 103] on button "Search" at bounding box center [594, 114] width 48 height 23
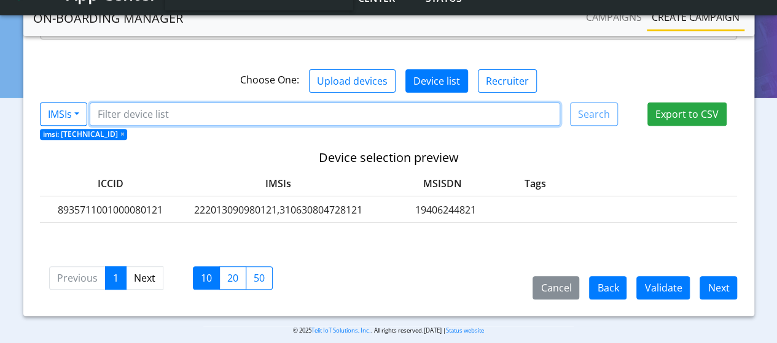
click at [141, 103] on input "Filter device list" at bounding box center [325, 114] width 471 height 23
paste input "222013090980120"
type input "222013090980122"
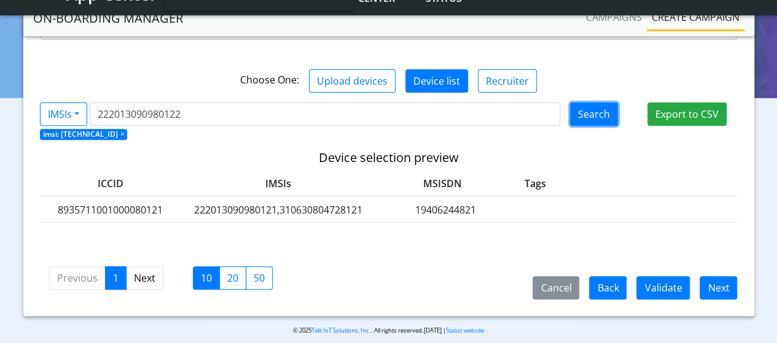
click at [606, 105] on button "Search" at bounding box center [594, 114] width 48 height 23
click at [124, 129] on span "×" at bounding box center [122, 134] width 4 height 10
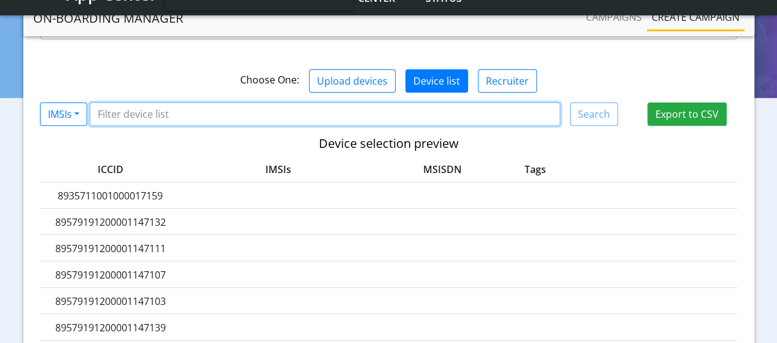
click at [145, 103] on input "Filter device list" at bounding box center [325, 114] width 471 height 23
paste input "222013090980120"
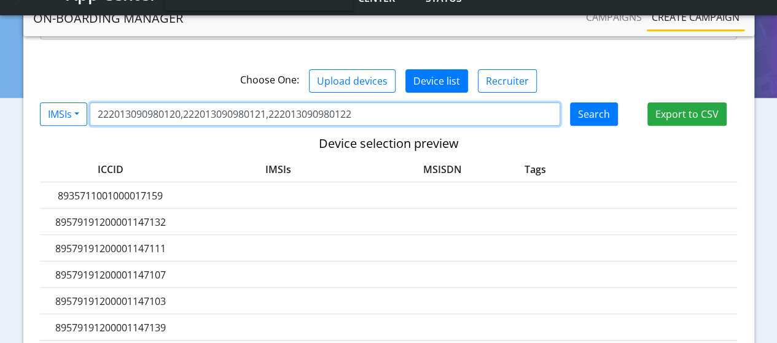
type input "222013090980120,222013090980121,222013090980122"
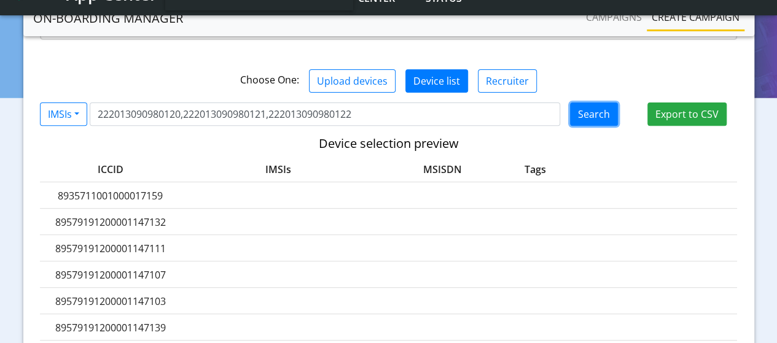
click at [587, 103] on button "Search" at bounding box center [594, 114] width 48 height 23
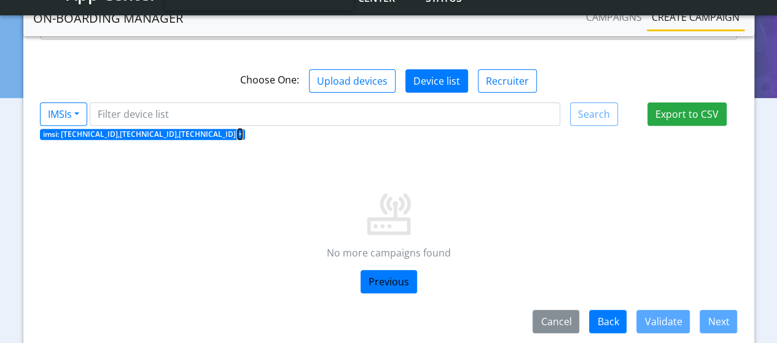
click at [242, 129] on span "×" at bounding box center [240, 134] width 4 height 10
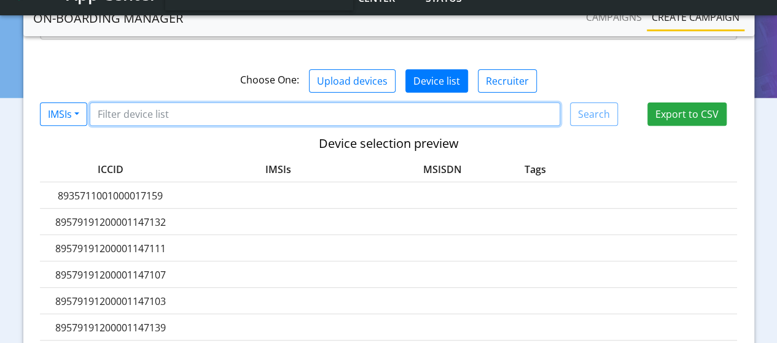
click at [147, 103] on input "Filter device list" at bounding box center [325, 114] width 471 height 23
paste input "222013090980120"
type input "222013090980120"
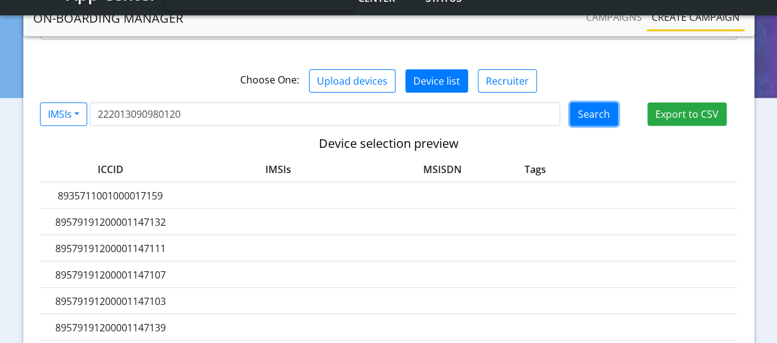
click at [588, 103] on button "Search" at bounding box center [594, 114] width 48 height 23
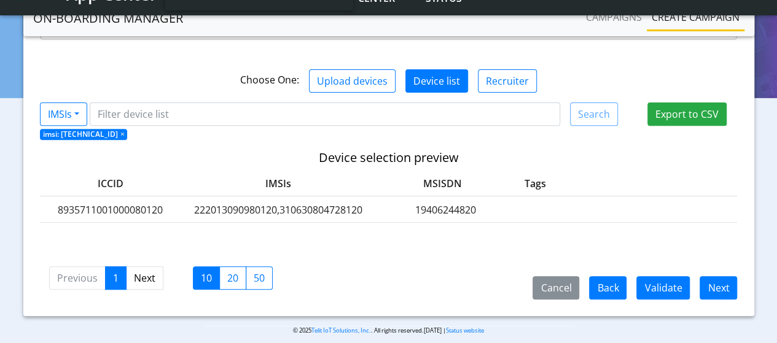
click at [136, 203] on label "8935711001000080120" at bounding box center [110, 210] width 141 height 15
copy label "8935711001000080120"
click at [124, 129] on span "×" at bounding box center [122, 134] width 4 height 10
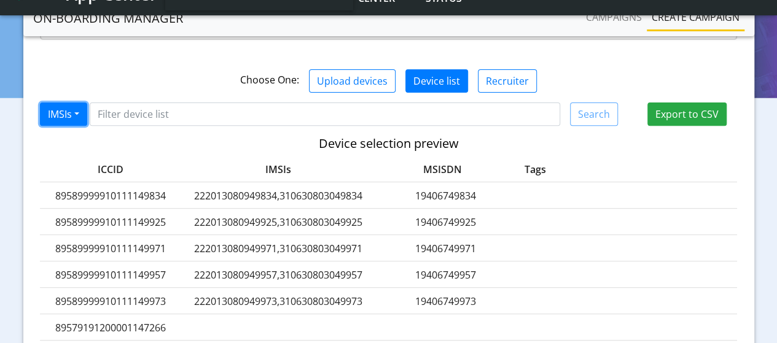
click at [67, 103] on button "IMSIs" at bounding box center [63, 114] width 47 height 23
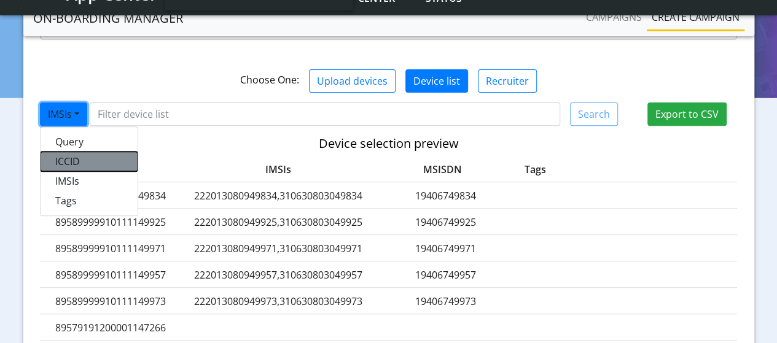
click at [74, 152] on button "ICCID" at bounding box center [89, 162] width 97 height 20
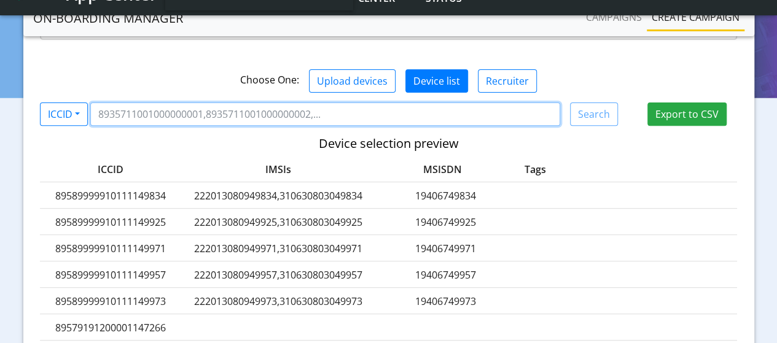
click at [115, 103] on input "Filter device list" at bounding box center [325, 114] width 470 height 23
paste input "8935711001000080120"
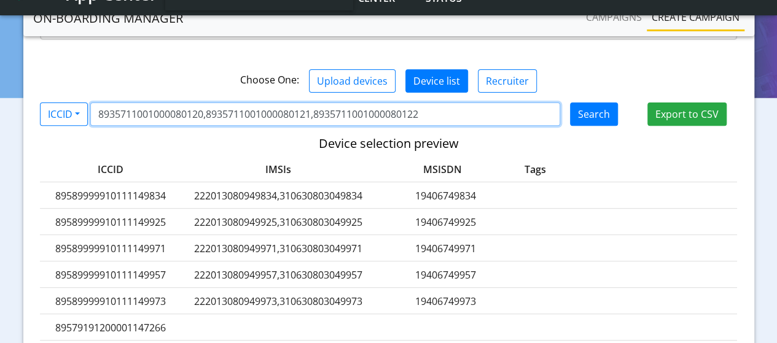
type input "8935711001000080120,8935711001000080121,8935711001000080122"
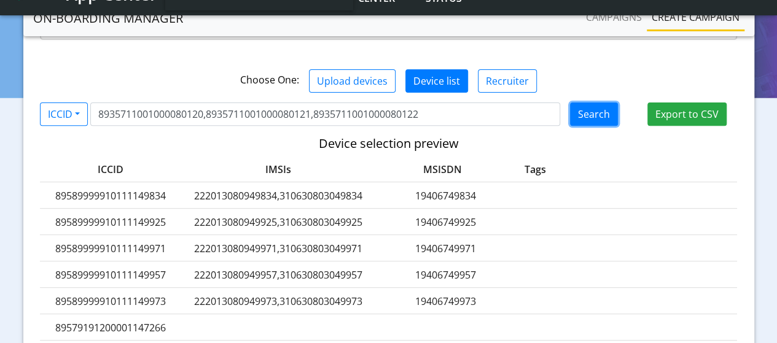
click at [603, 106] on button "Search" at bounding box center [594, 114] width 48 height 23
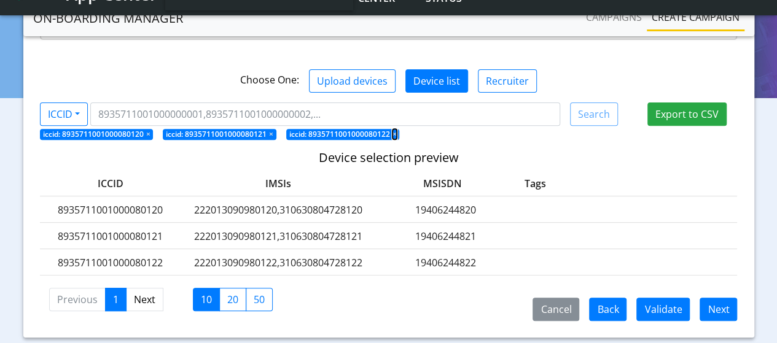
click at [394, 129] on span "×" at bounding box center [395, 134] width 4 height 10
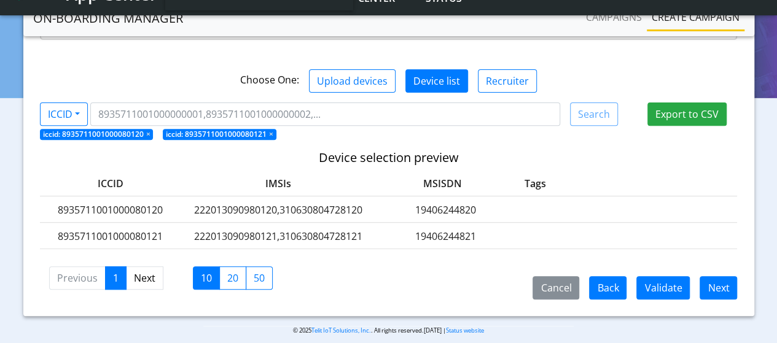
click at [241, 203] on label "222013090980120,310630804728120" at bounding box center [278, 210] width 184 height 15
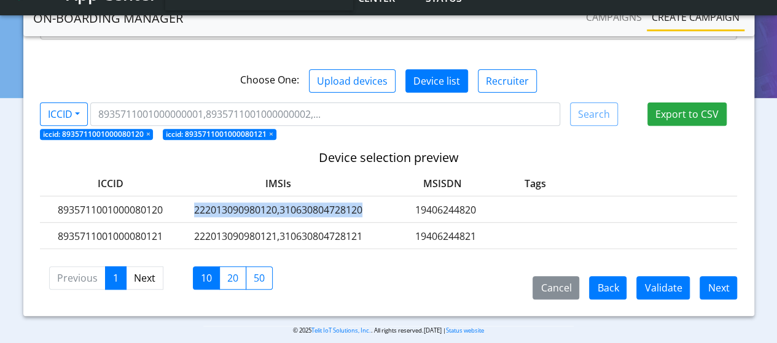
click at [241, 203] on label "222013090980120,310630804728120" at bounding box center [278, 210] width 184 height 15
click at [253, 203] on label "222013090980120,310630804728120" at bounding box center [278, 210] width 184 height 15
drag, startPoint x: 193, startPoint y: 191, endPoint x: 276, endPoint y: 192, distance: 82.9
click at [276, 203] on label "222013090980120,310630804728120" at bounding box center [278, 210] width 184 height 15
copy label "222013090980120"
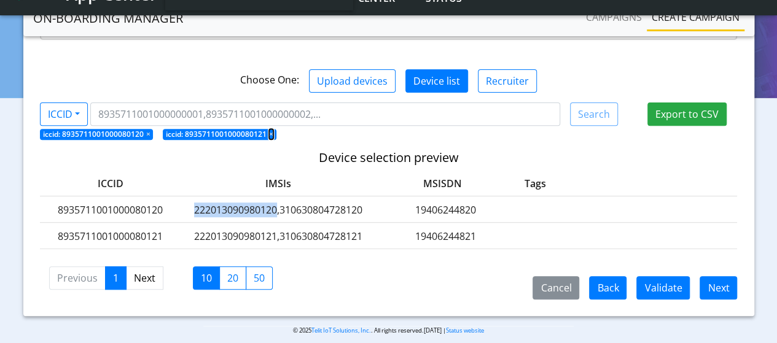
click at [269, 129] on span "×" at bounding box center [271, 134] width 4 height 10
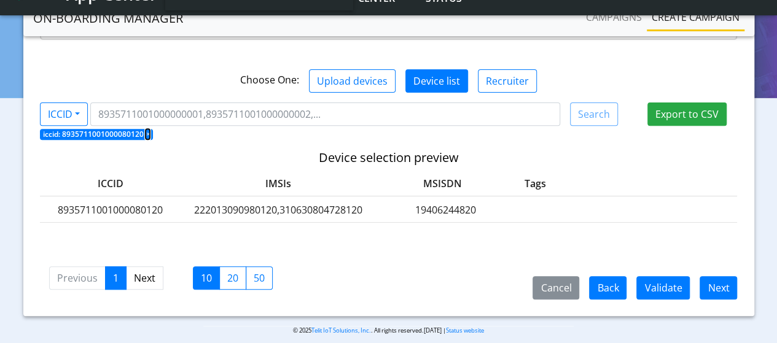
click at [147, 129] on span "×" at bounding box center [148, 134] width 4 height 10
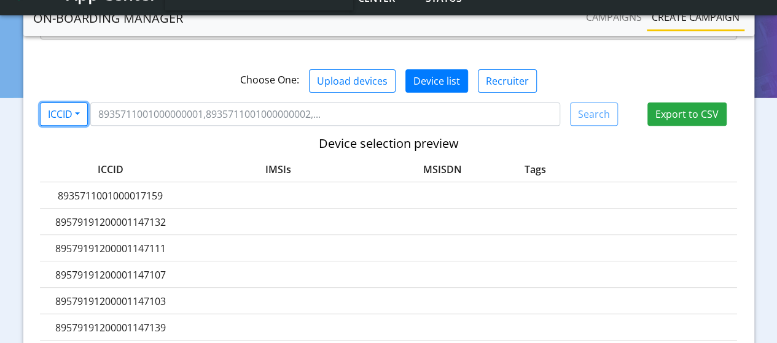
click at [68, 103] on button "ICCID" at bounding box center [64, 114] width 48 height 23
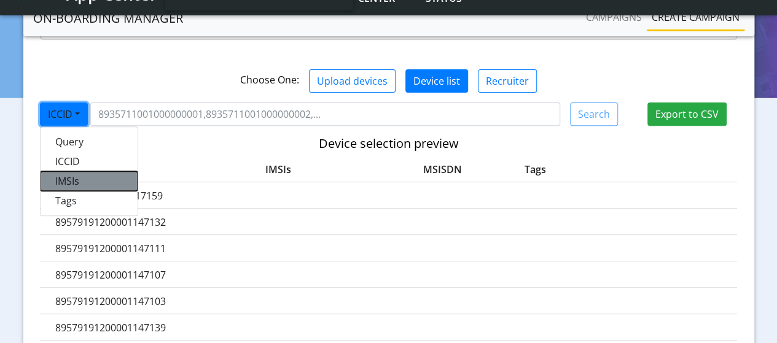
click at [72, 171] on button "IMSIs" at bounding box center [89, 181] width 97 height 20
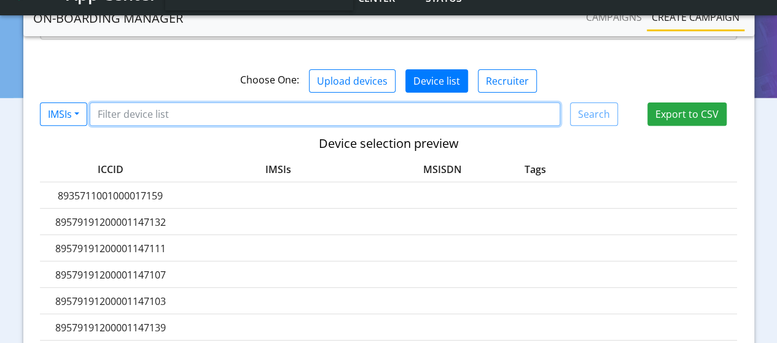
click at [132, 103] on input "Filter device list" at bounding box center [325, 114] width 471 height 23
paste input "222013090980120"
type input "222013090980120"
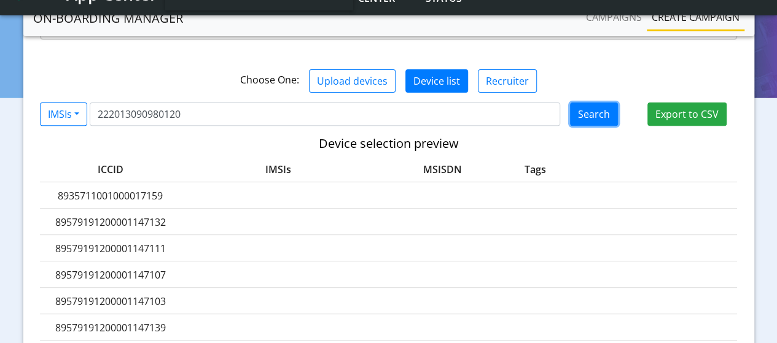
click at [611, 103] on button "Search" at bounding box center [594, 114] width 48 height 23
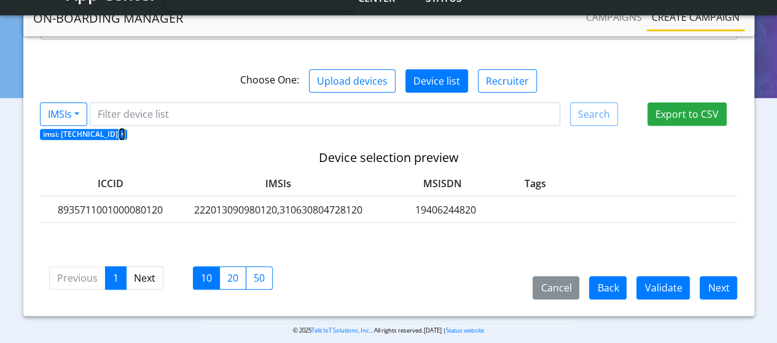
click at [124, 129] on span "×" at bounding box center [122, 134] width 4 height 10
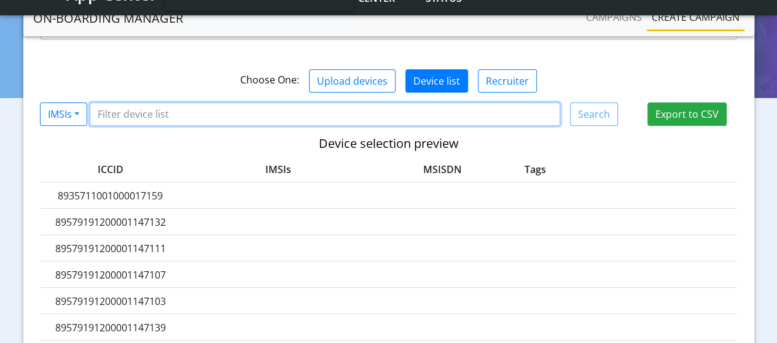
click at [138, 103] on input "Filter device list" at bounding box center [325, 114] width 471 height 23
paste input "222013090980120"
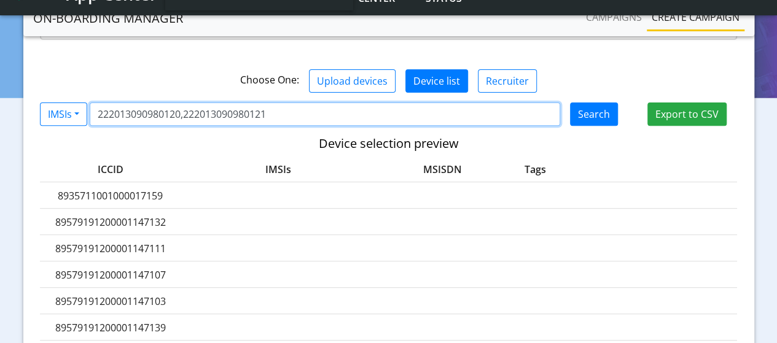
type input "222013090980120,222013090980121"
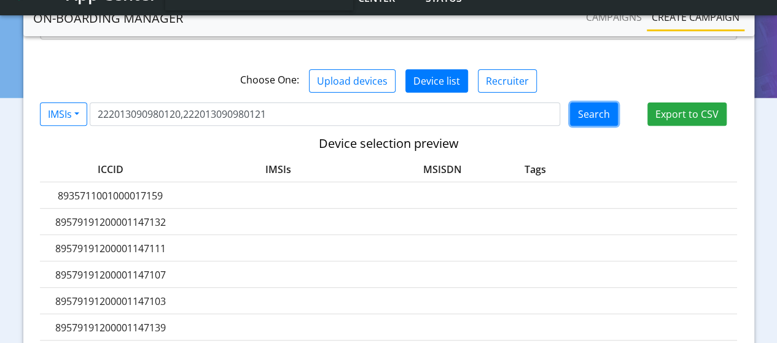
click at [601, 103] on button "Search" at bounding box center [594, 114] width 48 height 23
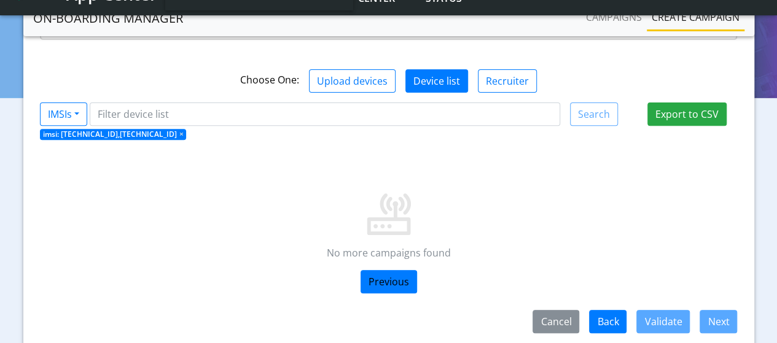
drag, startPoint x: 60, startPoint y: 118, endPoint x: 192, endPoint y: 122, distance: 131.5
click at [187, 129] on span "imsi: 222013090980120,222013090980121 ×" at bounding box center [113, 134] width 147 height 11
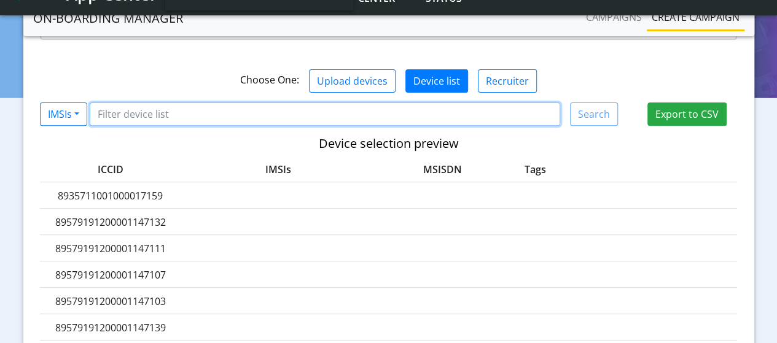
click at [178, 103] on input "Filter device list" at bounding box center [325, 114] width 471 height 23
paste input "222013090980120"
type input "222013090980120"
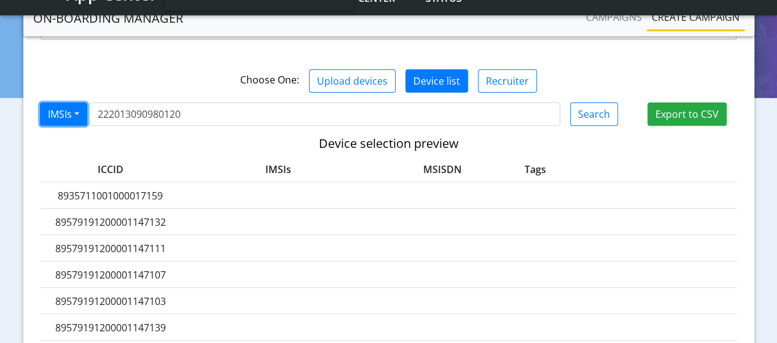
click at [61, 103] on button "IMSIs" at bounding box center [63, 114] width 47 height 23
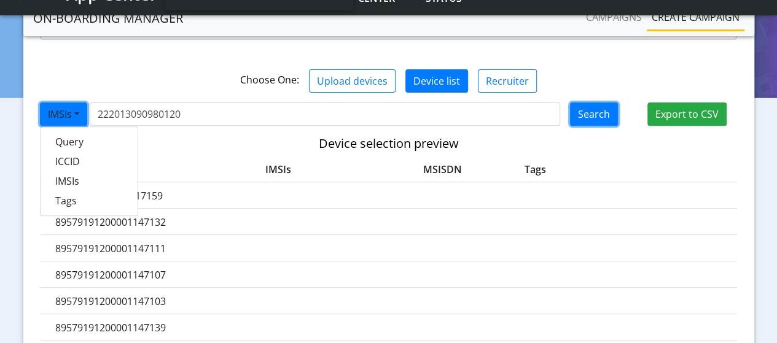
click at [601, 103] on button "Search" at bounding box center [594, 114] width 48 height 23
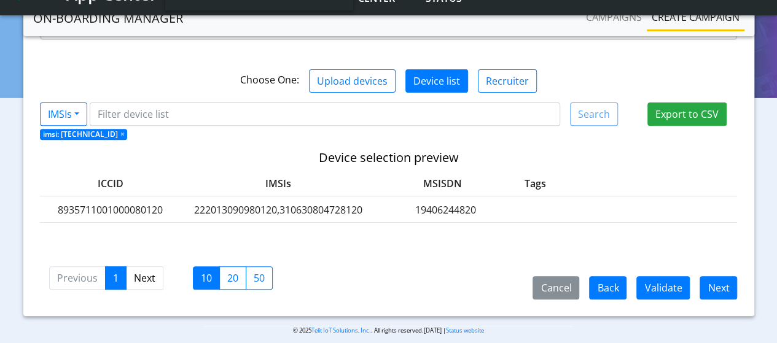
click at [153, 203] on label "8935711001000080120" at bounding box center [110, 210] width 141 height 15
click at [152, 203] on label "8935711001000080120" at bounding box center [110, 210] width 141 height 15
copy label "8935711001000080120"
click at [53, 108] on button "IMSIs" at bounding box center [63, 114] width 47 height 23
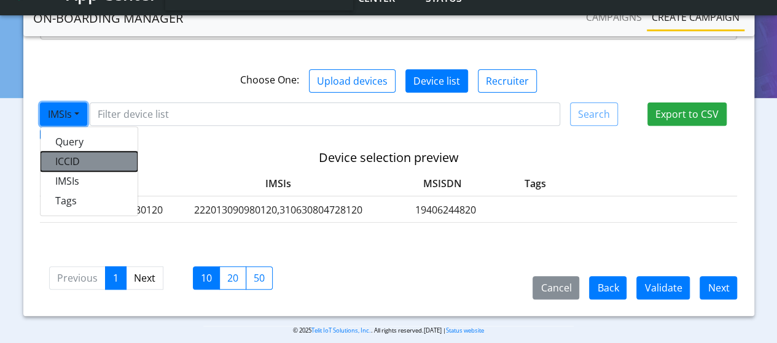
click at [69, 152] on button "ICCID" at bounding box center [89, 162] width 97 height 20
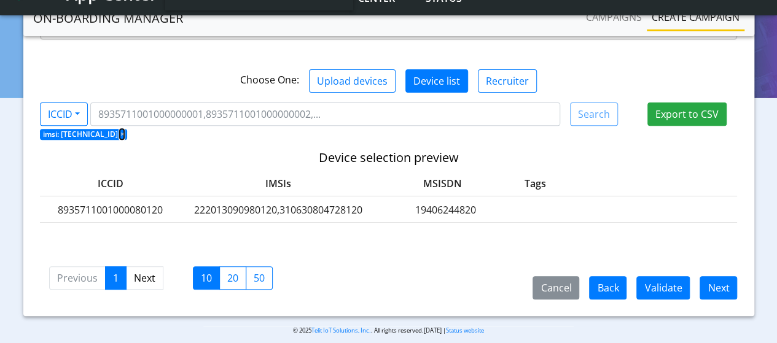
click at [124, 129] on span "×" at bounding box center [122, 134] width 4 height 10
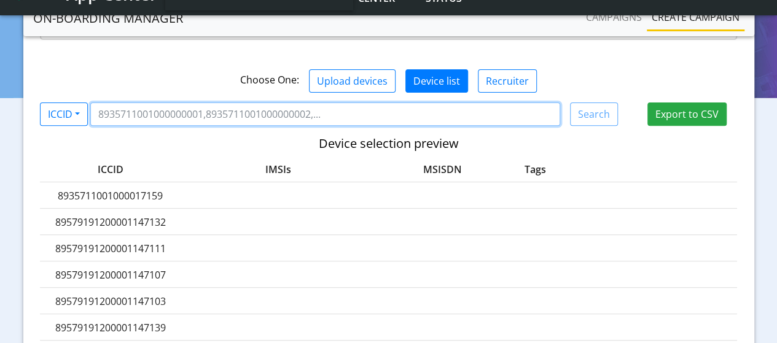
click at [111, 103] on input "Filter device list" at bounding box center [325, 114] width 470 height 23
paste input "8935711001000080120"
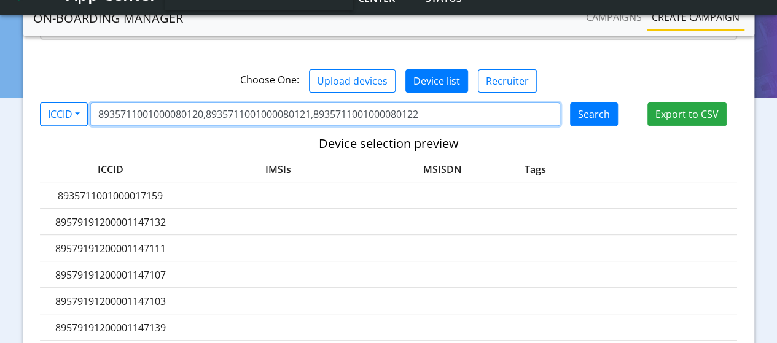
type input "8935711001000080120,8935711001000080121,8935711001000080122"
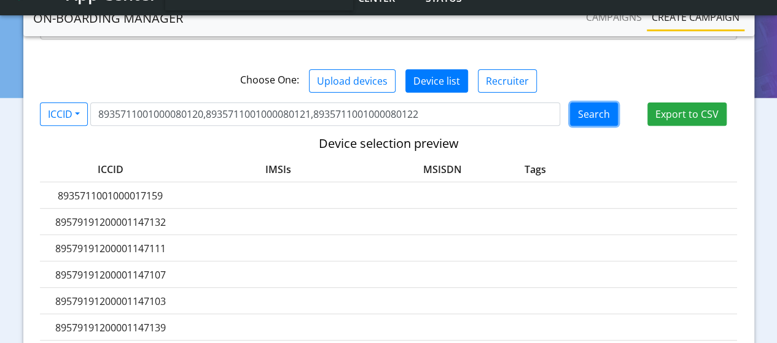
click at [597, 103] on button "Search" at bounding box center [594, 114] width 48 height 23
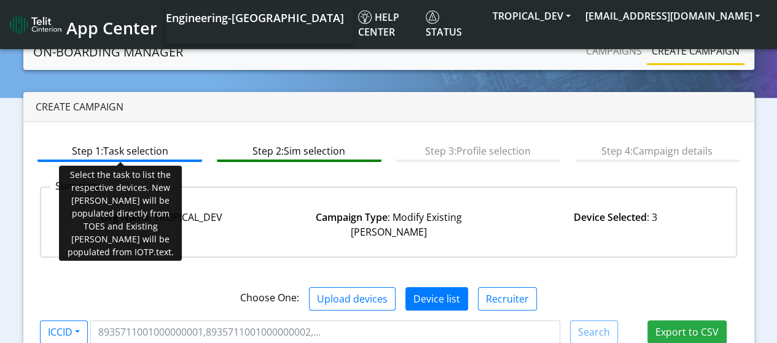
click at [128, 149] on btn "Step 1: Task selection" at bounding box center [119, 150] width 165 height 23
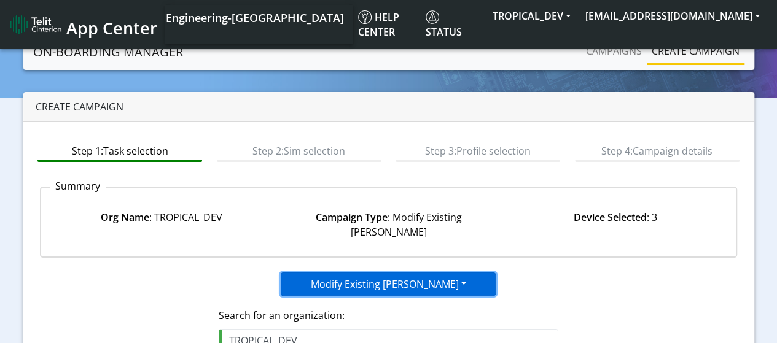
click at [369, 273] on button "Modify Existing [PERSON_NAME]" at bounding box center [388, 284] width 215 height 23
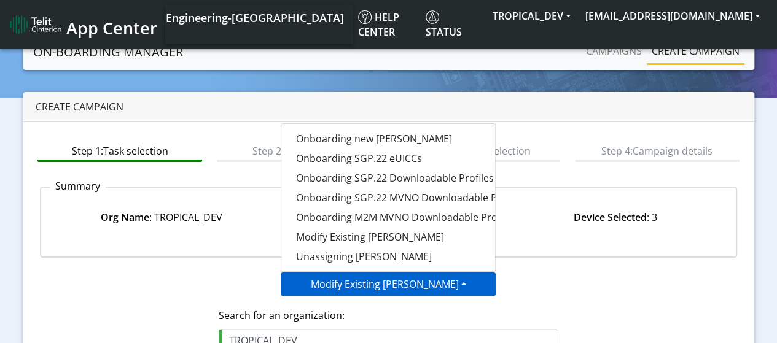
click at [580, 273] on div "Modify Existing SIMs Onboarding new SIMs Onboarding SGP.22 eUICCs Onboarding SG…" at bounding box center [388, 284] width 477 height 23
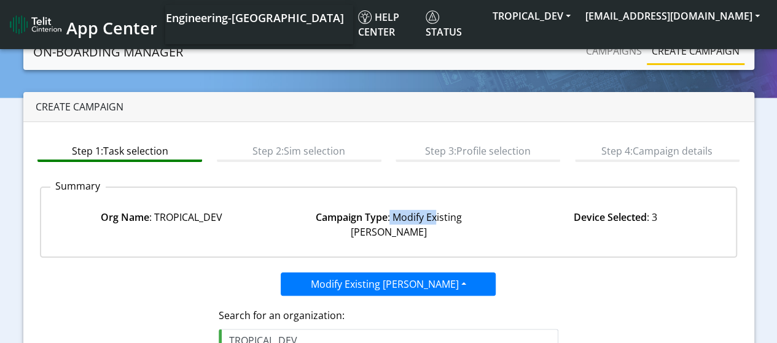
drag, startPoint x: 380, startPoint y: 218, endPoint x: 425, endPoint y: 219, distance: 45.5
click at [425, 219] on div "Campaign Type : Modify Existing SIMs" at bounding box center [388, 224] width 227 height 29
drag, startPoint x: 383, startPoint y: 219, endPoint x: 483, endPoint y: 219, distance: 100.1
click at [483, 219] on div "Campaign Type : Modify Existing SIMs" at bounding box center [388, 224] width 227 height 29
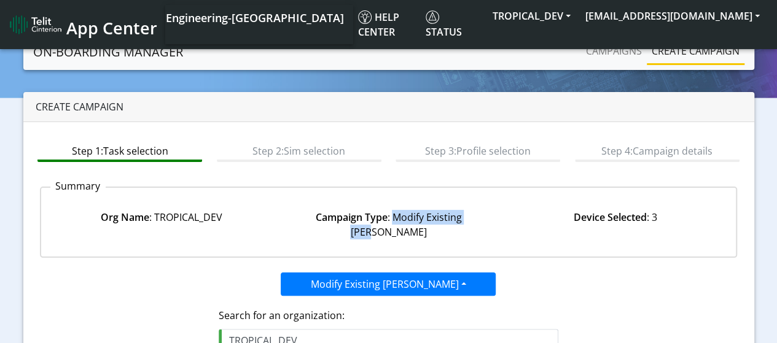
copy div "Modify Existing [PERSON_NAME]"
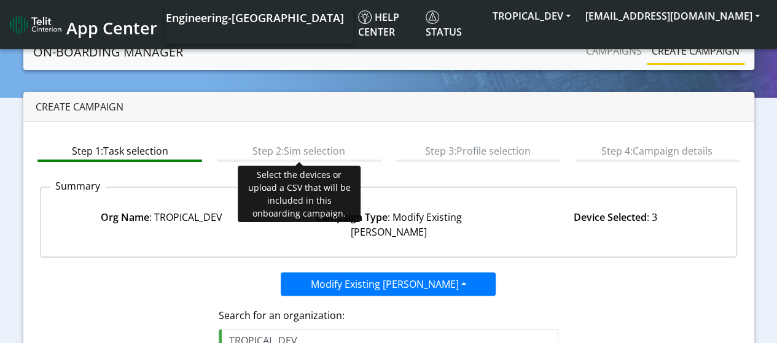
click at [284, 155] on btn "Step 2: Sim selection" at bounding box center [299, 150] width 165 height 23
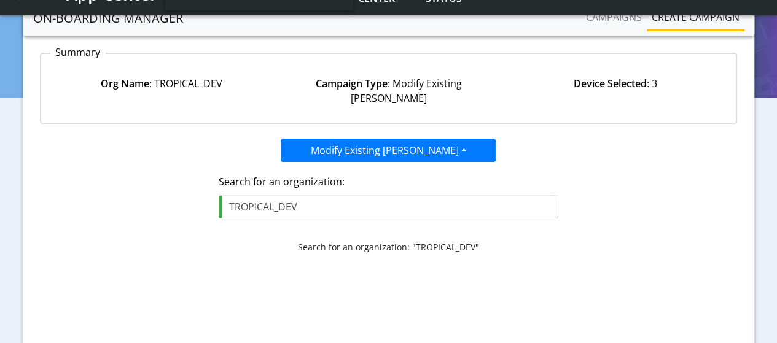
scroll to position [195, 0]
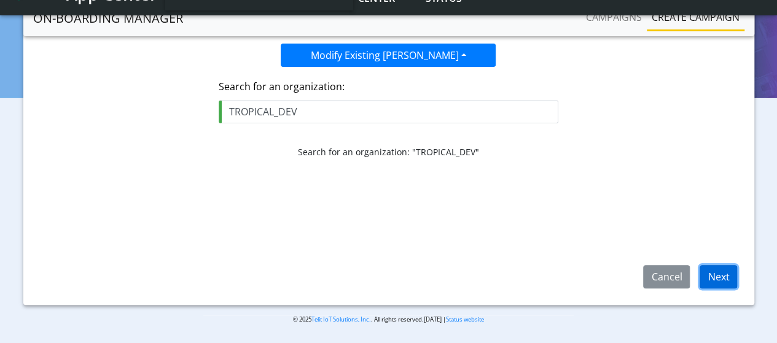
click at [724, 274] on button "Next" at bounding box center [718, 276] width 37 height 23
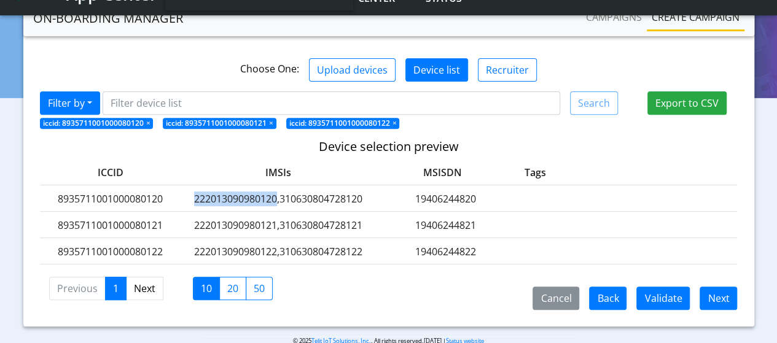
drag, startPoint x: 193, startPoint y: 182, endPoint x: 276, endPoint y: 180, distance: 83.0
click at [276, 192] on label "222013090980120,310630804728120" at bounding box center [278, 199] width 184 height 15
copy label "222013090980120"
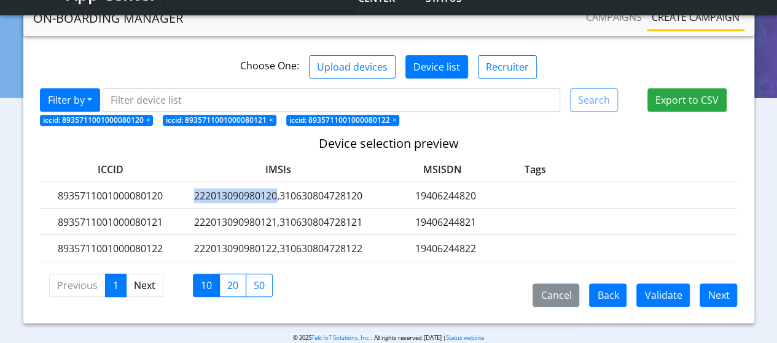
scroll to position [199, 0]
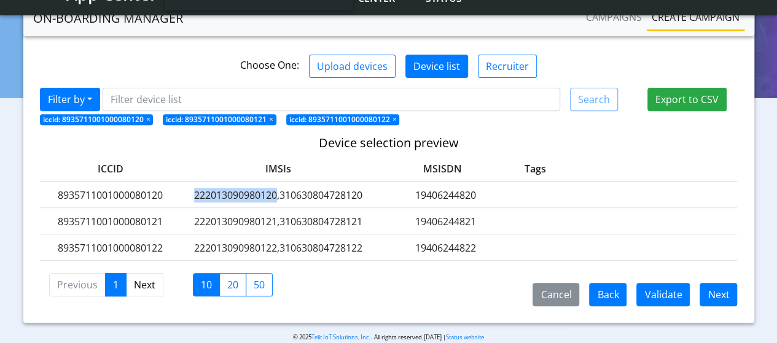
copy label "222013090980120"
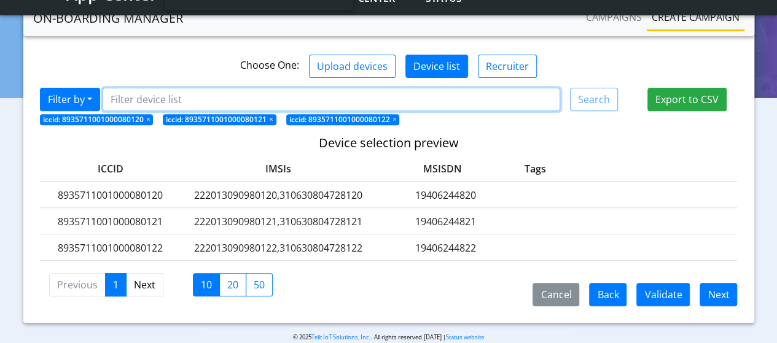
click at [135, 88] on input "Filter device list" at bounding box center [332, 99] width 458 height 23
paste input "222013090980120"
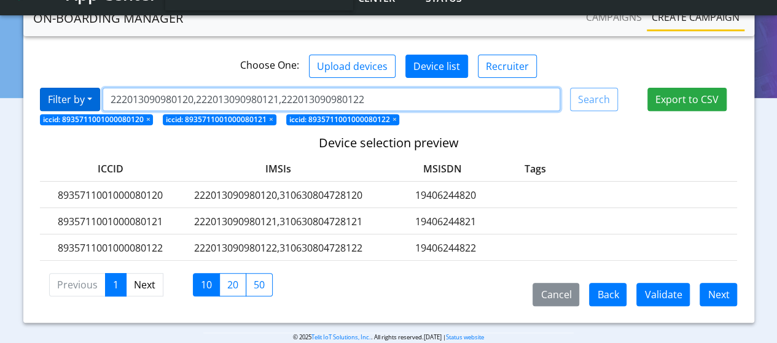
type input "222013090980120,222013090980121,222013090980122"
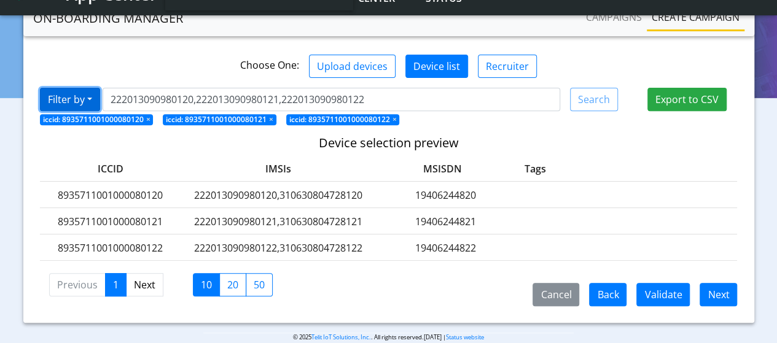
click at [92, 88] on button "Filter by" at bounding box center [70, 99] width 60 height 23
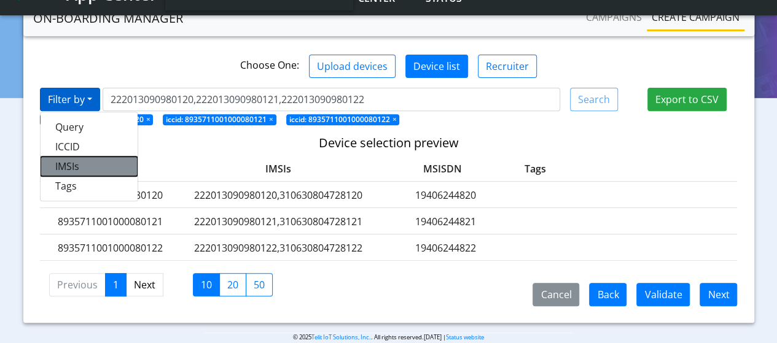
click at [79, 157] on button "IMSIs" at bounding box center [89, 167] width 97 height 20
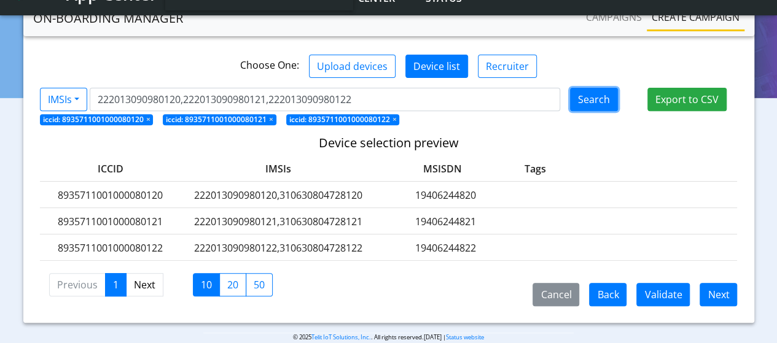
click at [598, 88] on button "Search" at bounding box center [594, 99] width 48 height 23
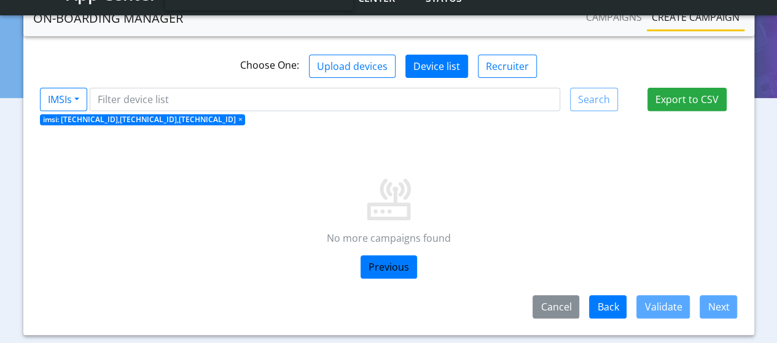
drag, startPoint x: 345, startPoint y: 224, endPoint x: 515, endPoint y: 224, distance: 169.5
click at [515, 231] on p "No more campaigns found" at bounding box center [389, 238] width 664 height 15
click at [671, 88] on button "Export to CSV" at bounding box center [686, 99] width 79 height 23
click at [242, 114] on span "×" at bounding box center [240, 119] width 4 height 10
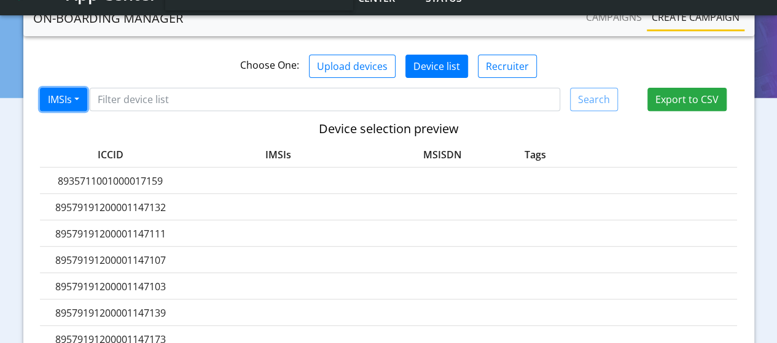
click at [76, 88] on button "IMSIs" at bounding box center [63, 99] width 47 height 23
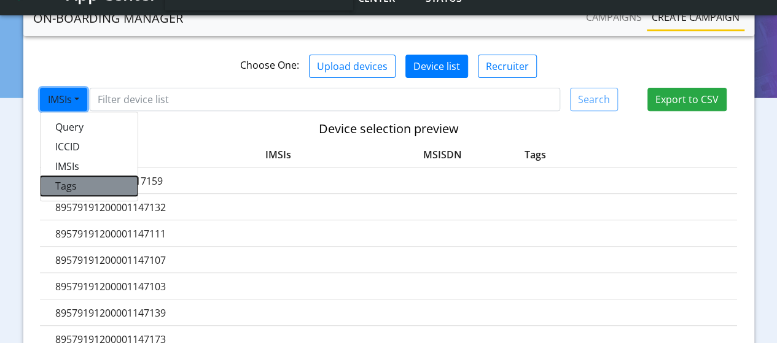
click at [69, 176] on button "Tags" at bounding box center [89, 186] width 97 height 20
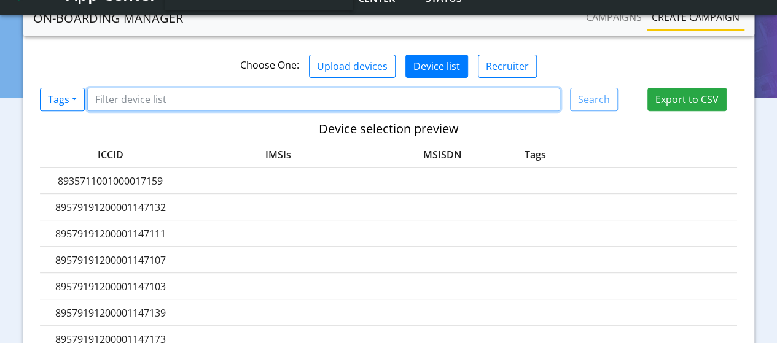
click at [135, 88] on input "Filter device list" at bounding box center [323, 99] width 473 height 23
type input "onboard"
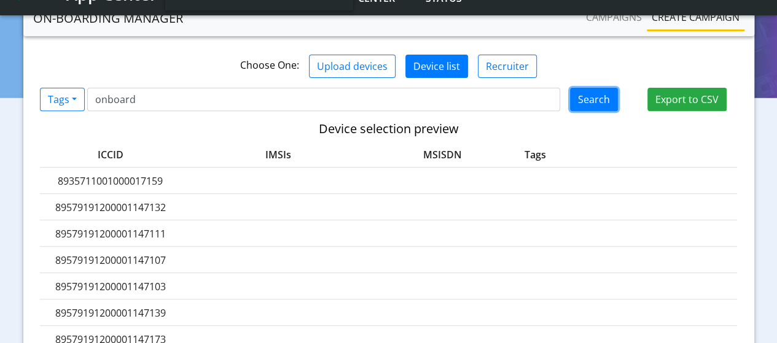
click at [610, 88] on button "Search" at bounding box center [594, 99] width 48 height 23
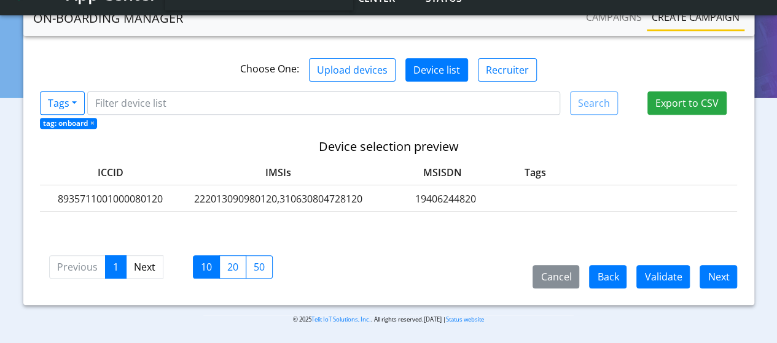
scroll to position [195, 0]
click at [93, 118] on span "×" at bounding box center [92, 123] width 4 height 10
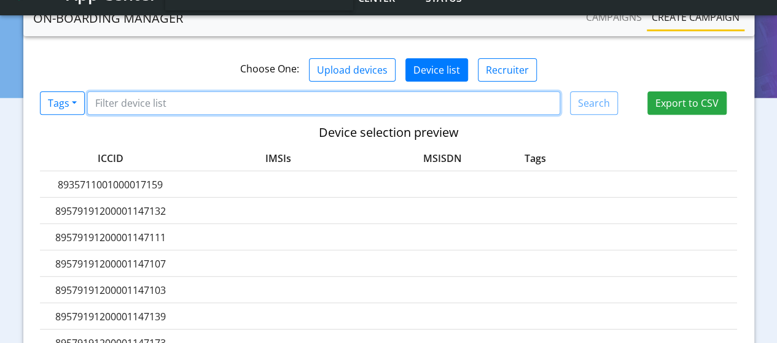
click at [142, 92] on input "Filter device list" at bounding box center [323, 103] width 473 height 23
type input "test"
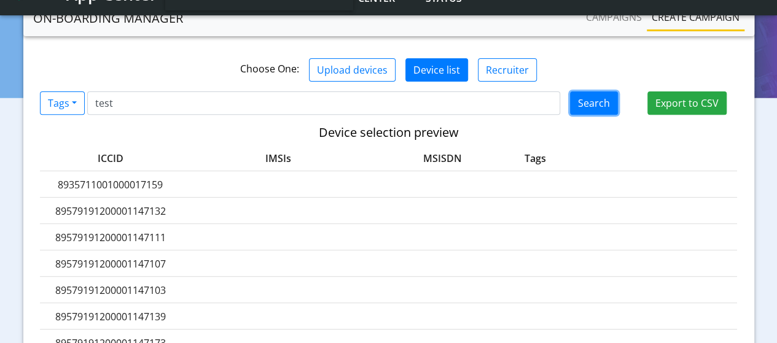
click at [606, 92] on button "Search" at bounding box center [594, 103] width 48 height 23
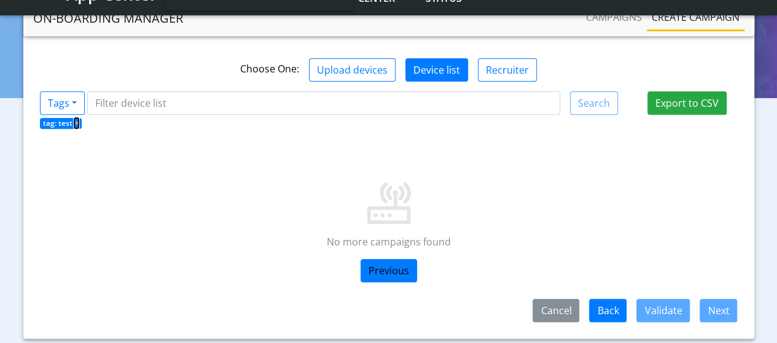
click at [76, 118] on span "×" at bounding box center [76, 123] width 4 height 10
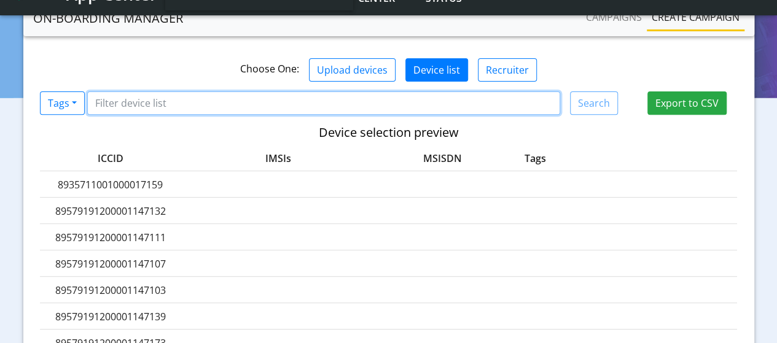
click at [160, 92] on input "Filter device list" at bounding box center [323, 103] width 473 height 23
type input "telit"
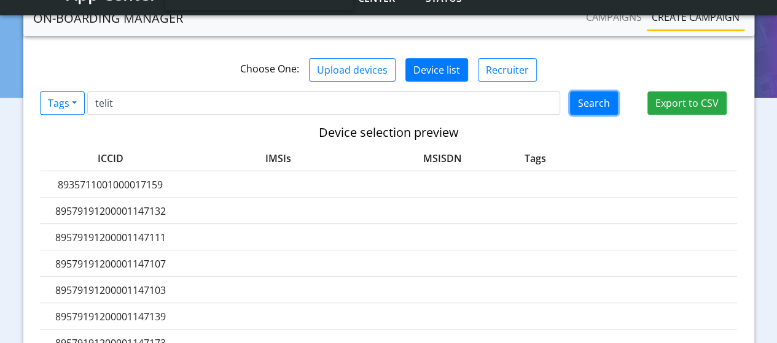
click at [574, 92] on button "Search" at bounding box center [594, 103] width 48 height 23
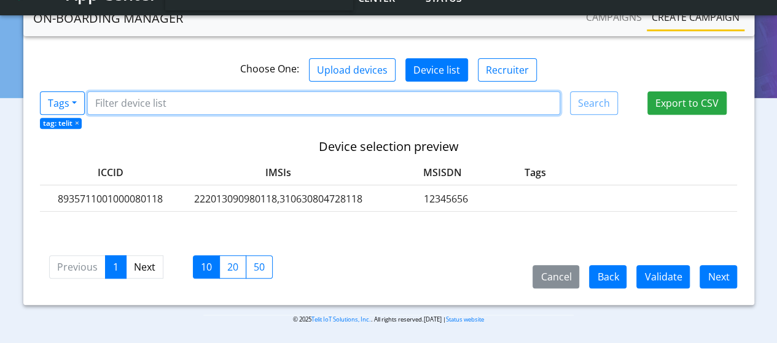
click at [143, 92] on input "Filter device list" at bounding box center [323, 103] width 473 height 23
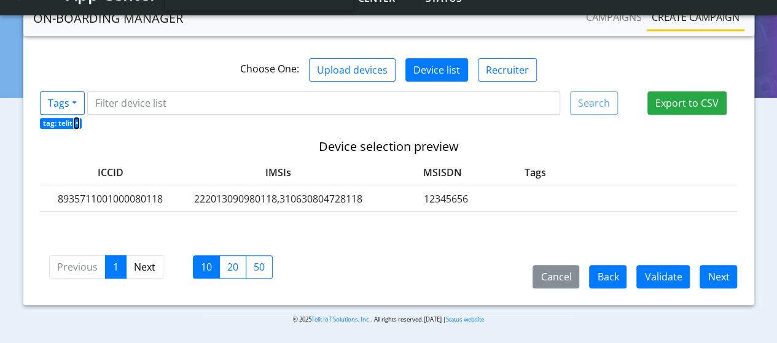
click at [77, 118] on span "×" at bounding box center [76, 123] width 4 height 10
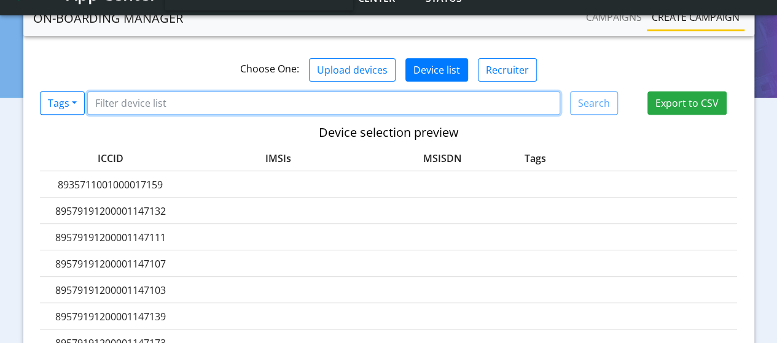
click at [235, 93] on input "Filter device list" at bounding box center [323, 103] width 473 height 23
type input "testtag"
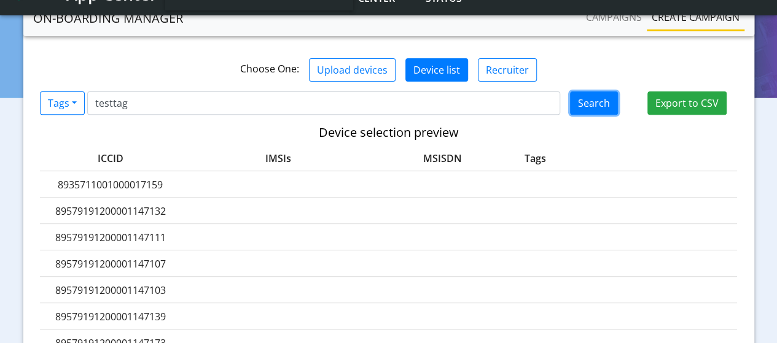
click at [596, 92] on button "Search" at bounding box center [594, 103] width 48 height 23
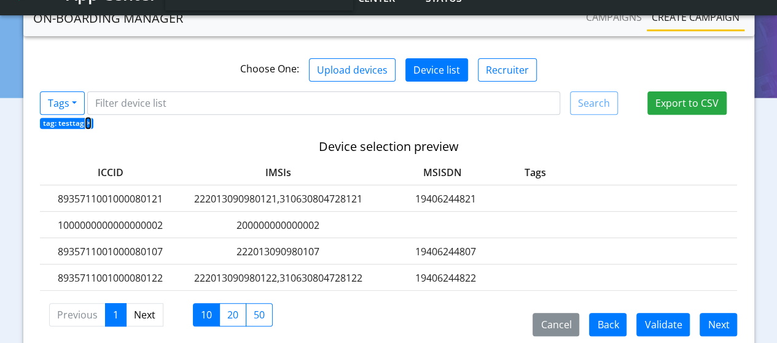
click at [86, 118] on span "×" at bounding box center [88, 123] width 4 height 10
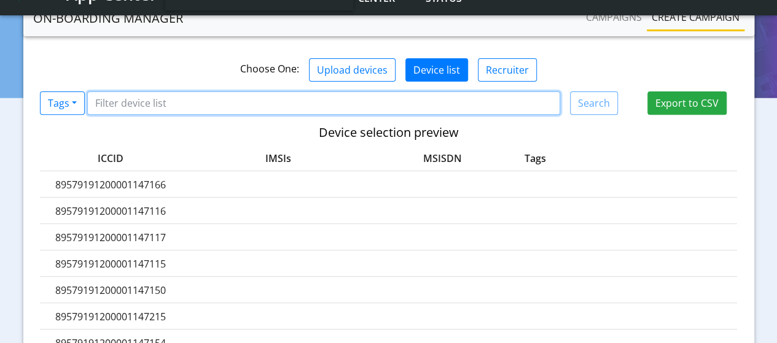
click at [128, 92] on input "Filter device list" at bounding box center [323, 103] width 473 height 23
paste input "8935711001000080121"
click at [128, 92] on input "8935711001000080121" at bounding box center [323, 103] width 473 height 23
type input "telit,onboard"
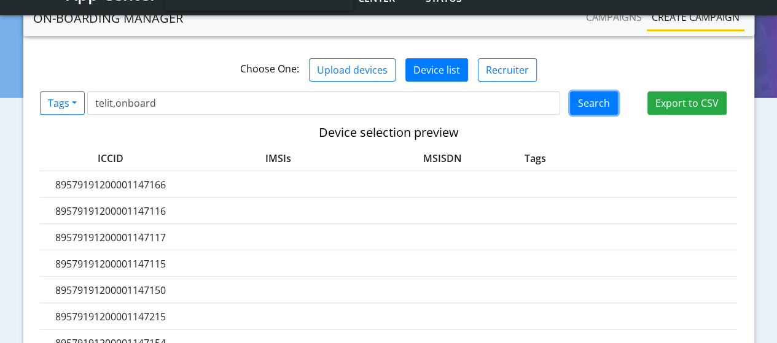
click at [605, 92] on button "Search" at bounding box center [594, 103] width 48 height 23
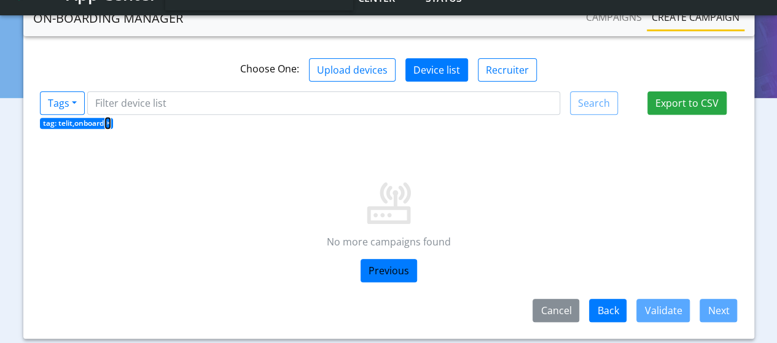
click at [110, 118] on span "×" at bounding box center [108, 123] width 4 height 10
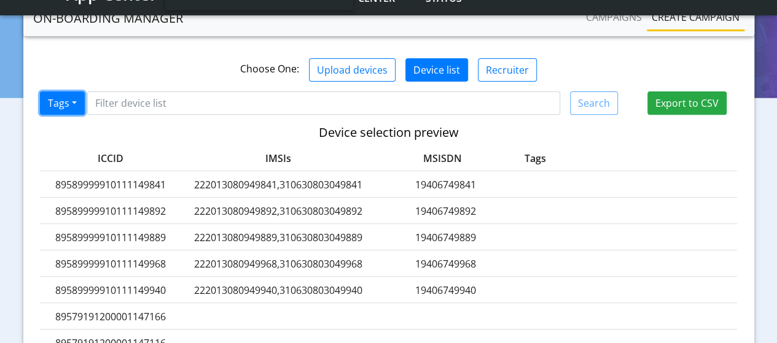
click at [79, 93] on button "Tags" at bounding box center [62, 103] width 45 height 23
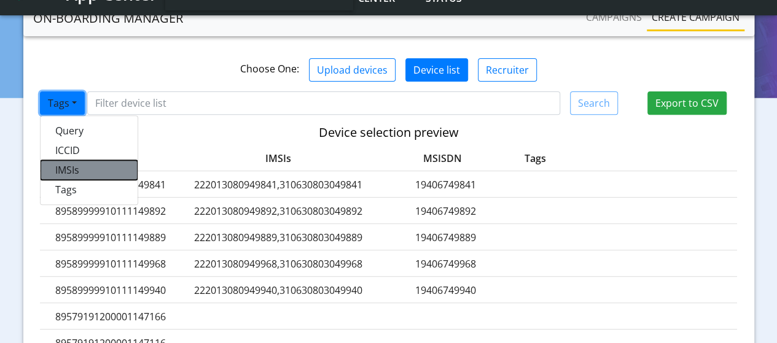
click at [68, 160] on button "IMSIs" at bounding box center [89, 170] width 97 height 20
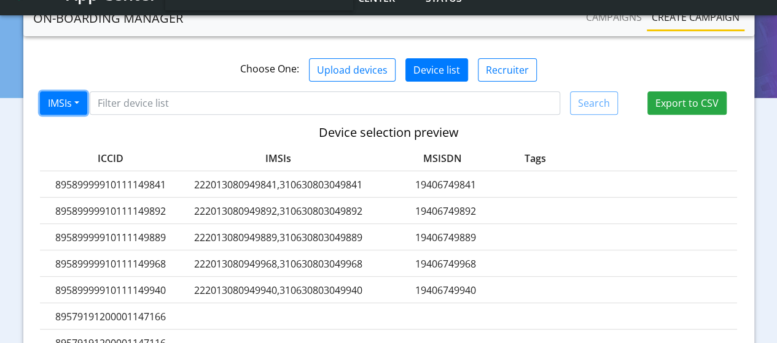
click at [55, 92] on button "IMSIs" at bounding box center [63, 103] width 47 height 23
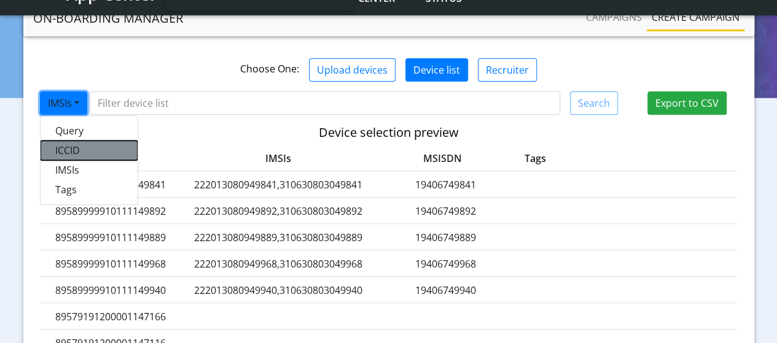
click at [80, 141] on button "ICCID" at bounding box center [89, 151] width 97 height 20
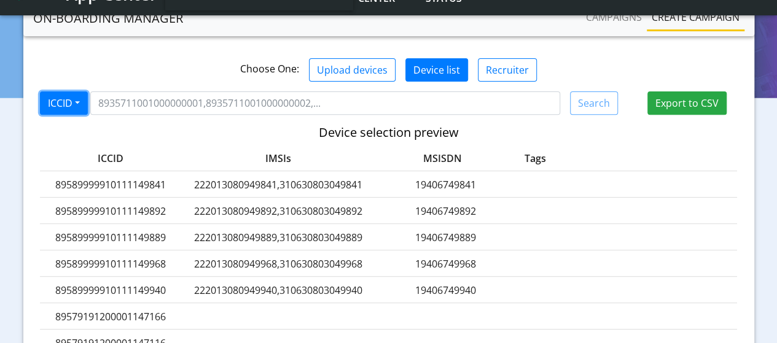
click at [82, 92] on button "ICCID" at bounding box center [64, 103] width 48 height 23
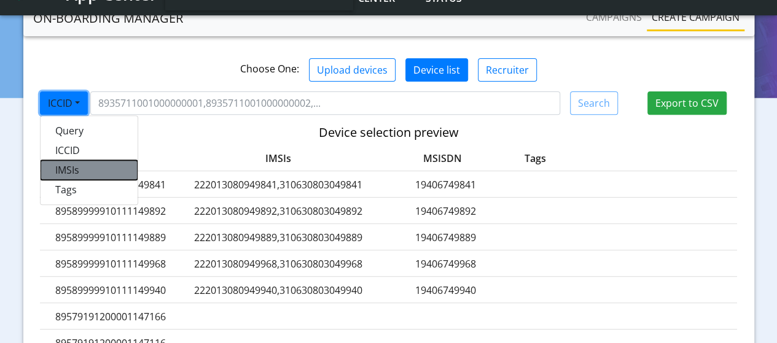
click at [85, 160] on button "IMSIs" at bounding box center [89, 170] width 97 height 20
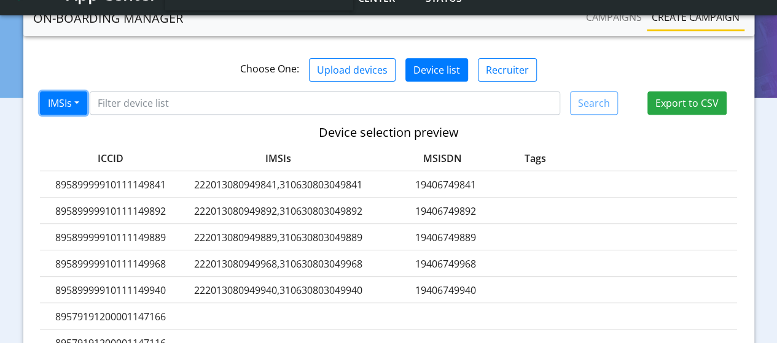
click at [71, 93] on button "IMSIs" at bounding box center [63, 103] width 47 height 23
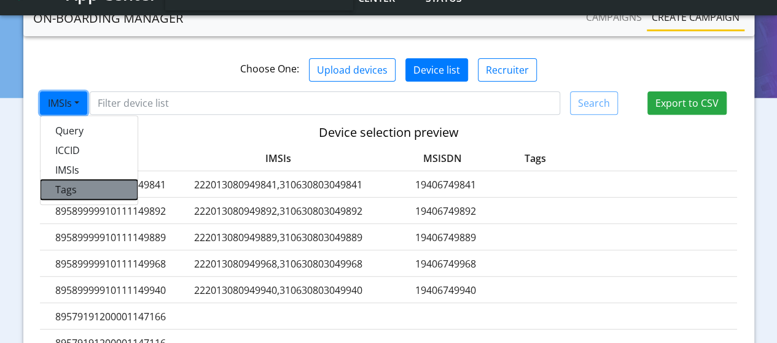
click at [79, 180] on button "Tags" at bounding box center [89, 190] width 97 height 20
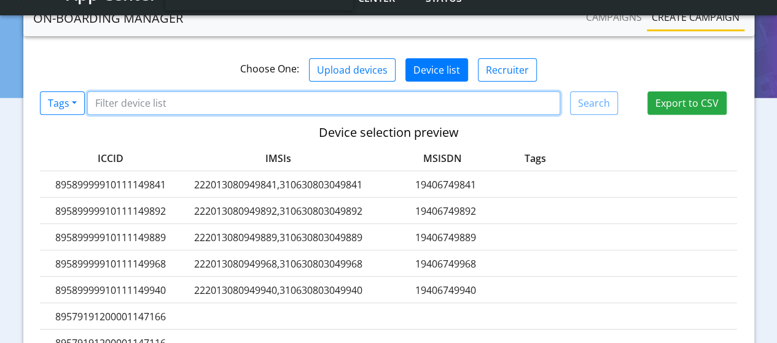
click at [199, 94] on input "Filter device list" at bounding box center [323, 103] width 473 height 23
paste input "8935711001000080121"
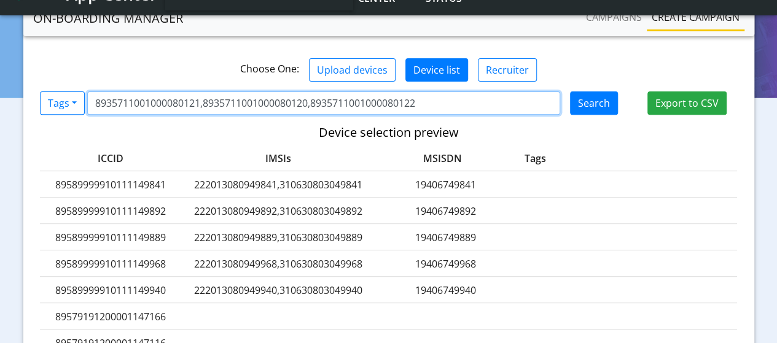
type input "8935711001000080121,8935711001000080120,8935711001000080122"
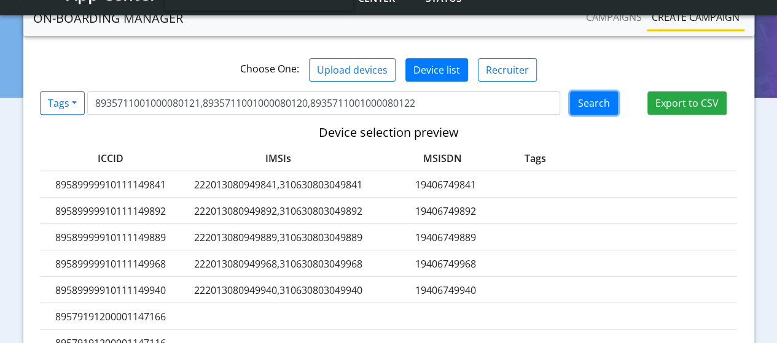
click at [585, 92] on button "Search" at bounding box center [594, 103] width 48 height 23
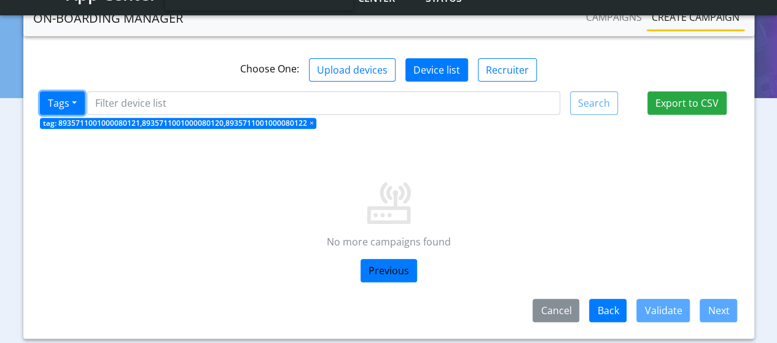
click at [79, 92] on button "Tags" at bounding box center [62, 103] width 45 height 23
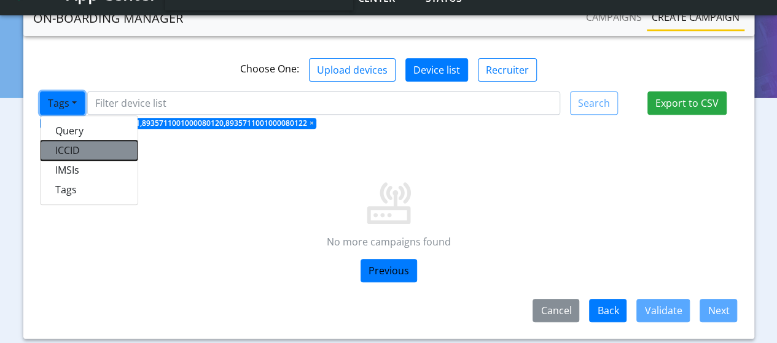
click at [69, 141] on button "ICCID" at bounding box center [89, 151] width 97 height 20
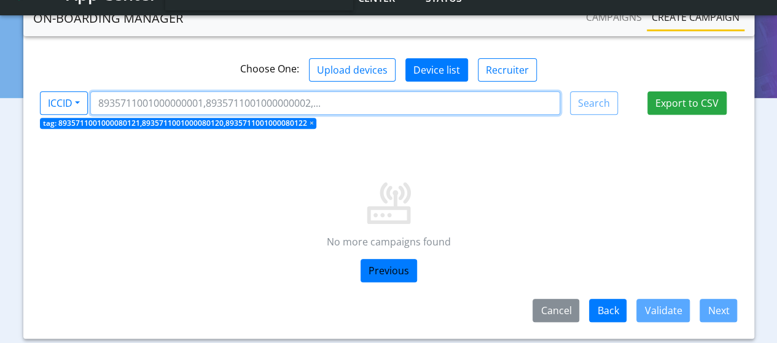
click at [128, 92] on input "Filter device list" at bounding box center [325, 103] width 470 height 23
paste input "8935711001000080121"
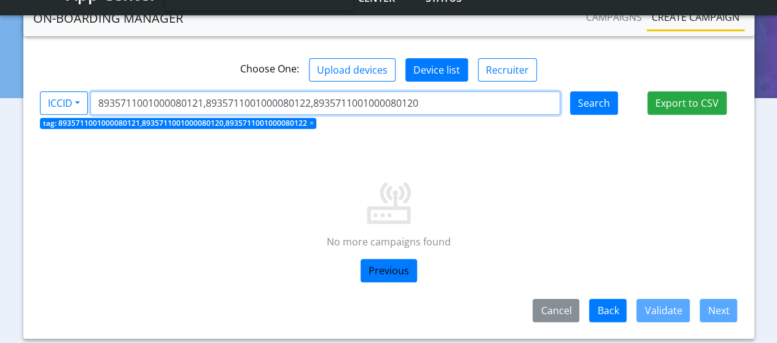
type input "8935711001000080121,8935711001000080122,8935711001000080120"
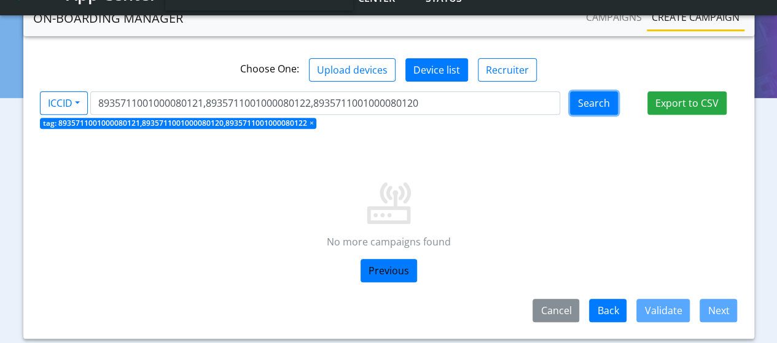
click at [596, 94] on button "Search" at bounding box center [594, 103] width 48 height 23
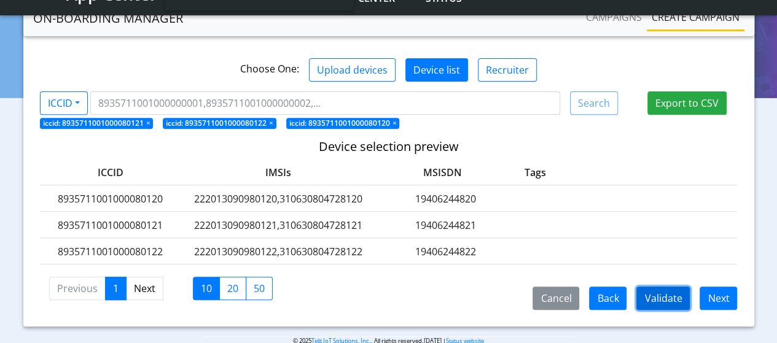
click at [670, 287] on button "Validate" at bounding box center [662, 298] width 53 height 23
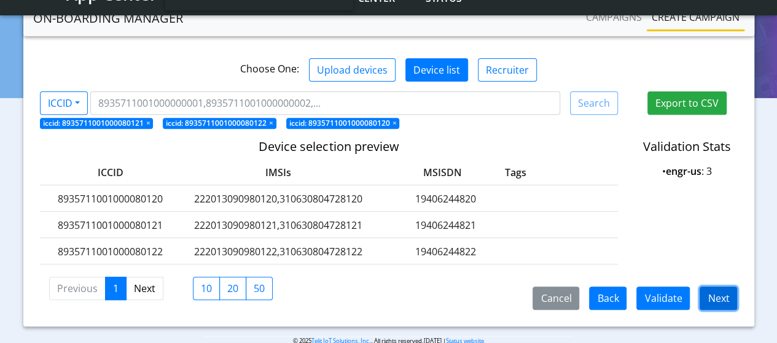
click at [716, 287] on button "Next" at bounding box center [718, 298] width 37 height 23
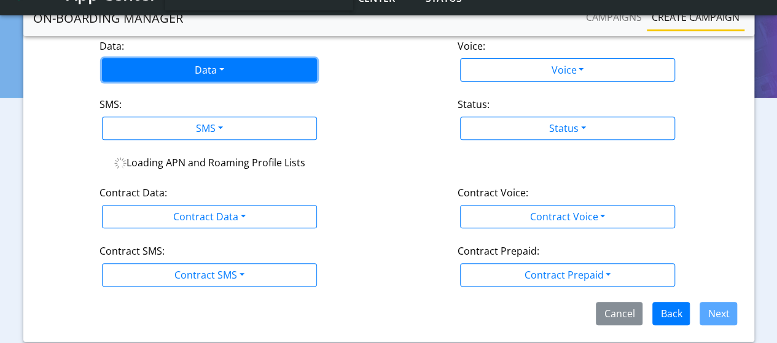
click at [194, 58] on button "Data" at bounding box center [209, 69] width 215 height 23
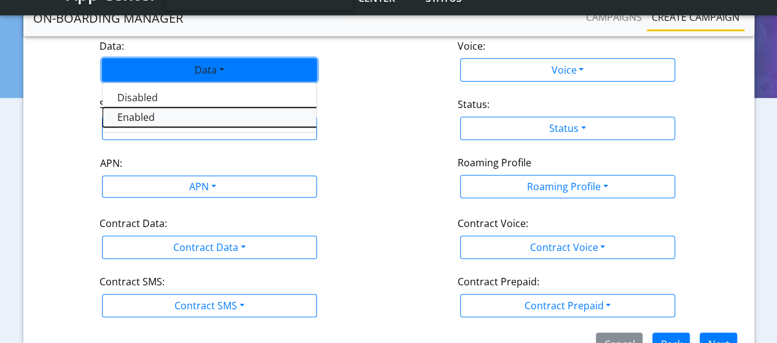
click at [140, 108] on button "Enabled" at bounding box center [256, 118] width 307 height 20
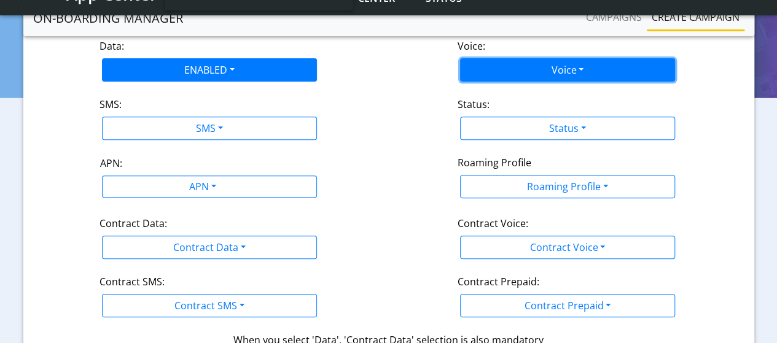
click at [494, 61] on button "Voice" at bounding box center [567, 69] width 215 height 23
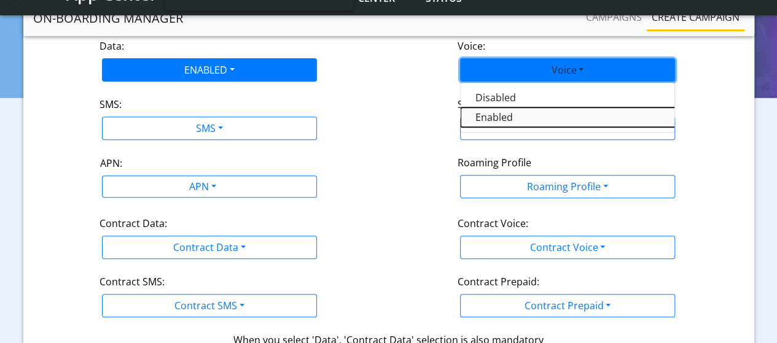
drag, startPoint x: 477, startPoint y: 101, endPoint x: 364, endPoint y: 104, distance: 112.5
click at [476, 108] on button "Enabled" at bounding box center [614, 118] width 307 height 20
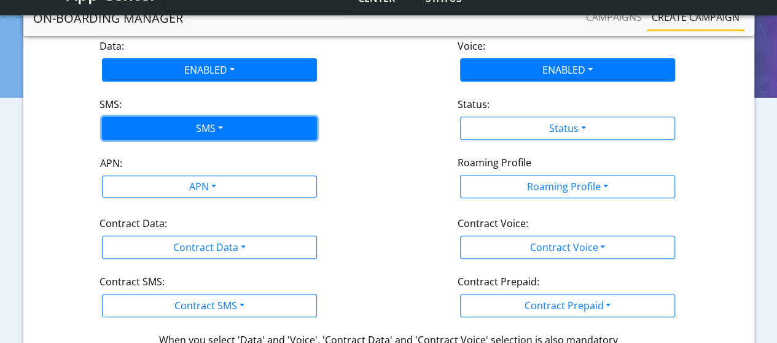
click at [231, 117] on button "SMS" at bounding box center [209, 128] width 215 height 23
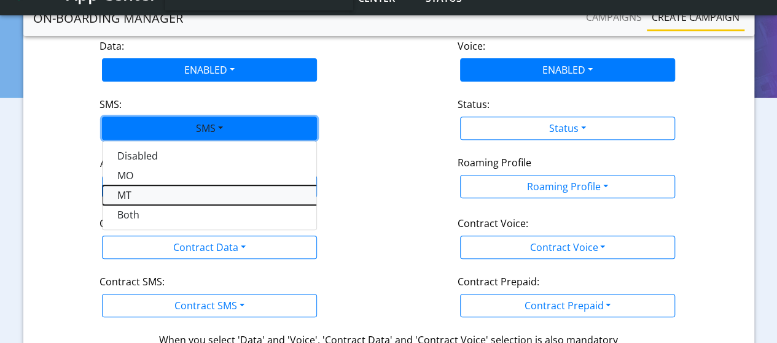
click at [129, 186] on button "MT" at bounding box center [256, 196] width 307 height 20
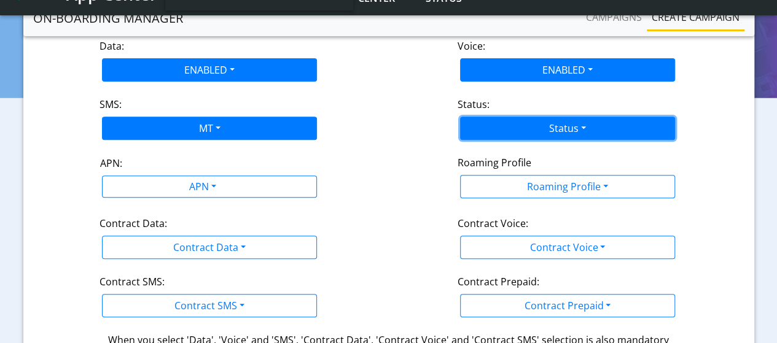
click at [539, 117] on button "Status" at bounding box center [567, 128] width 215 height 23
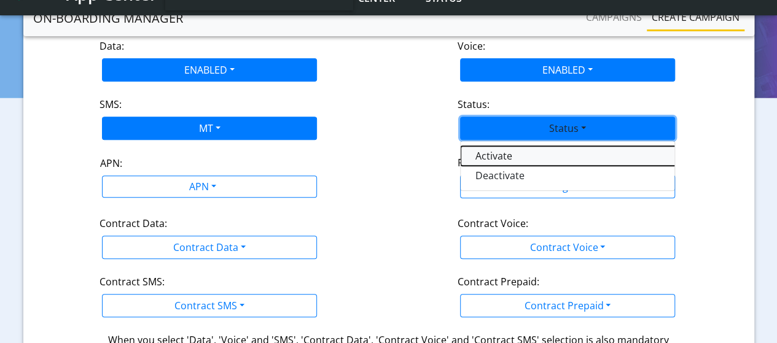
click at [494, 146] on button "Activate" at bounding box center [614, 156] width 307 height 20
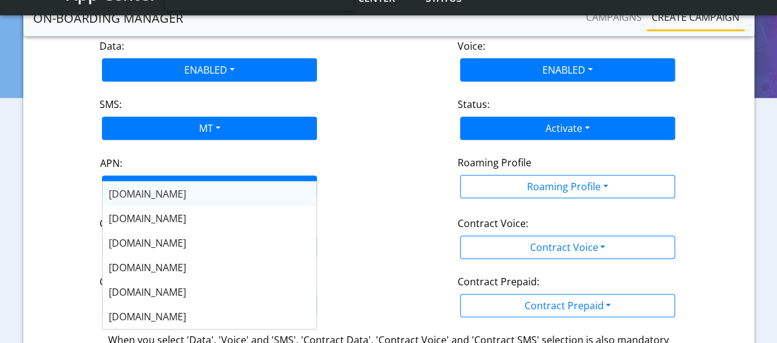
click at [195, 176] on div "APN" at bounding box center [201, 188] width 227 height 24
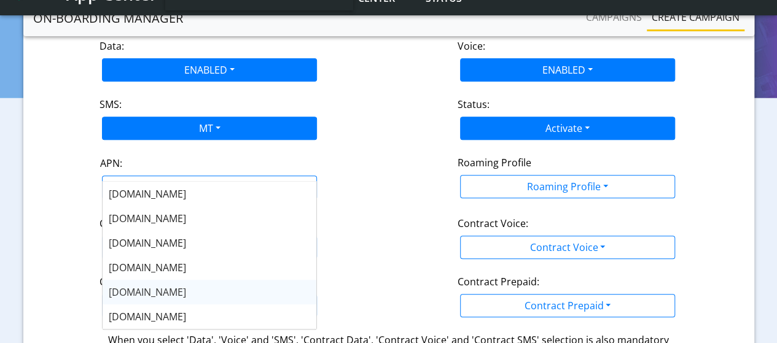
click at [141, 289] on span "nxt17.eu" at bounding box center [147, 293] width 77 height 14
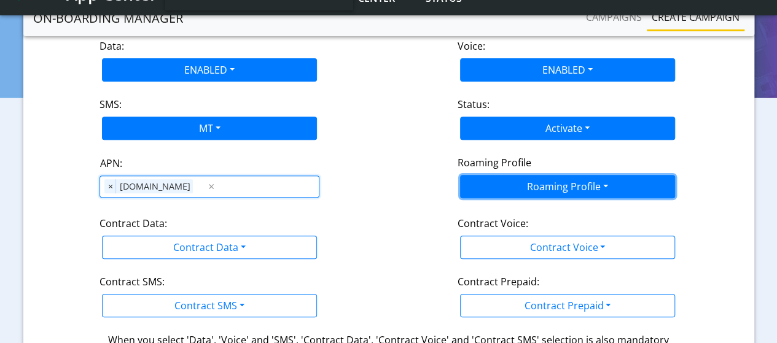
click at [549, 175] on button "Roaming Profile" at bounding box center [567, 186] width 215 height 23
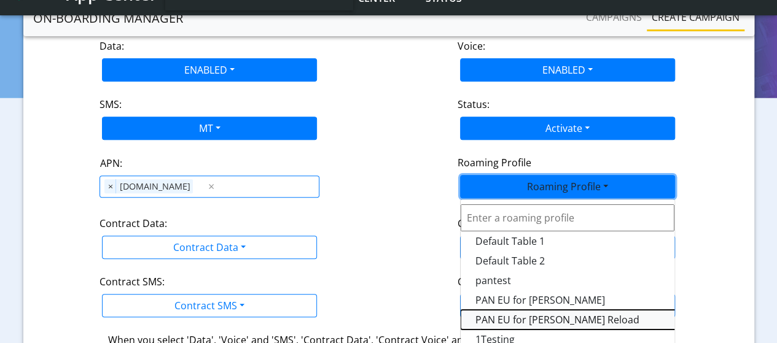
click at [499, 310] on Profile-dropdown "PAN EU for [PERSON_NAME] Reload" at bounding box center [614, 320] width 307 height 20
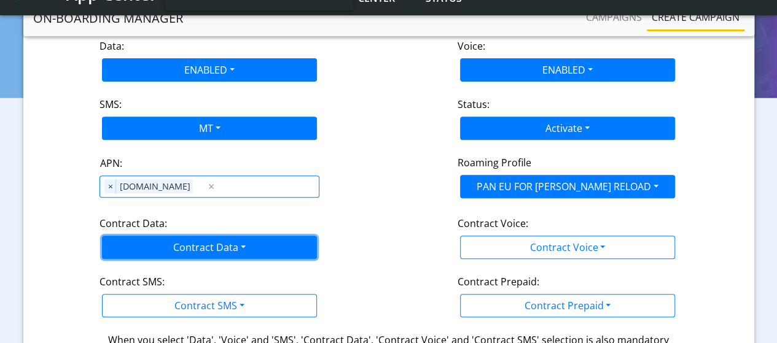
click at [230, 236] on button "Contract Data" at bounding box center [209, 247] width 215 height 23
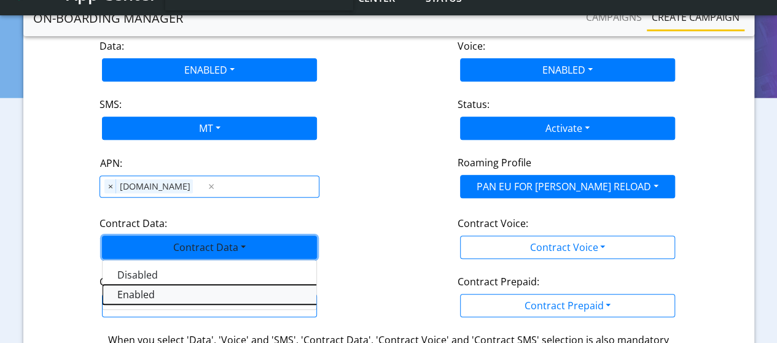
click at [123, 285] on Dataenabled-dropdown "Enabled" at bounding box center [256, 295] width 307 height 20
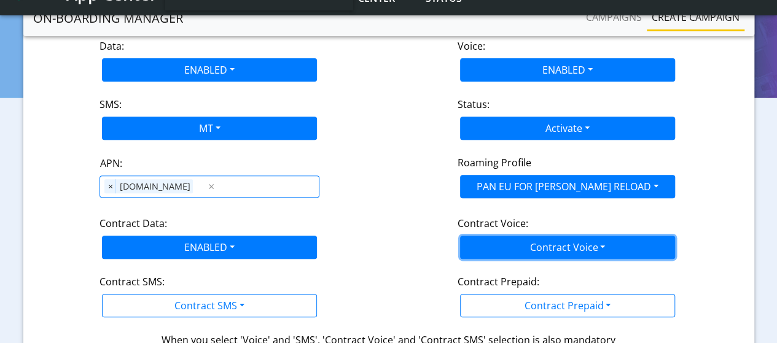
click at [550, 236] on button "Contract Voice" at bounding box center [567, 247] width 215 height 23
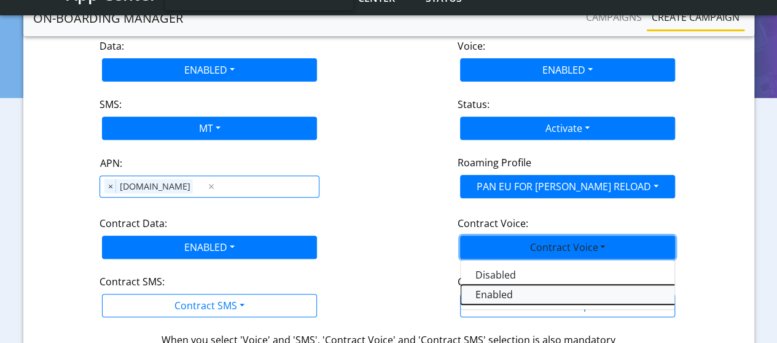
click at [488, 285] on Voiceenabled-dropdown "Enabled" at bounding box center [614, 295] width 307 height 20
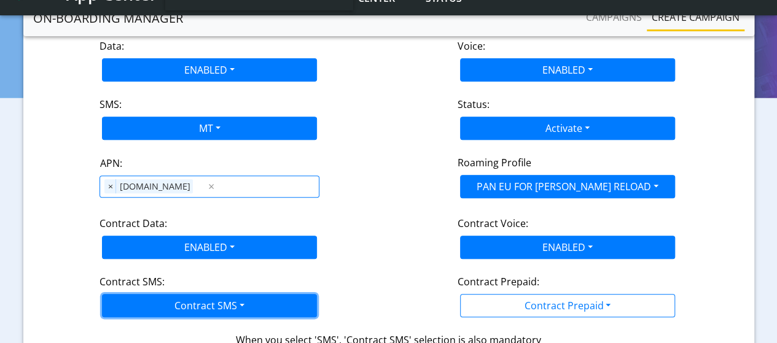
click at [193, 294] on button "Contract SMS" at bounding box center [209, 305] width 215 height 23
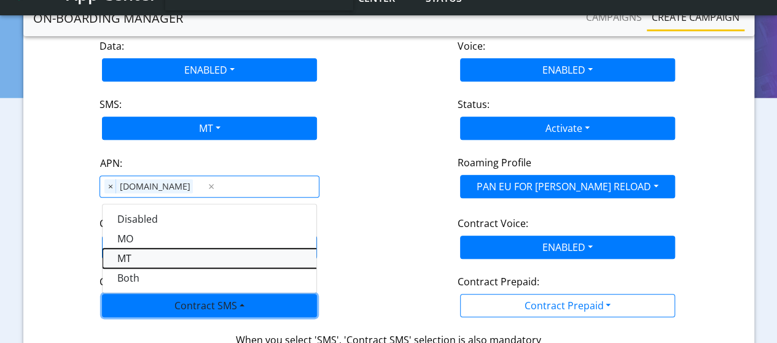
click at [142, 249] on SMSmt-dropdown "MT" at bounding box center [256, 259] width 307 height 20
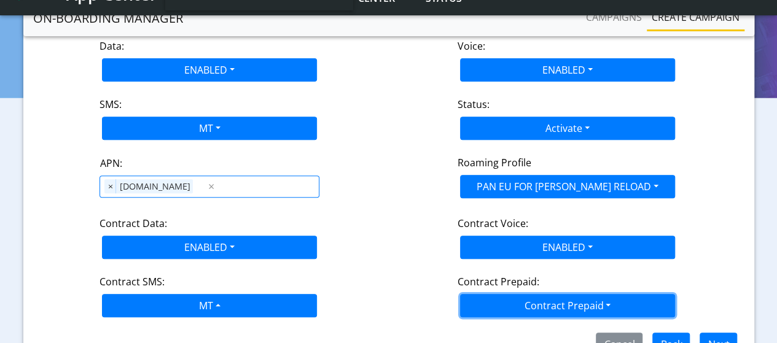
click at [557, 294] on button "Contract Prepaid" at bounding box center [567, 305] width 215 height 23
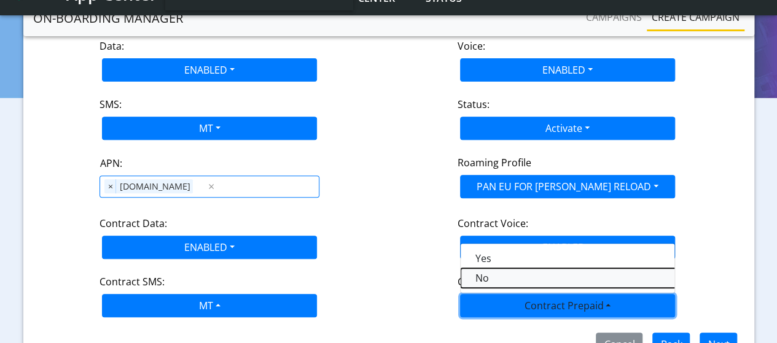
click at [499, 268] on Prepaidnotprepaid-dropdown "No" at bounding box center [614, 278] width 307 height 20
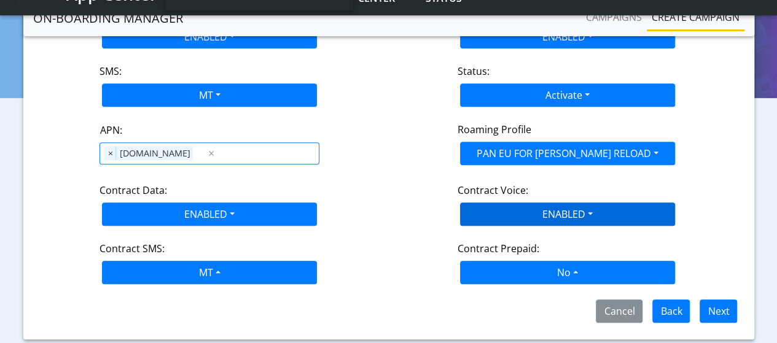
scroll to position [245, 0]
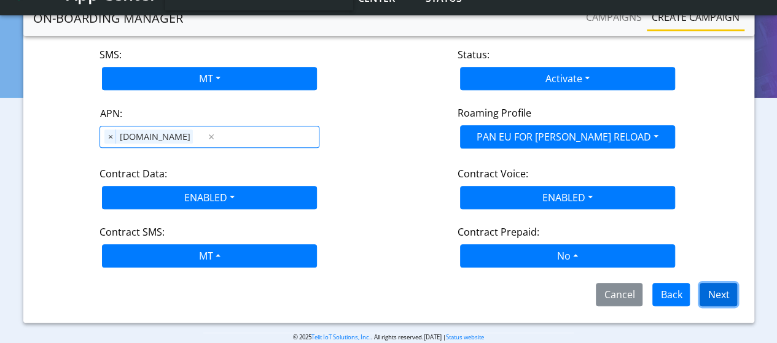
click at [721, 283] on button "Next" at bounding box center [718, 294] width 37 height 23
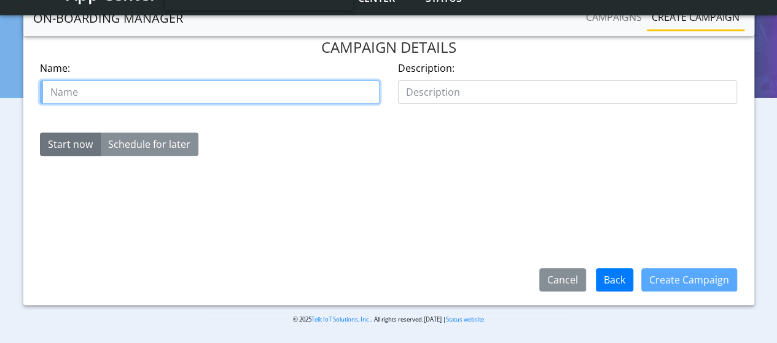
click at [141, 83] on input "text" at bounding box center [210, 91] width 340 height 23
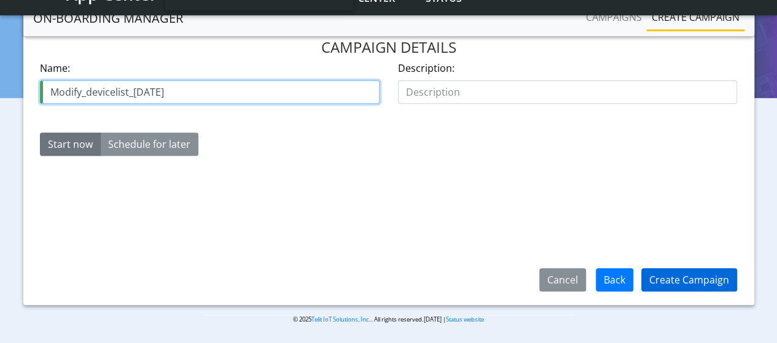
type input "Modify_devicelist_[DATE]"
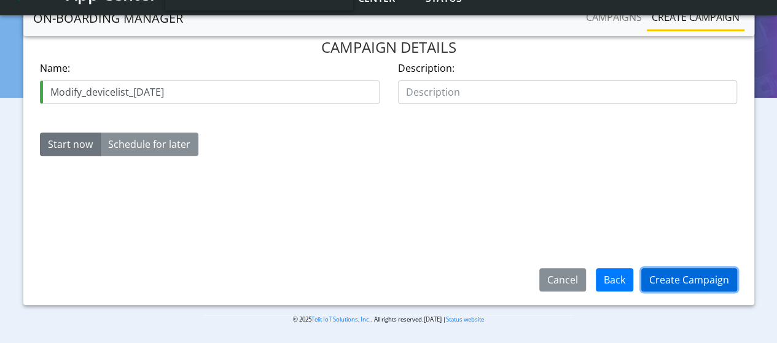
click at [708, 273] on button "Create Campaign" at bounding box center [689, 279] width 96 height 23
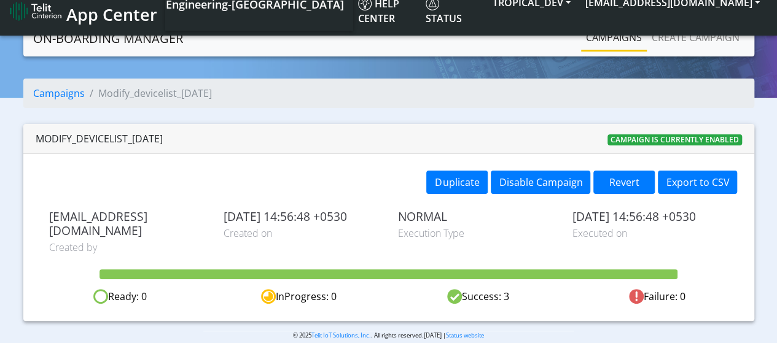
scroll to position [14, 0]
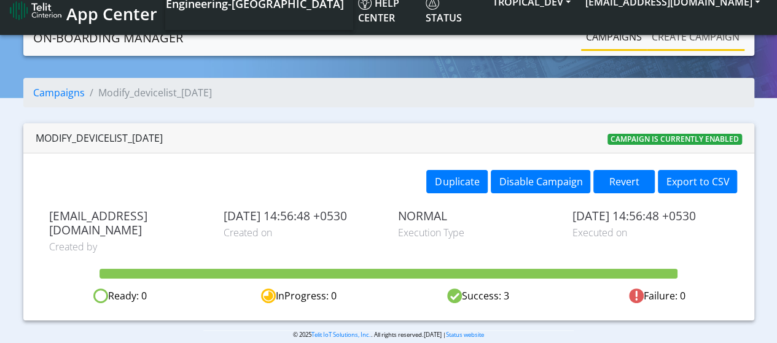
click at [690, 35] on link "Create campaign" at bounding box center [696, 37] width 98 height 25
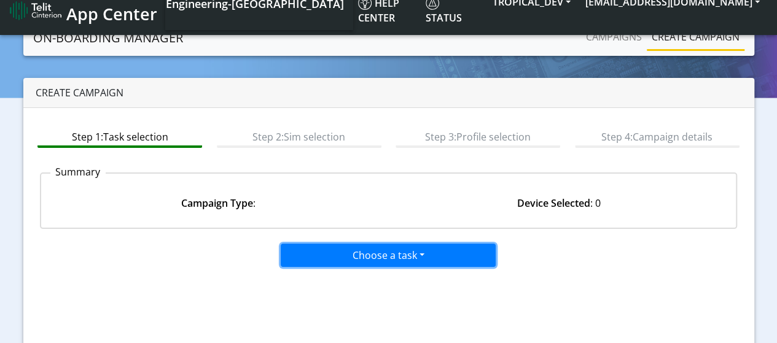
click at [353, 260] on button "Choose a task" at bounding box center [388, 255] width 215 height 23
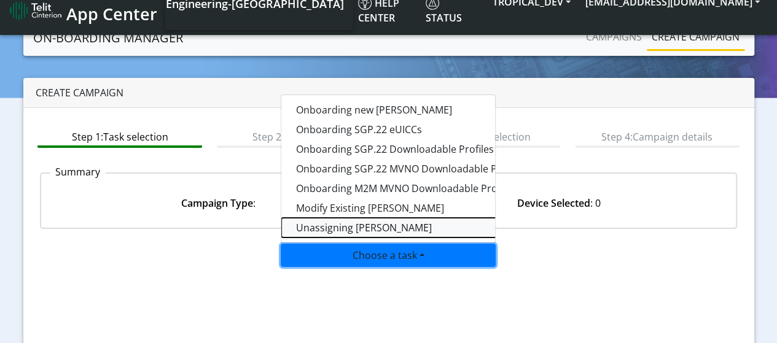
click at [353, 226] on taskunassign-dropdown "Unassigning [PERSON_NAME]" at bounding box center [434, 228] width 307 height 20
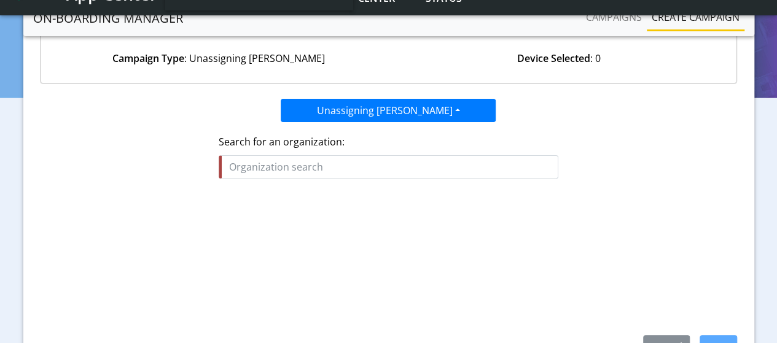
scroll to position [137, 0]
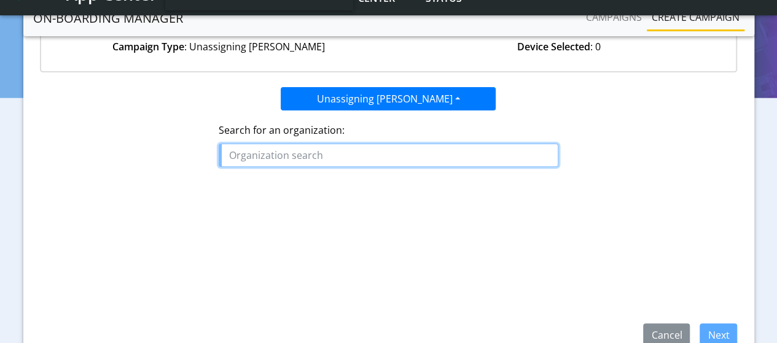
click at [283, 155] on input "text" at bounding box center [389, 155] width 340 height 23
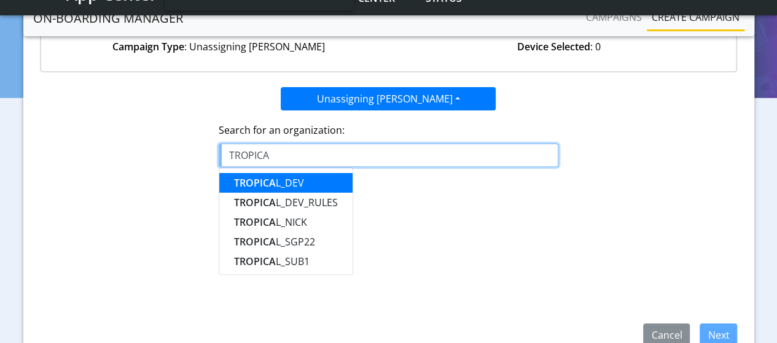
click at [291, 179] on ngb-highlight "TROPICA L_DEV" at bounding box center [269, 183] width 70 height 14
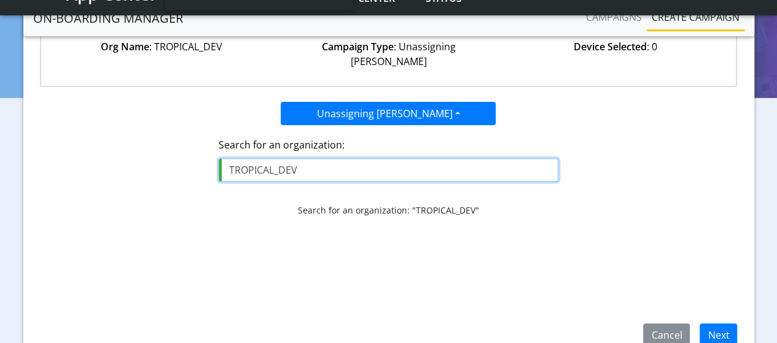
scroll to position [195, 0]
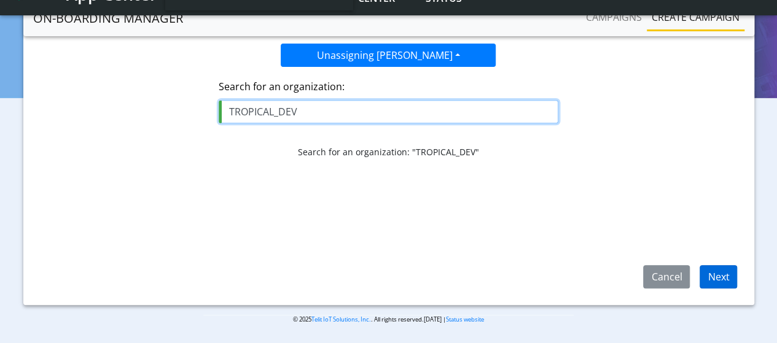
type input "TROPICAL_DEV"
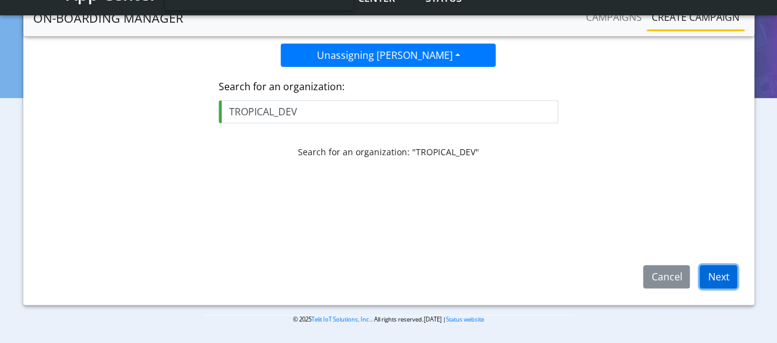
click at [725, 279] on button "Next" at bounding box center [718, 276] width 37 height 23
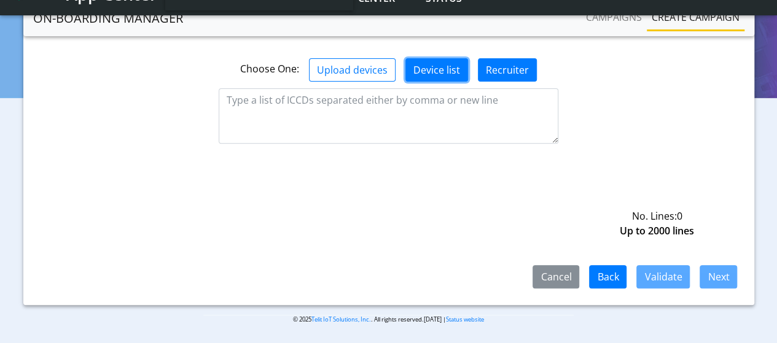
click at [423, 60] on button "Device list" at bounding box center [436, 69] width 63 height 23
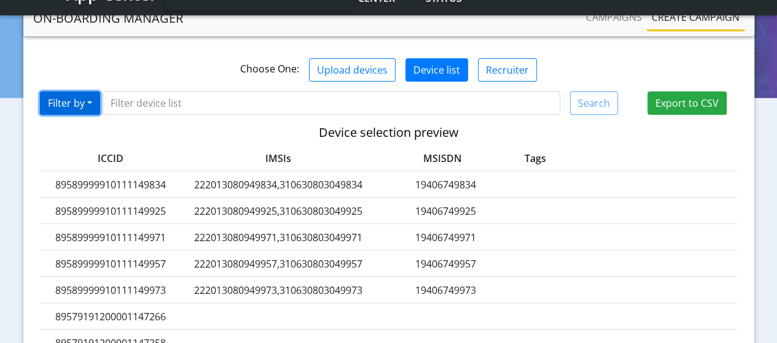
click at [87, 93] on button "Filter by" at bounding box center [70, 103] width 60 height 23
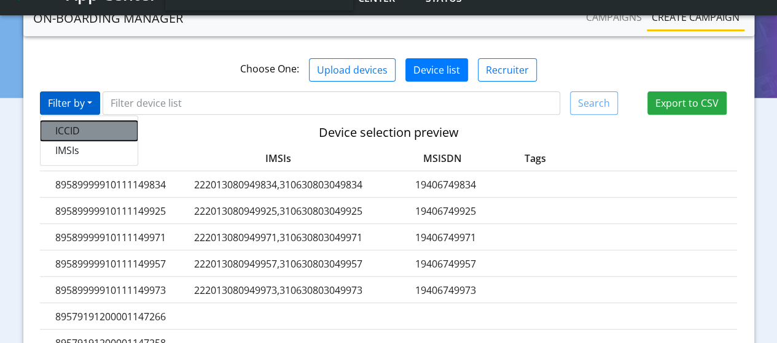
click at [83, 121] on button "ICCID" at bounding box center [89, 131] width 97 height 20
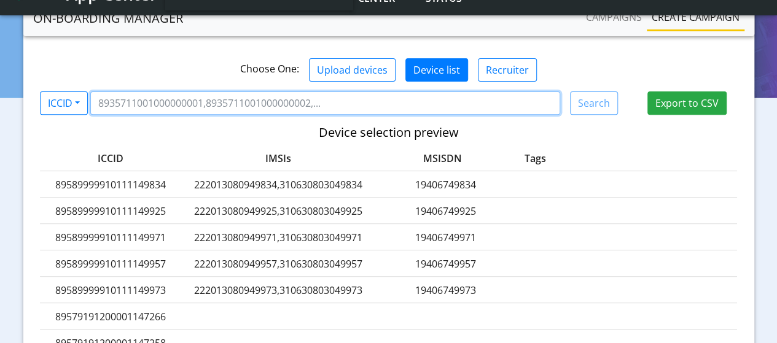
click at [164, 92] on input "Filter device list" at bounding box center [325, 103] width 470 height 23
paste input "8935711001000080121"
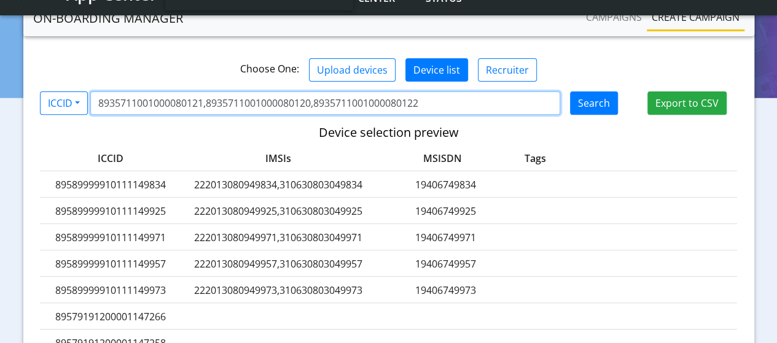
type input "8935711001000080121,8935711001000080120,8935711001000080122"
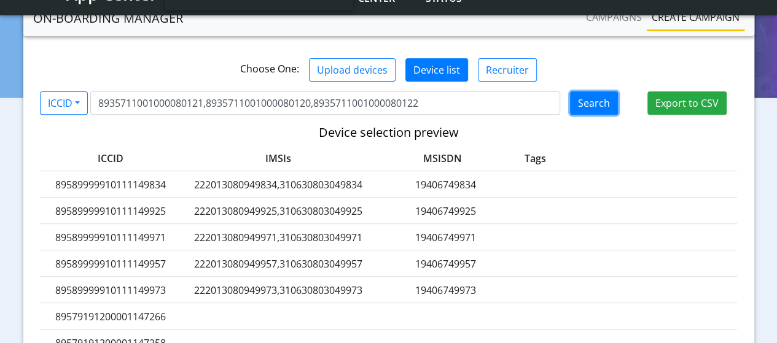
click at [587, 92] on button "Search" at bounding box center [594, 103] width 48 height 23
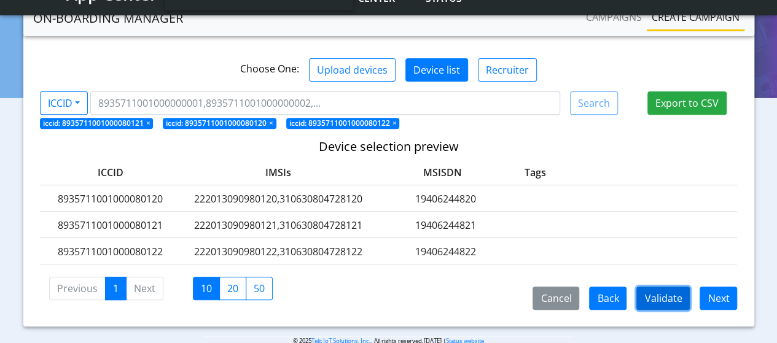
click at [673, 287] on button "Validate" at bounding box center [662, 298] width 53 height 23
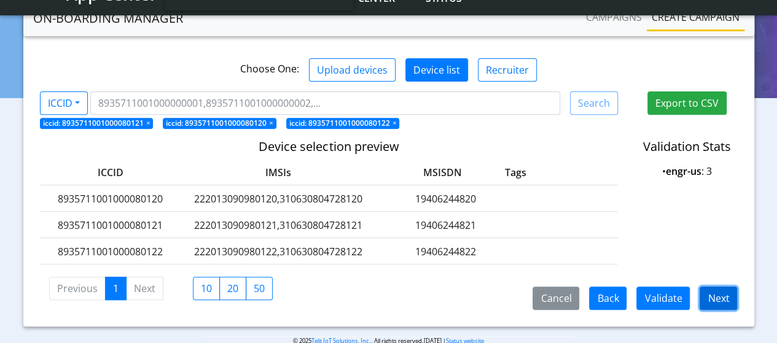
click at [724, 287] on button "Next" at bounding box center [718, 298] width 37 height 23
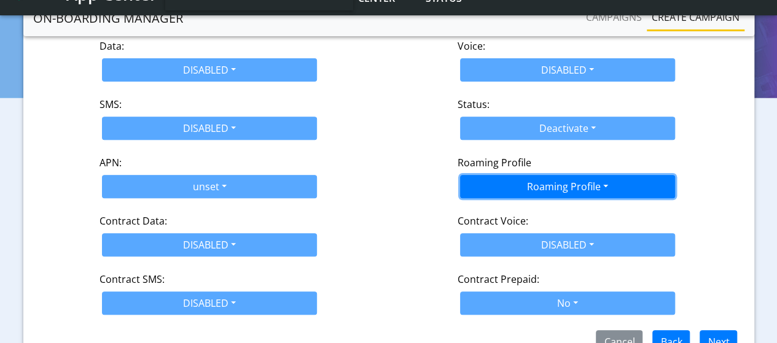
click at [527, 175] on button "Roaming Profile" at bounding box center [567, 186] width 215 height 23
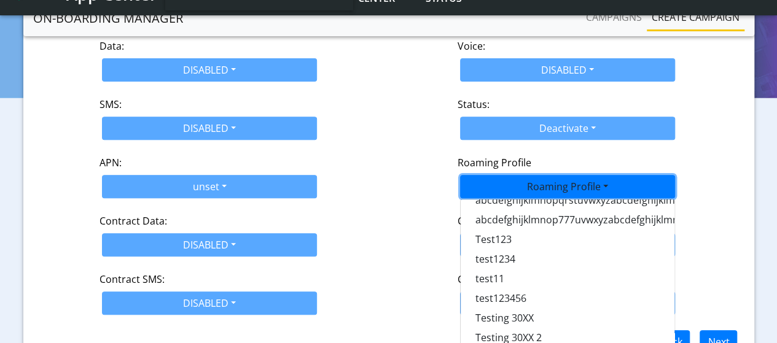
scroll to position [184, 0]
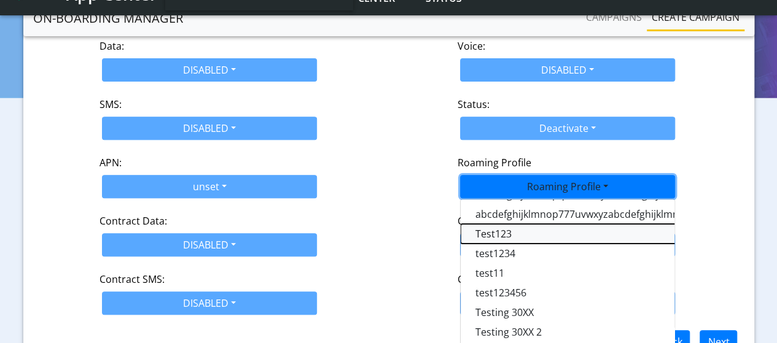
click at [501, 224] on Profile-dropdown "Test123" at bounding box center [614, 234] width 307 height 20
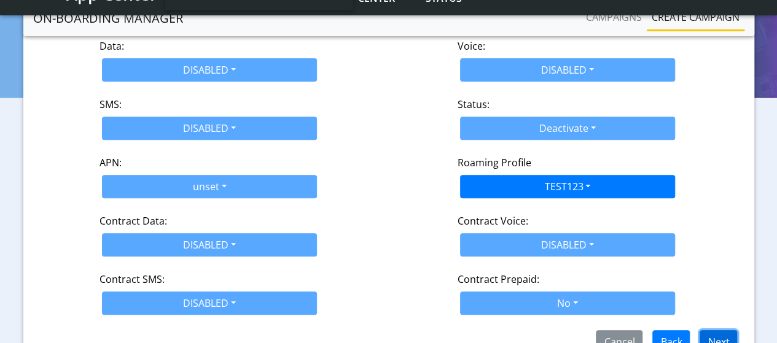
click at [726, 330] on button "Next" at bounding box center [718, 341] width 37 height 23
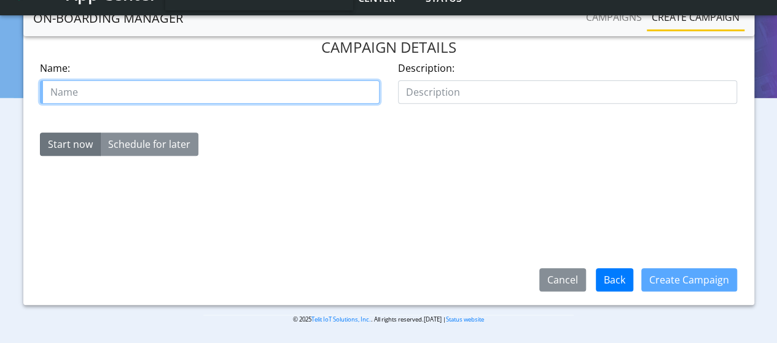
click at [66, 88] on input "text" at bounding box center [210, 91] width 340 height 23
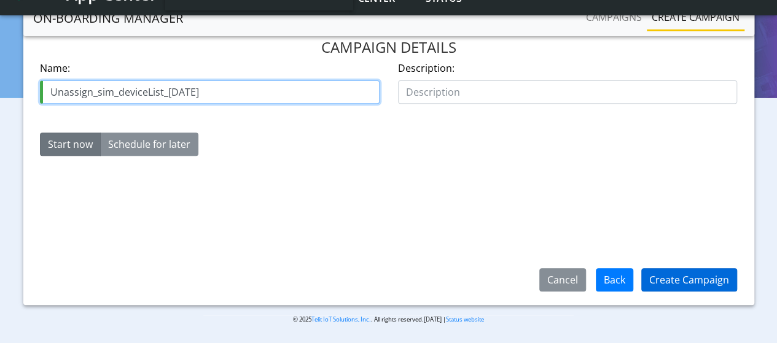
type input "Unassign_sim_deviceList_[DATE]"
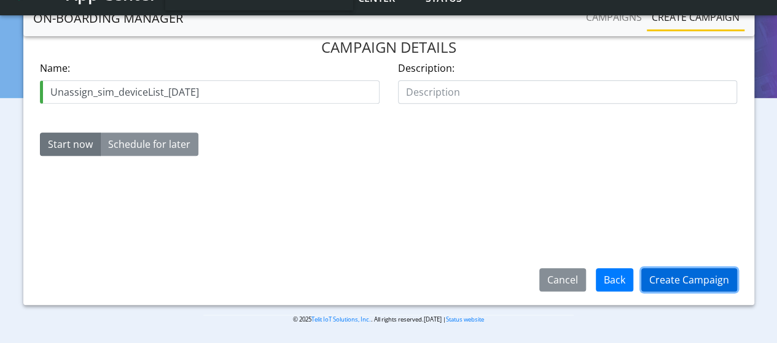
click at [686, 278] on button "Create Campaign" at bounding box center [689, 279] width 96 height 23
